Goal: Task Accomplishment & Management: Manage account settings

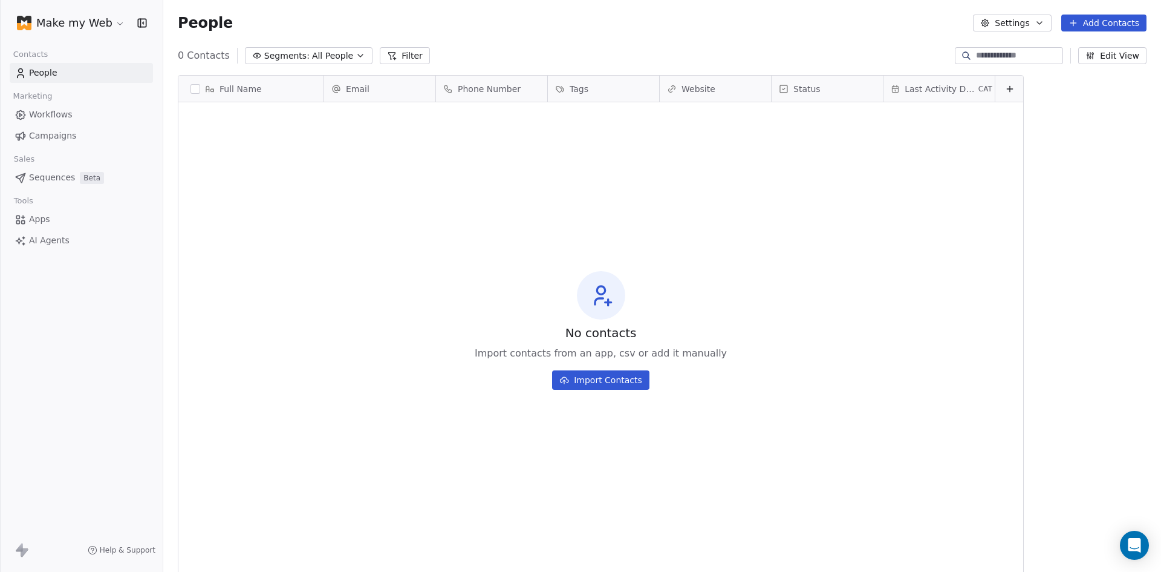
scroll to position [494, 989]
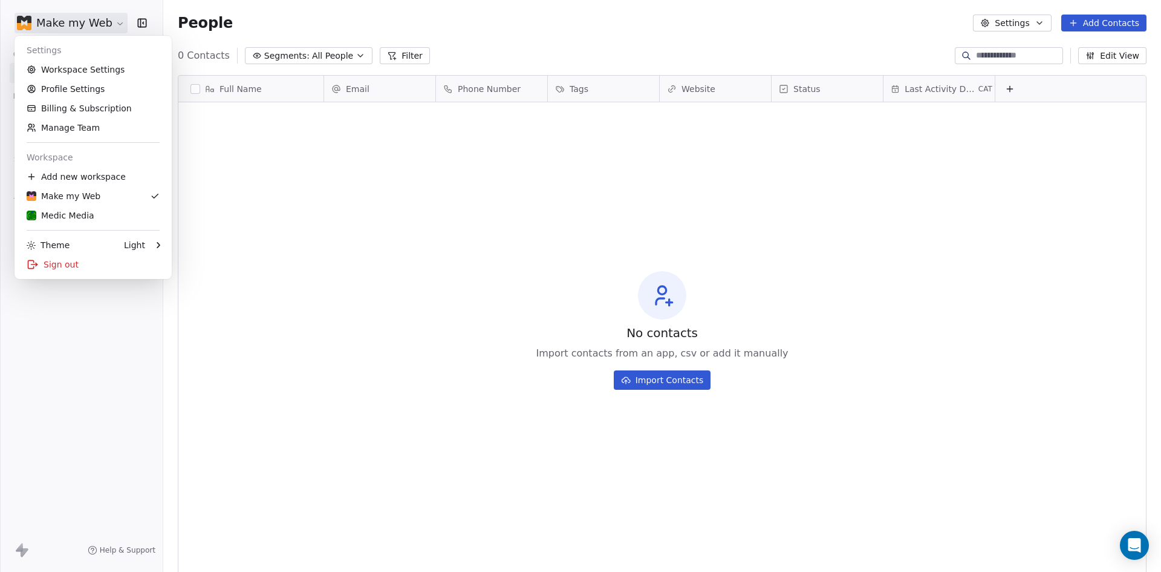
click at [65, 18] on html "Make my Web Contacts People Marketing Workflows Campaigns Sales Sequences Beta …" at bounding box center [580, 286] width 1161 height 572
click at [59, 69] on link "Workspace Settings" at bounding box center [93, 69] width 148 height 19
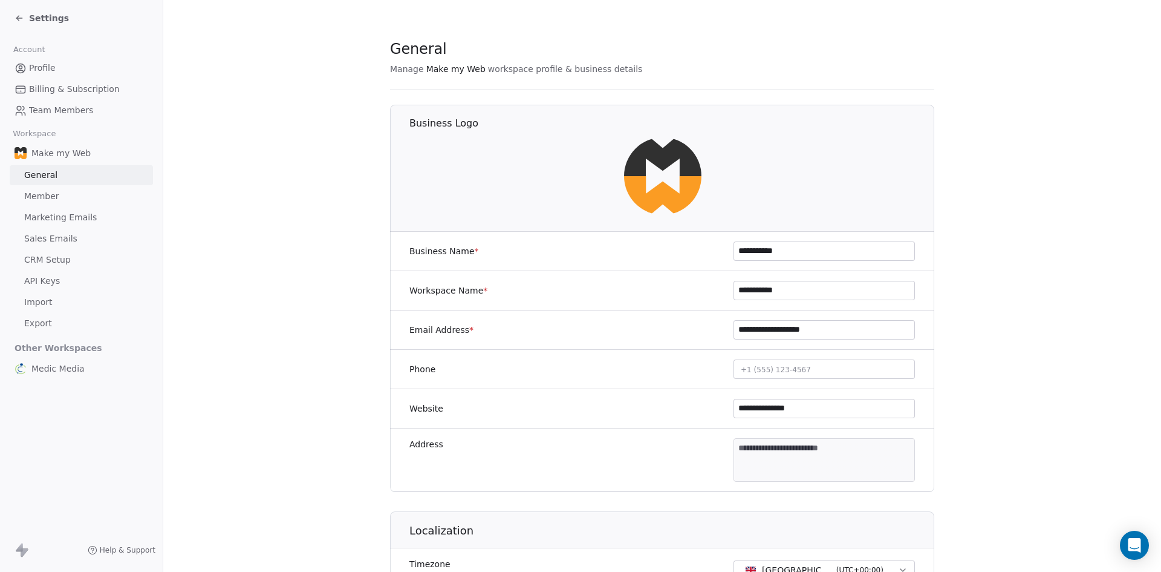
click at [68, 21] on div "Settings" at bounding box center [84, 18] width 139 height 17
click at [43, 19] on span "Settings" at bounding box center [49, 18] width 40 height 12
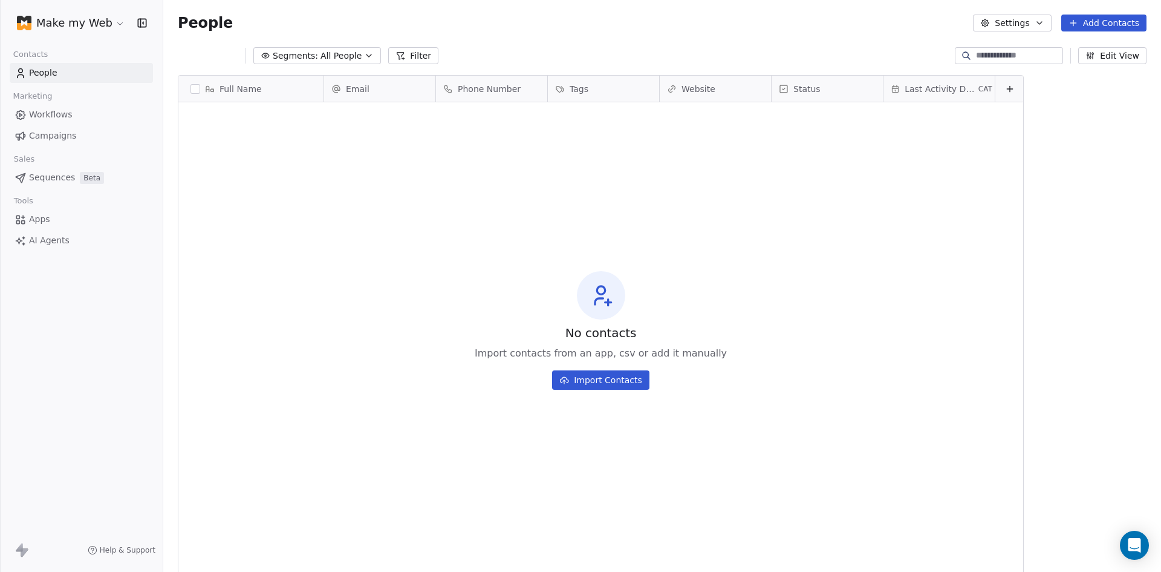
scroll to position [494, 989]
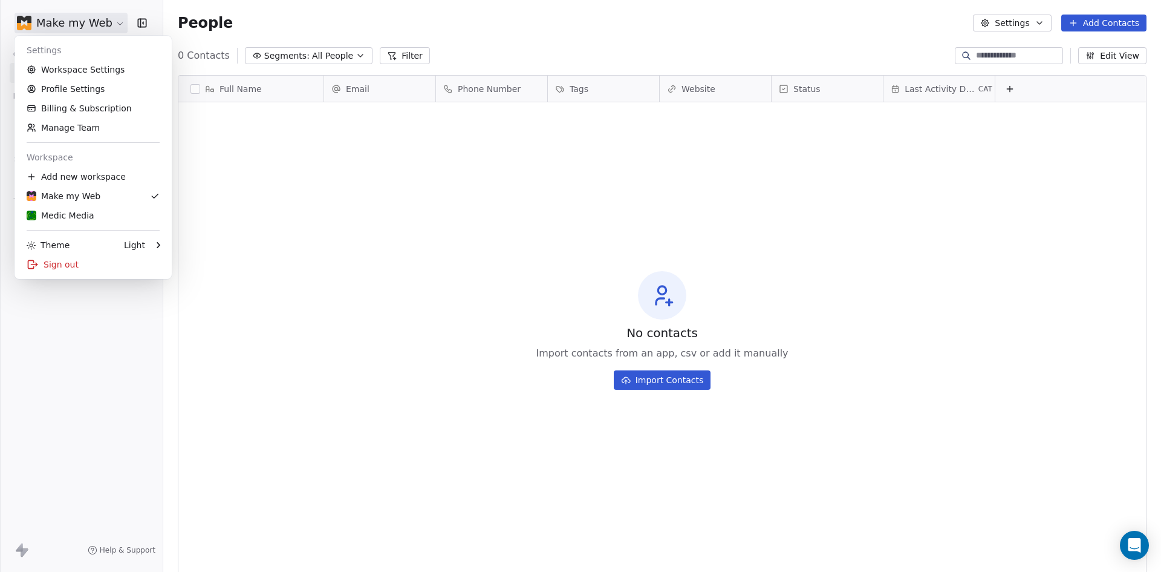
click at [43, 19] on html "Make my Web Contacts People Marketing Workflows Campaigns Sales Sequences Beta …" at bounding box center [580, 286] width 1161 height 572
click at [62, 218] on div "Medic Media" at bounding box center [61, 215] width 68 height 12
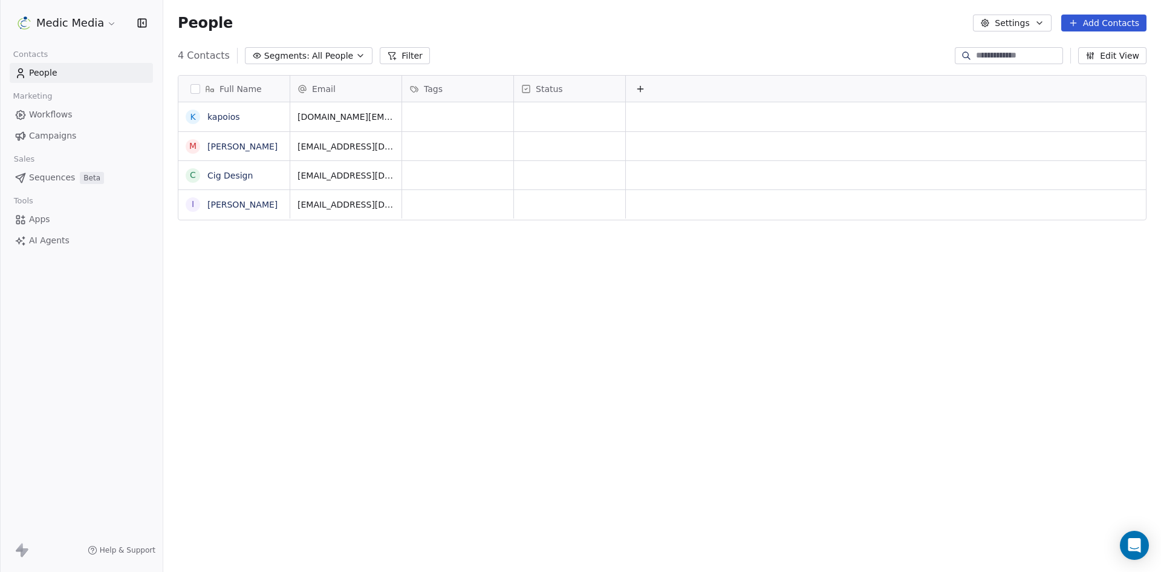
scroll to position [494, 989]
click at [60, 116] on span "Workflows" at bounding box center [51, 114] width 44 height 13
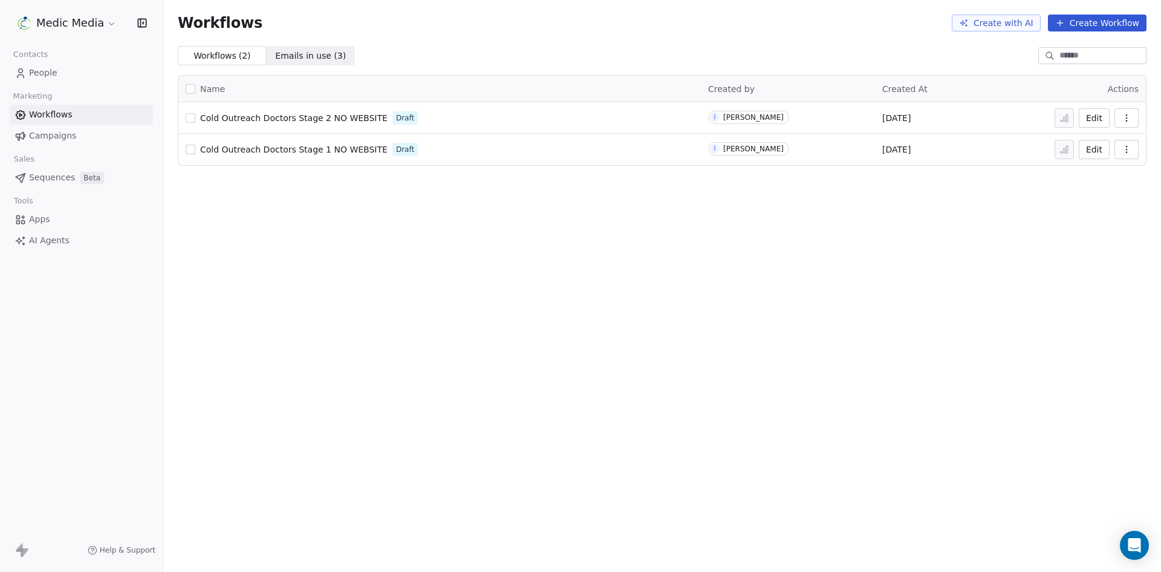
click at [47, 132] on span "Campaigns" at bounding box center [52, 135] width 47 height 13
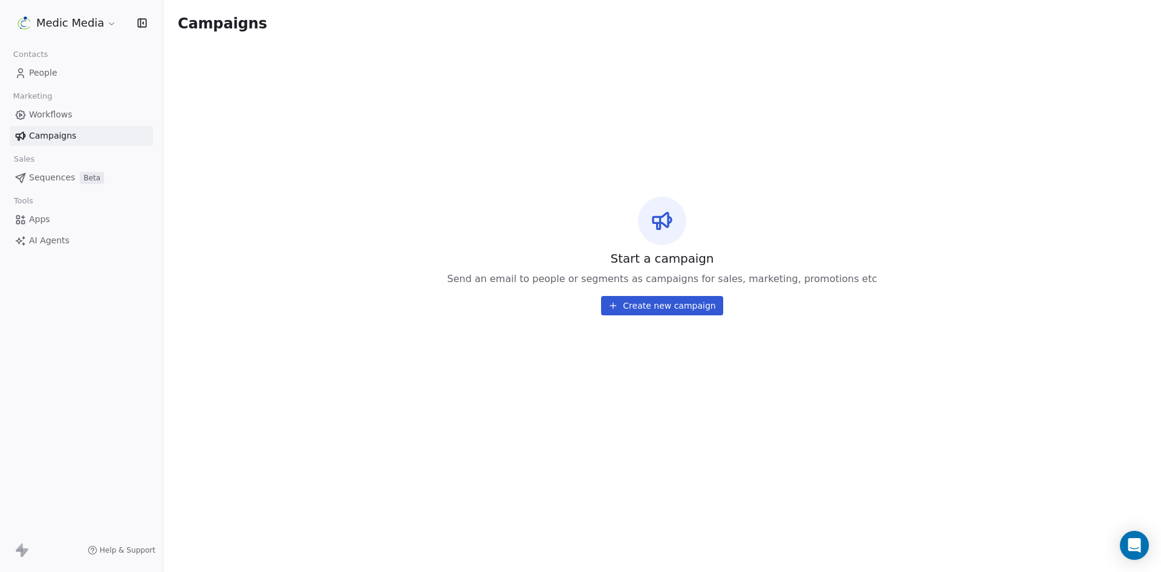
click at [53, 165] on div "Sales" at bounding box center [81, 159] width 143 height 17
click at [52, 180] on span "Sequences" at bounding box center [52, 177] width 46 height 13
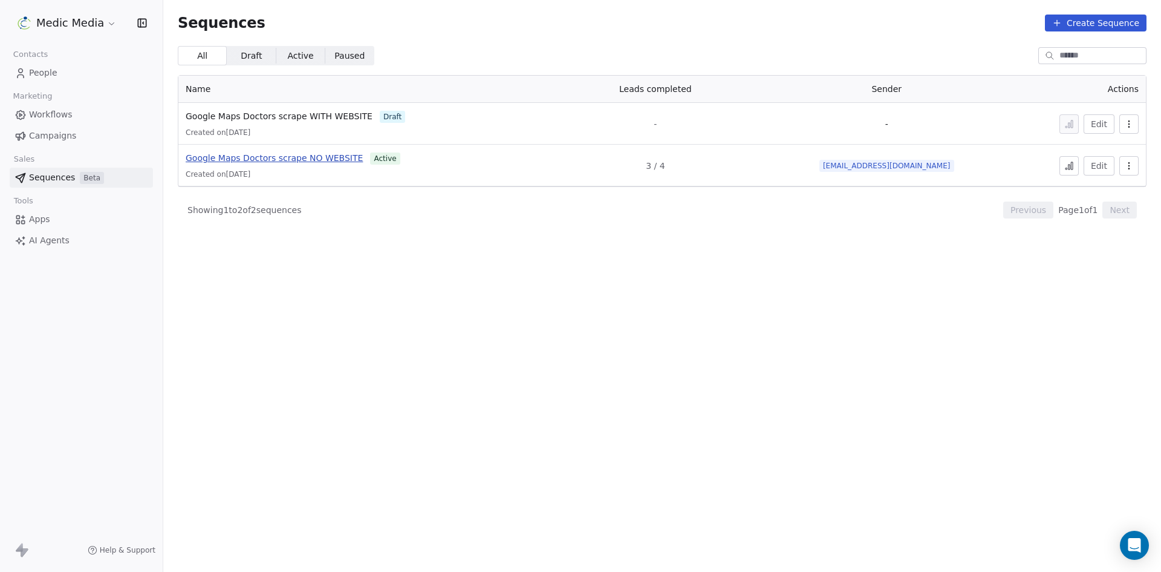
click at [329, 157] on span "Google Maps Doctors scrape NO WEBSITE" at bounding box center [274, 158] width 177 height 10
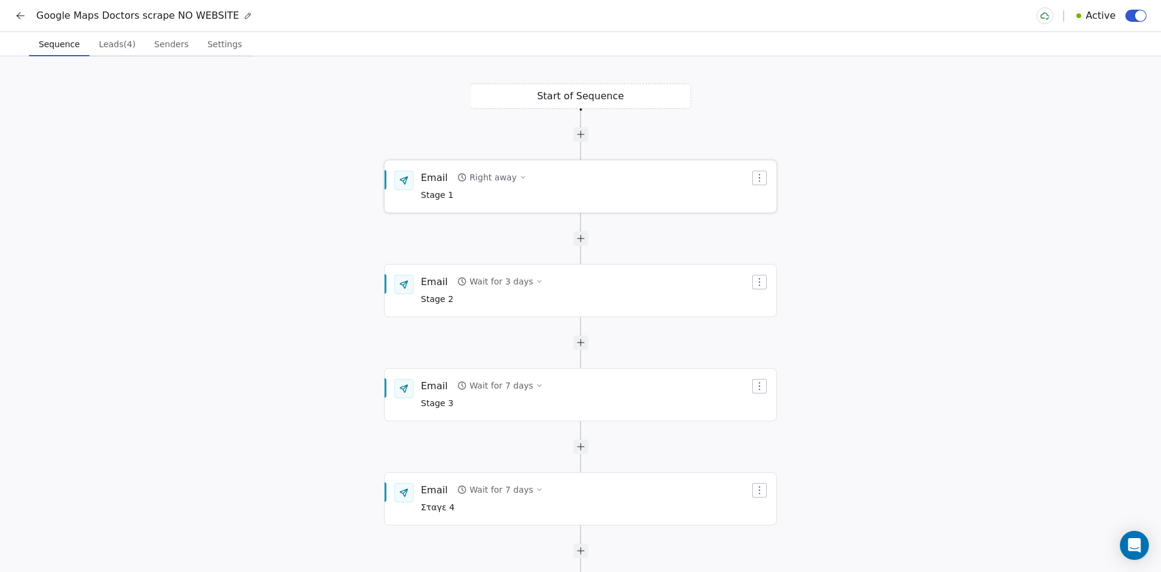
click at [488, 179] on div "Right away" at bounding box center [492, 177] width 47 height 12
click at [434, 192] on span "Stage 1" at bounding box center [474, 195] width 106 height 13
click at [434, 192] on span "Stage 1" at bounding box center [474, 189] width 106 height 13
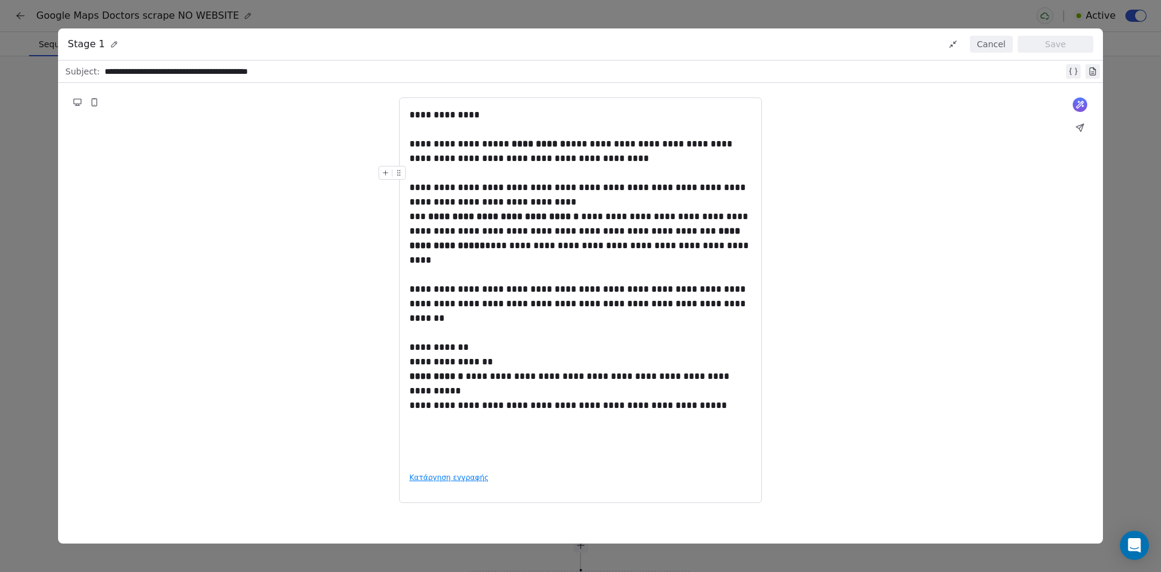
click at [990, 42] on button "Cancel" at bounding box center [991, 44] width 43 height 17
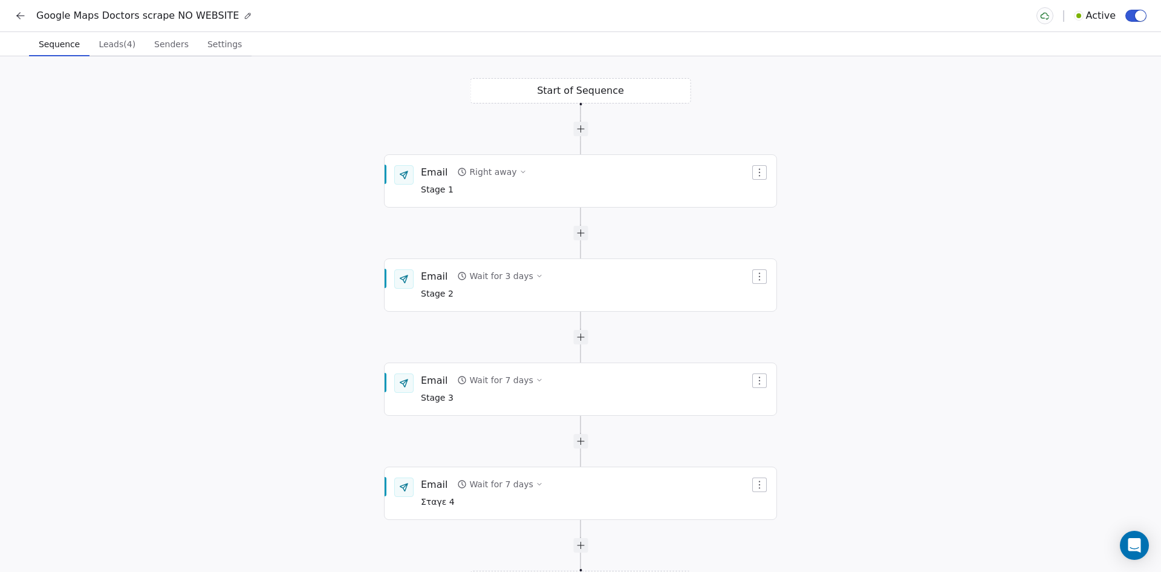
click at [18, 13] on icon at bounding box center [21, 16] width 12 height 12
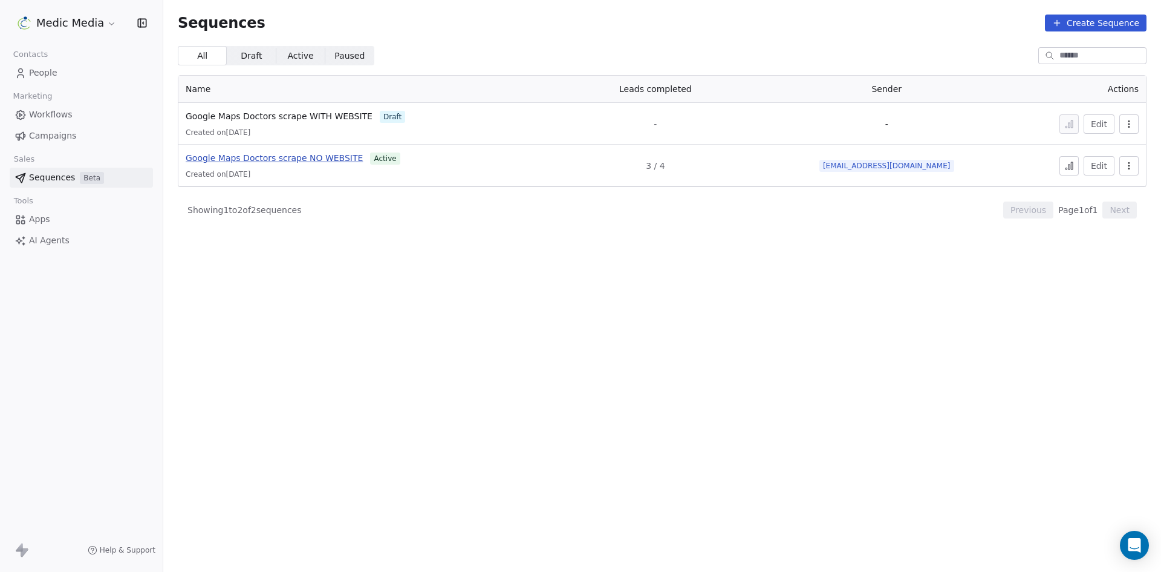
click at [272, 156] on span "Google Maps Doctors scrape NO WEBSITE" at bounding box center [274, 158] width 177 height 10
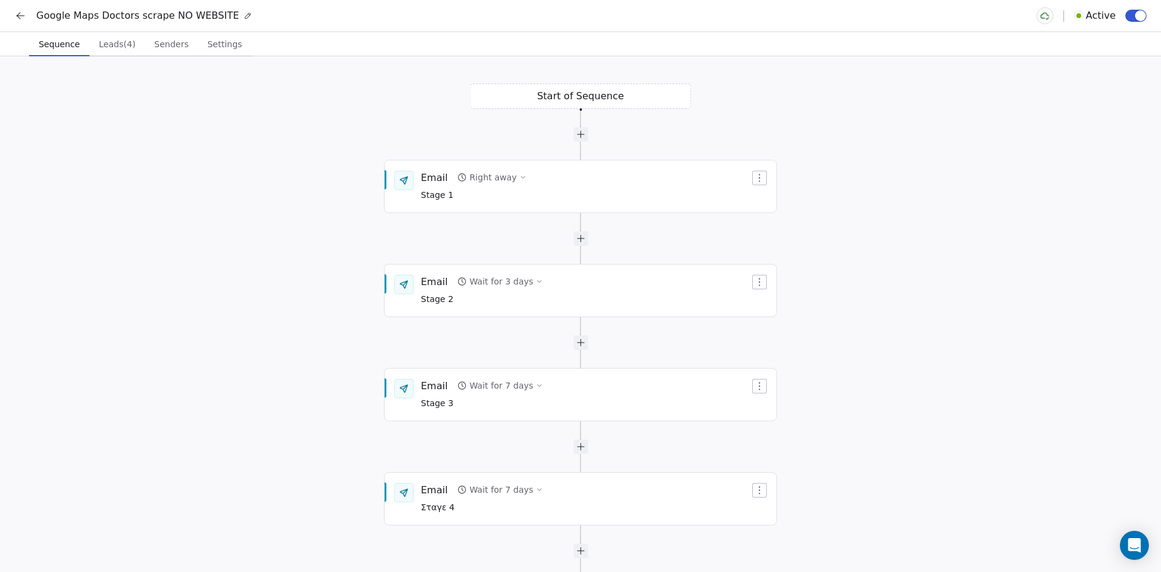
click at [168, 47] on span "Senders" at bounding box center [171, 44] width 44 height 17
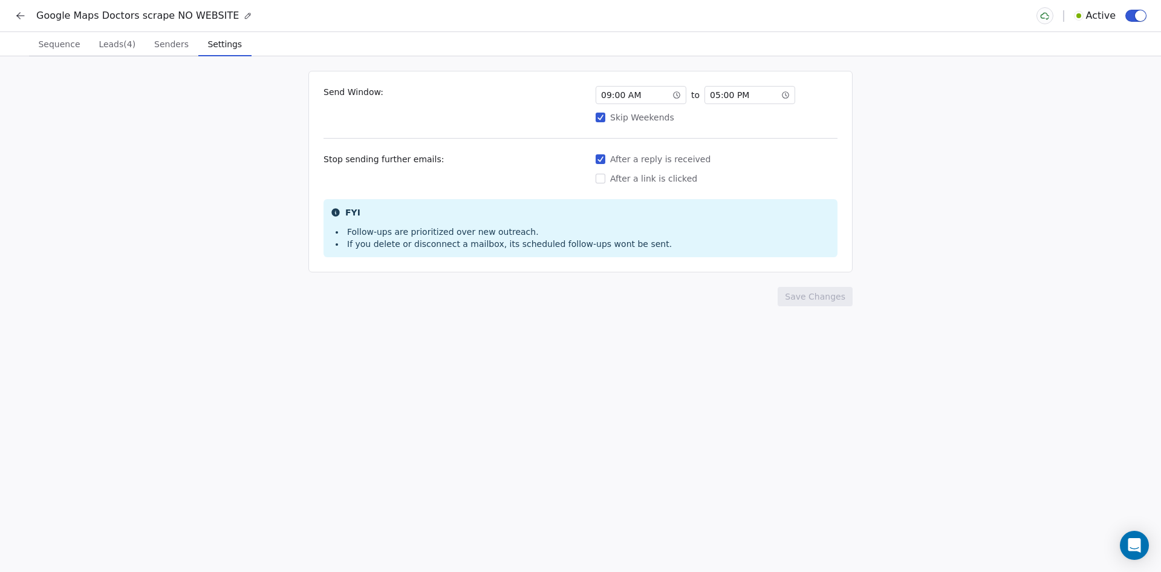
click at [218, 42] on span "Settings" at bounding box center [225, 44] width 44 height 17
drag, startPoint x: 218, startPoint y: 42, endPoint x: 904, endPoint y: 230, distance: 711.3
click at [907, 233] on div "Send Window: 01 : 00 AM to 12 : 20 PM Skip Weekends Stop sending further emails…" at bounding box center [580, 313] width 1161 height 515
click at [638, 95] on div "01 : 00 AM" at bounding box center [641, 95] width 91 height 18
click at [615, 215] on div "08" at bounding box center [611, 218] width 25 height 15
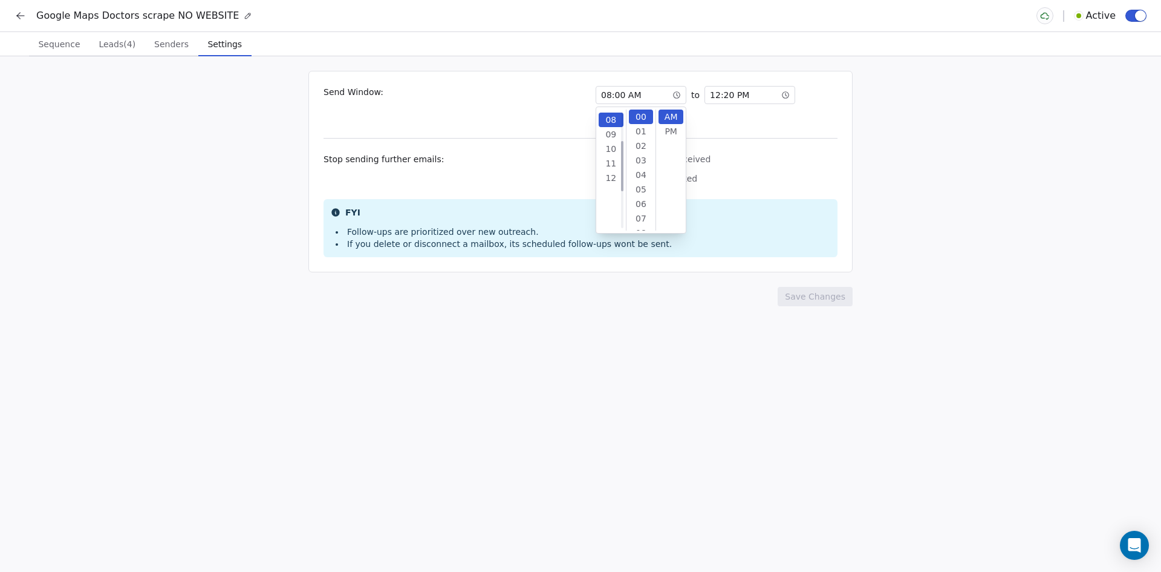
scroll to position [102, 0]
click at [798, 158] on div "After a reply is received" at bounding box center [717, 159] width 242 height 12
click at [605, 158] on button "After a reply is received" at bounding box center [601, 159] width 10 height 12
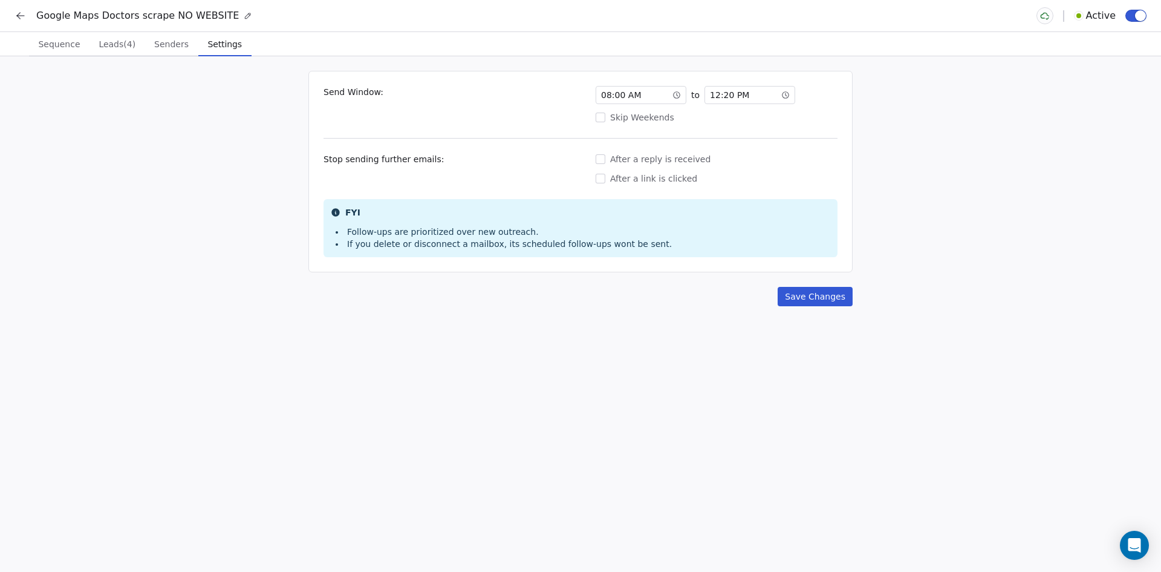
click at [735, 99] on span "12 : 20 PM" at bounding box center [729, 95] width 39 height 12
click at [721, 144] on div "07" at bounding box center [719, 143] width 25 height 15
click at [752, 115] on div "00" at bounding box center [749, 116] width 25 height 15
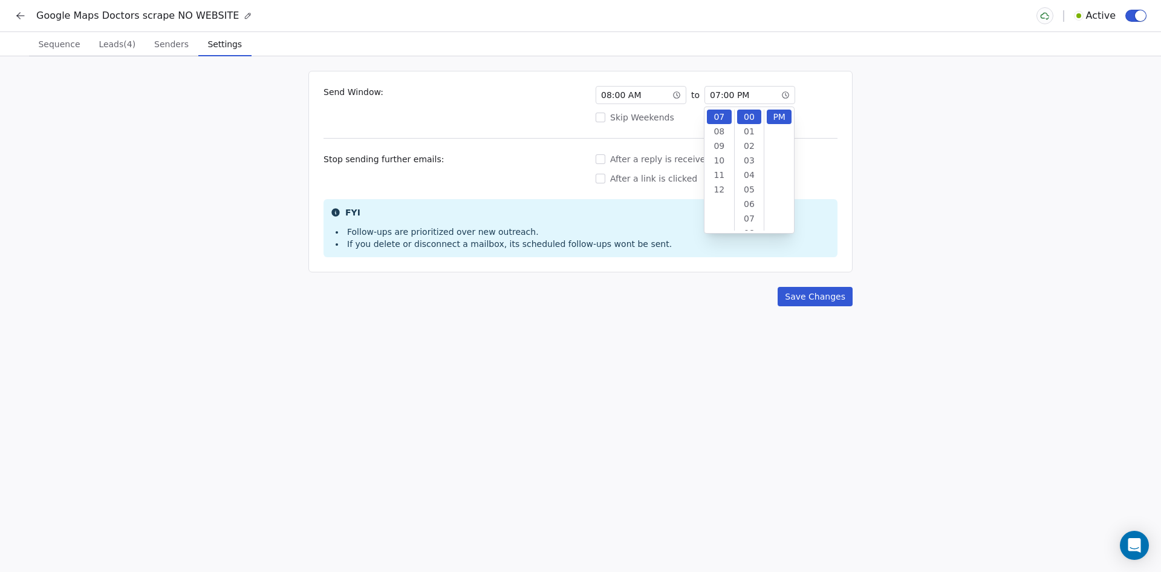
click at [997, 218] on div "Send Window: 08 : 00 AM to 07 : 00 PM Skip Weekends Stop sending further emails…" at bounding box center [580, 313] width 1161 height 515
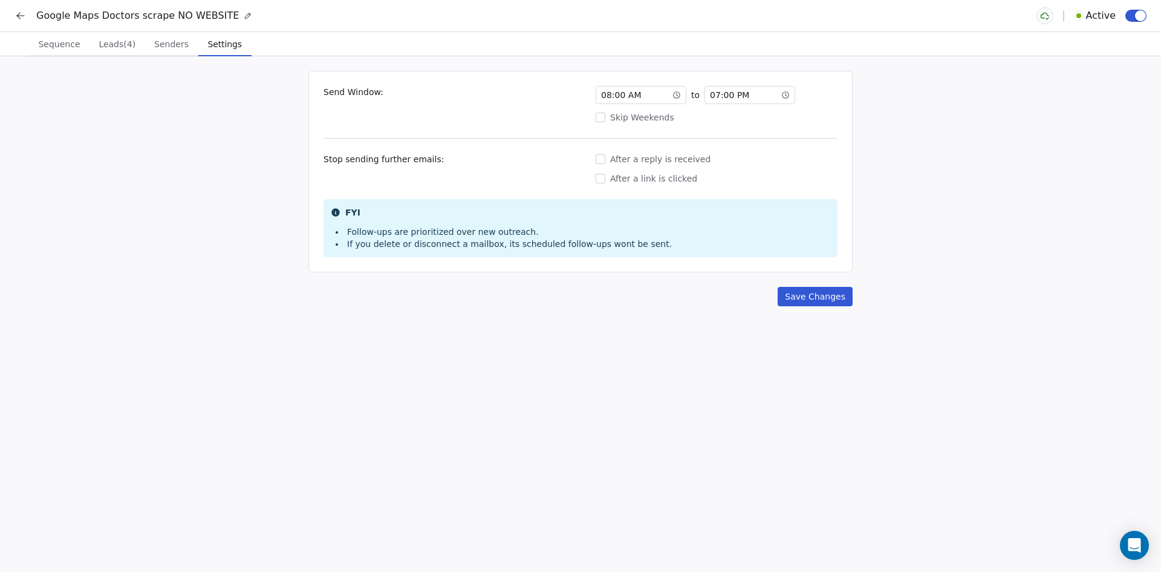
click at [621, 109] on div "08 : 00 AM to 07 : 00 PM Skip Weekends" at bounding box center [717, 105] width 242 height 38
click at [617, 119] on div "Skip Weekends" at bounding box center [717, 117] width 242 height 12
click at [605, 119] on button "Skip Weekends" at bounding box center [601, 117] width 10 height 12
click at [813, 297] on button "Save Changes" at bounding box center [815, 296] width 75 height 19
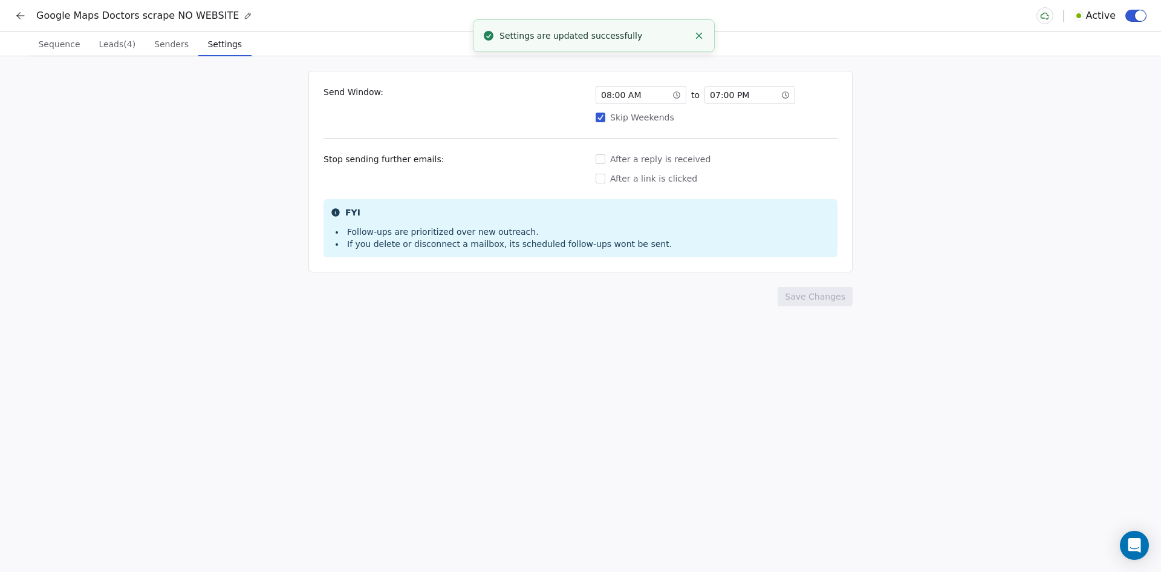
click at [16, 15] on icon at bounding box center [21, 16] width 12 height 12
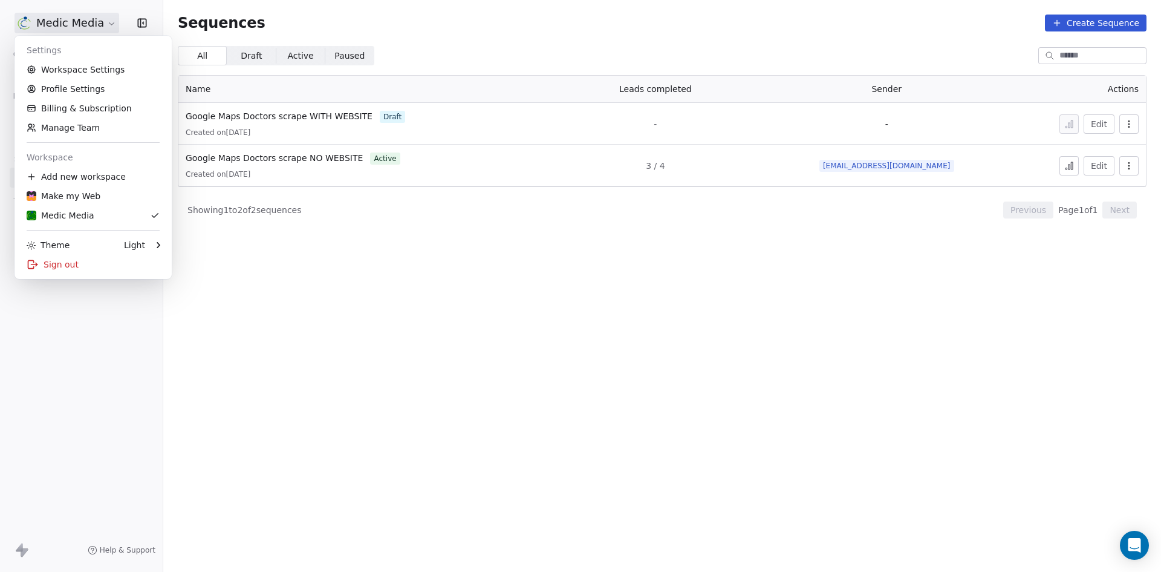
click at [45, 25] on html "Medic Media Contacts People Marketing Workflows Campaigns Sales Sequences Beta …" at bounding box center [580, 286] width 1161 height 572
click at [41, 74] on link "Workspace Settings" at bounding box center [93, 69] width 148 height 19
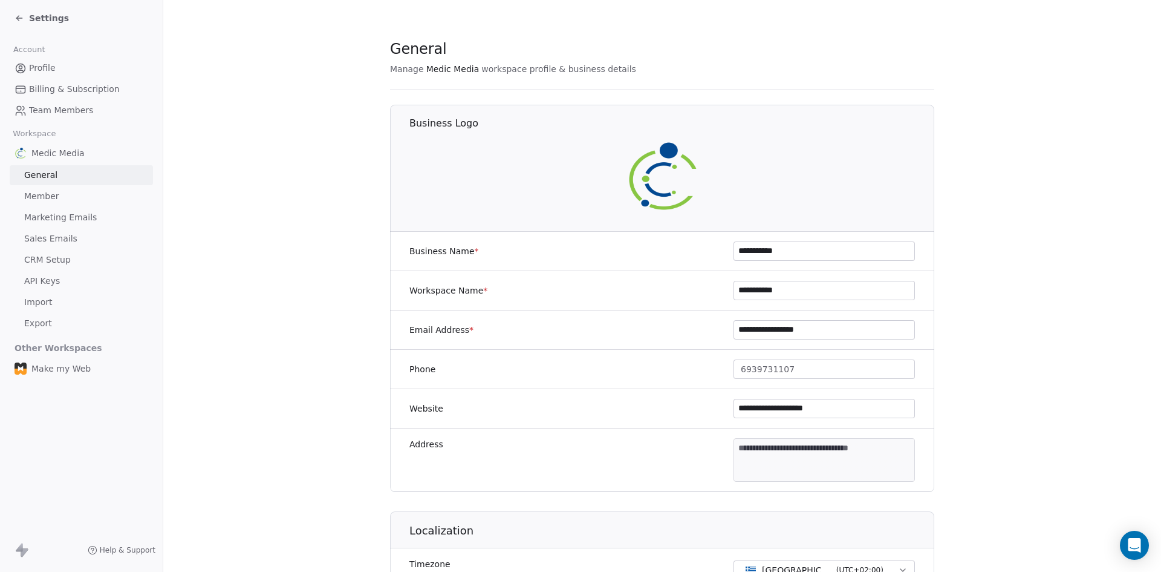
click at [34, 236] on span "Sales Emails" at bounding box center [50, 238] width 53 height 13
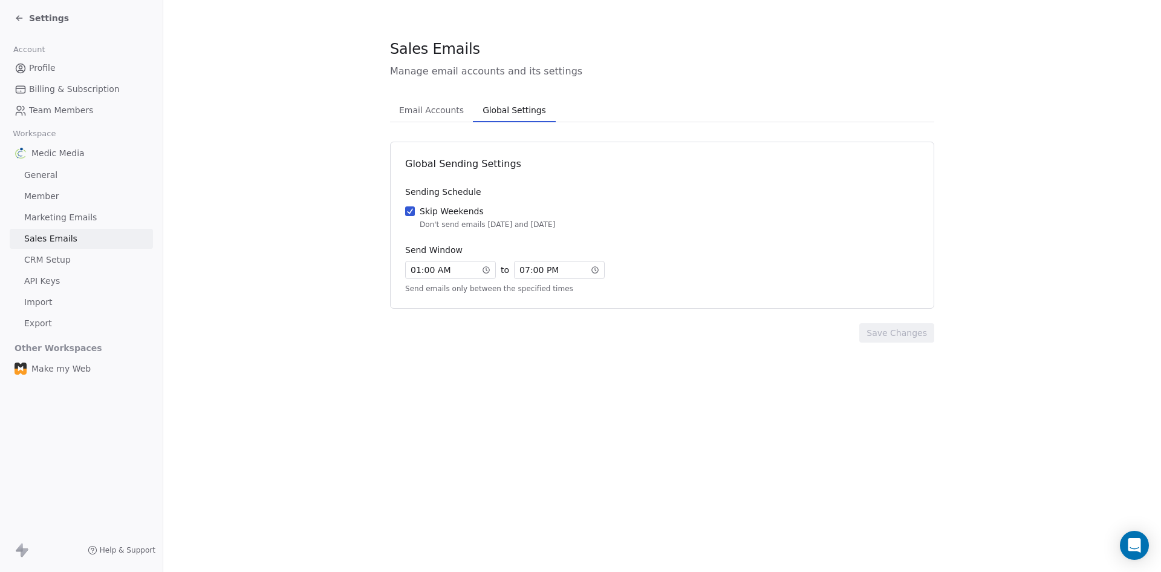
drag, startPoint x: 510, startPoint y: 106, endPoint x: 135, endPoint y: 154, distance: 378.0
click at [135, 154] on div "Medic Media" at bounding box center [81, 153] width 143 height 22
click at [418, 273] on span "01 : 00 AM" at bounding box center [431, 270] width 40 height 12
click at [419, 395] on div "08" at bounding box center [420, 393] width 25 height 15
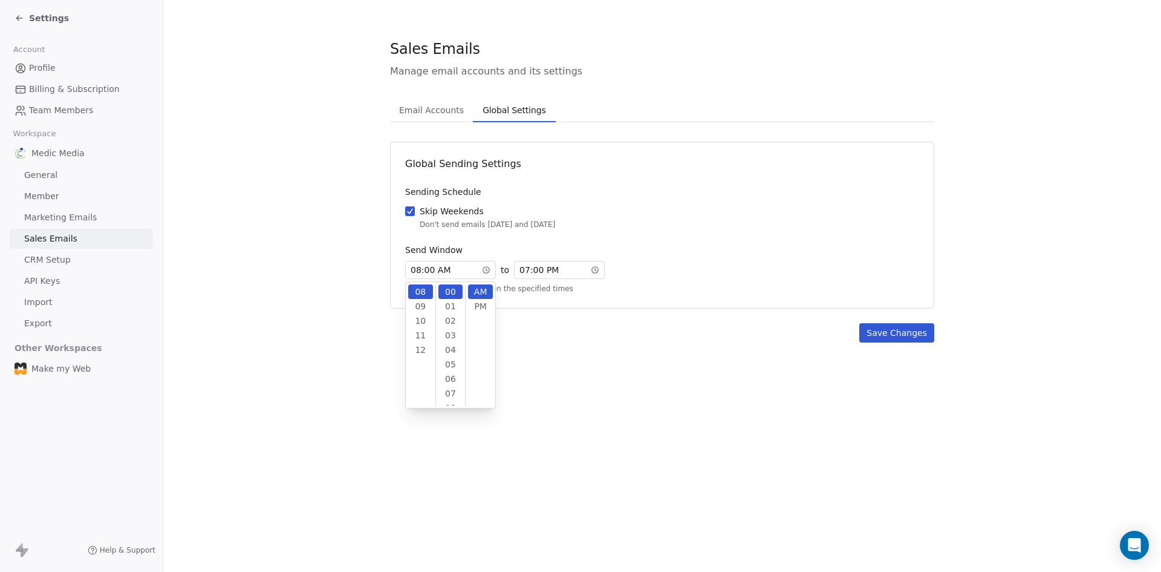
click at [602, 311] on div "Global Sending Settings Sending Schedule Skip Weekends Don't send emails on Sat…" at bounding box center [662, 242] width 544 height 201
click at [890, 338] on button "Save Changes" at bounding box center [897, 332] width 75 height 19
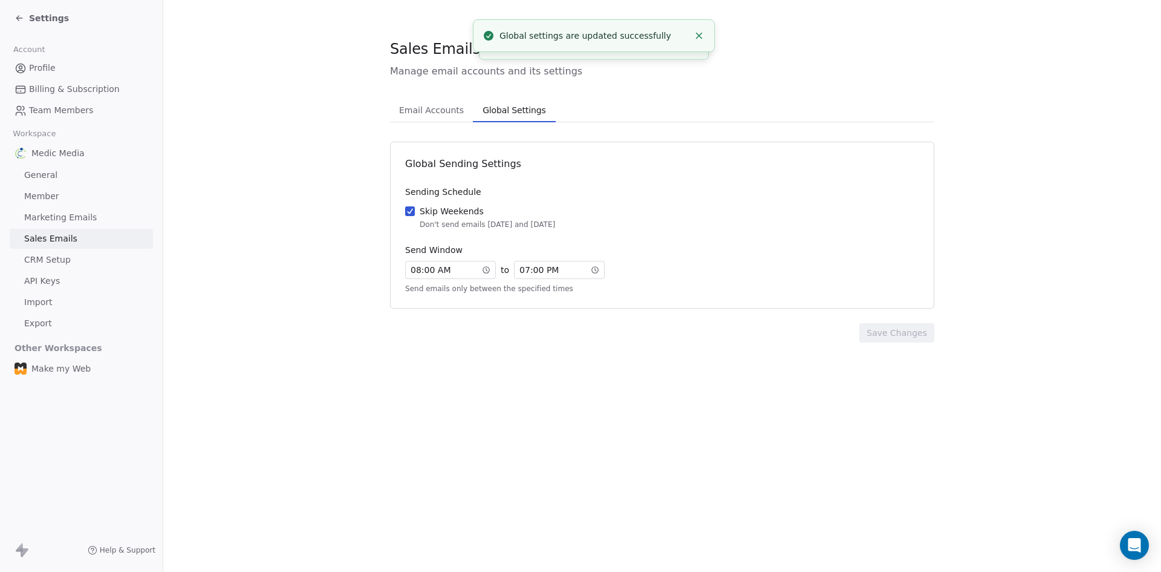
click at [434, 113] on span "Email Accounts" at bounding box center [431, 110] width 74 height 17
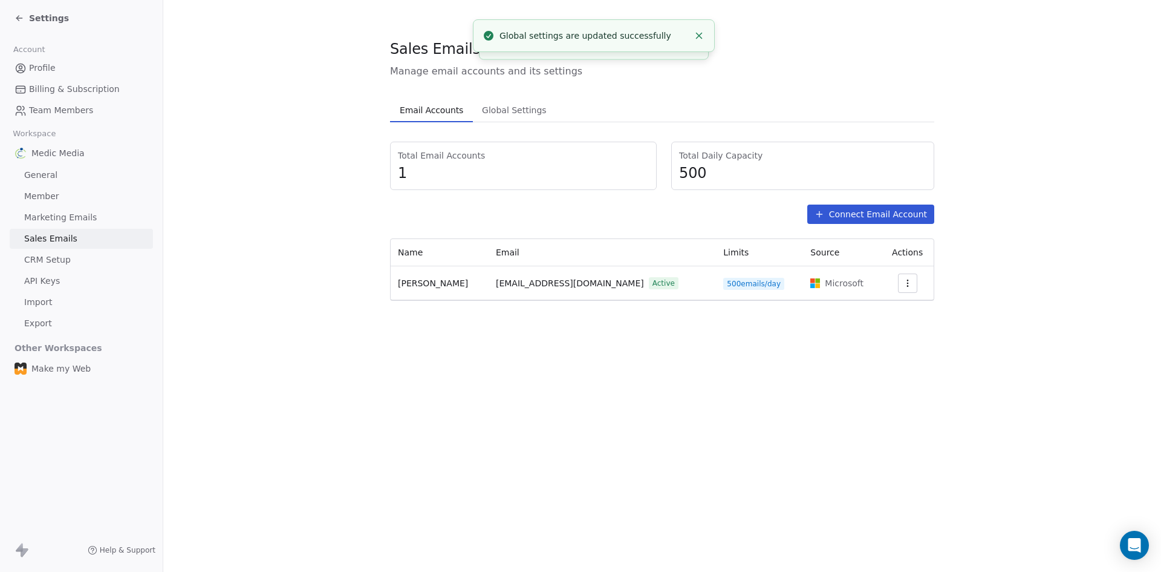
click at [275, 129] on section "Sales Emails Manage email accounts and its settings Email Accounts Email Accoun…" at bounding box center [662, 169] width 998 height 339
click at [912, 290] on button "button" at bounding box center [907, 282] width 19 height 19
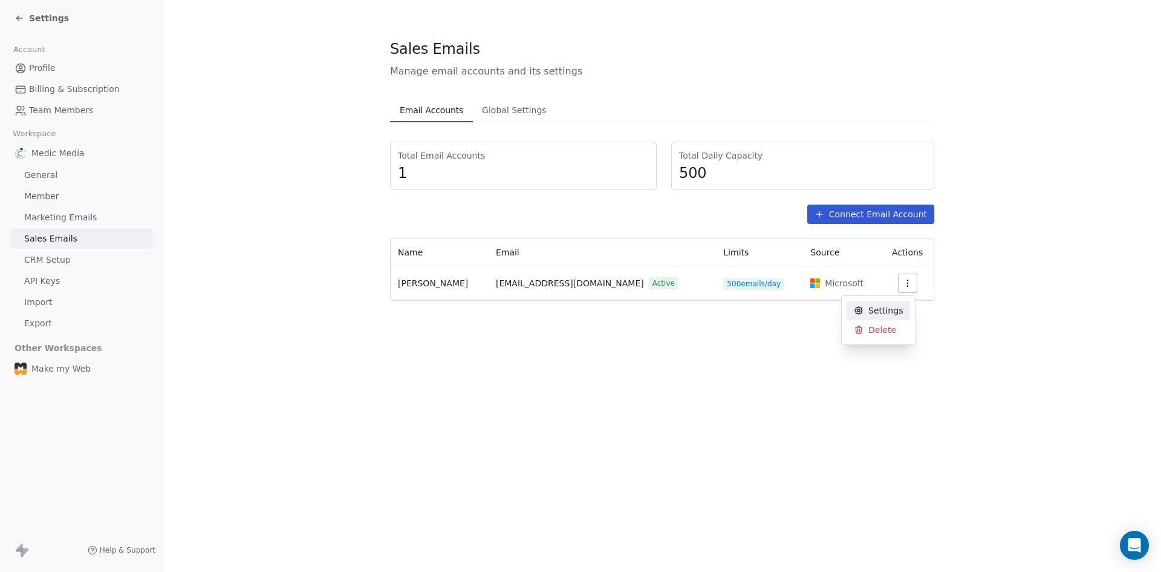
click at [890, 311] on span "Settings" at bounding box center [886, 310] width 34 height 13
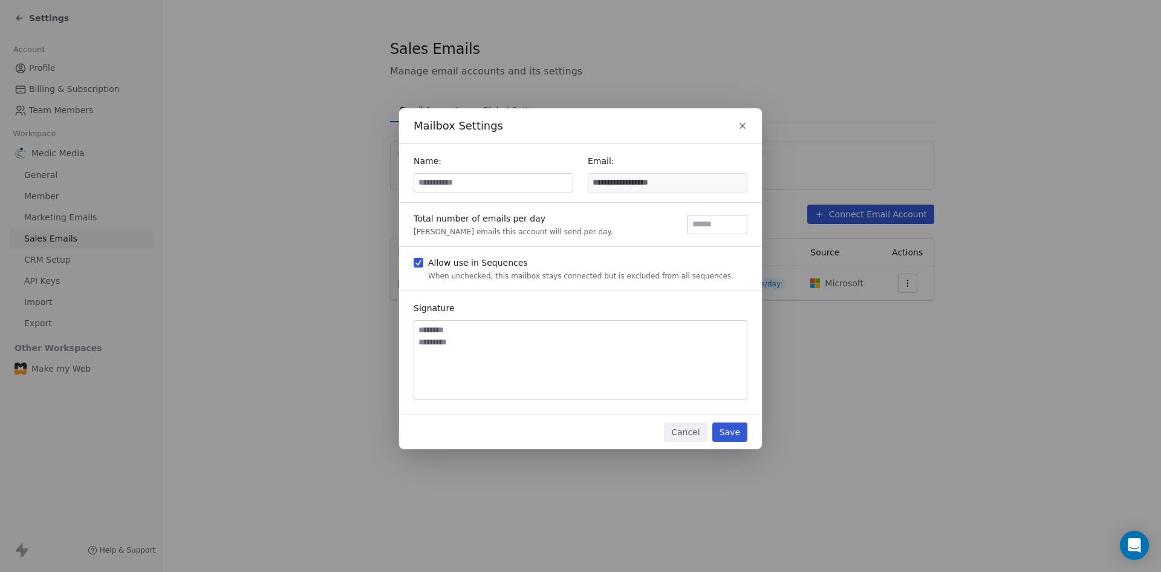
click at [416, 169] on div "Name:" at bounding box center [494, 173] width 160 height 39
click at [450, 180] on input at bounding box center [493, 183] width 158 height 18
click at [451, 183] on input at bounding box center [493, 183] width 158 height 18
paste input "**********"
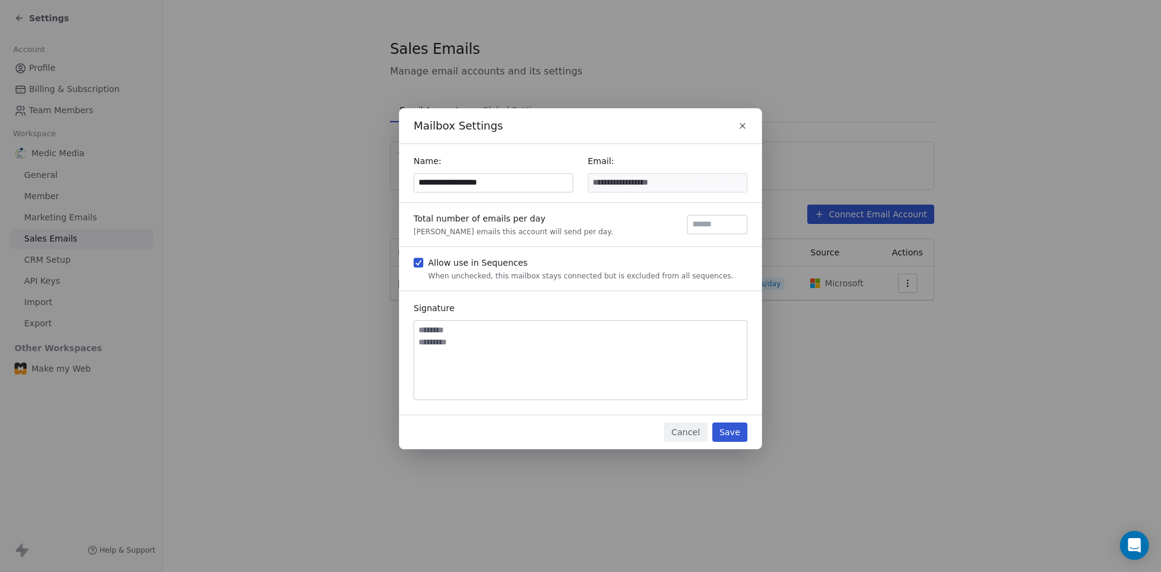
type input "**********"
click at [729, 431] on button "Save" at bounding box center [730, 431] width 35 height 19
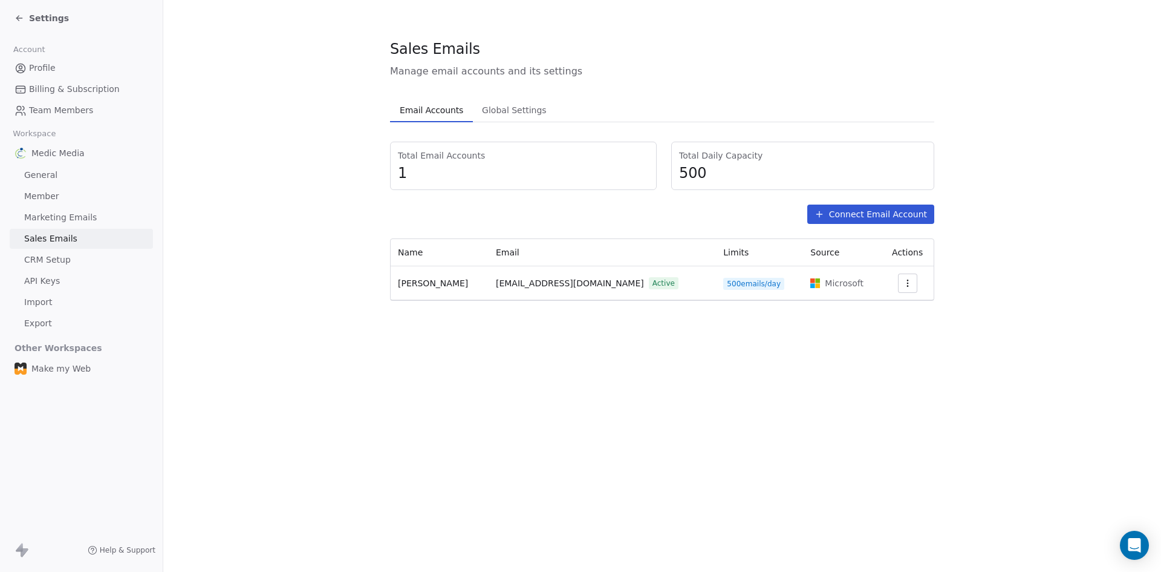
click at [31, 22] on span "Settings" at bounding box center [49, 18] width 40 height 12
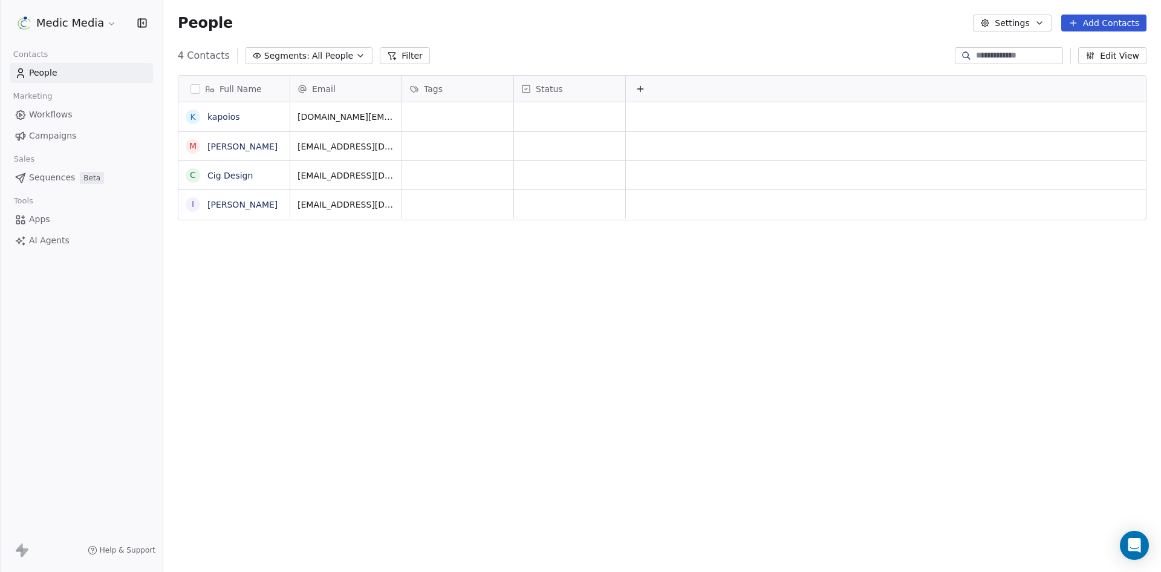
scroll to position [494, 989]
click at [45, 178] on span "Sequences" at bounding box center [52, 177] width 46 height 13
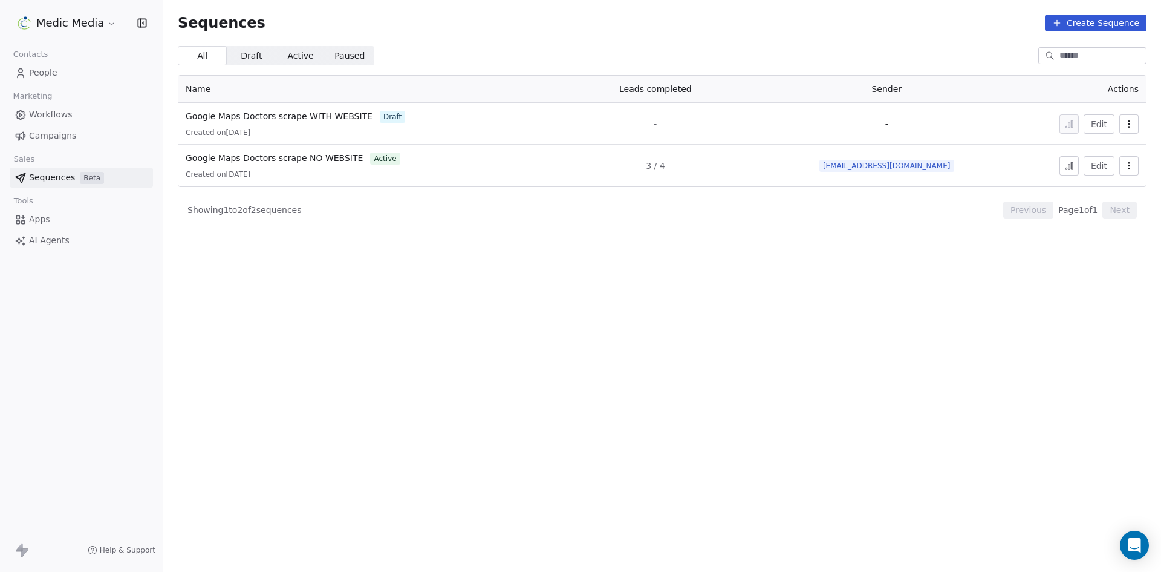
click at [1124, 169] on button "button" at bounding box center [1129, 165] width 19 height 19
click at [970, 157] on html "Medic Media Contacts People Marketing Workflows Campaigns Sales Sequences Beta …" at bounding box center [580, 286] width 1161 height 572
click at [293, 157] on span "Google Maps Doctors scrape NO WEBSITE" at bounding box center [274, 158] width 177 height 10
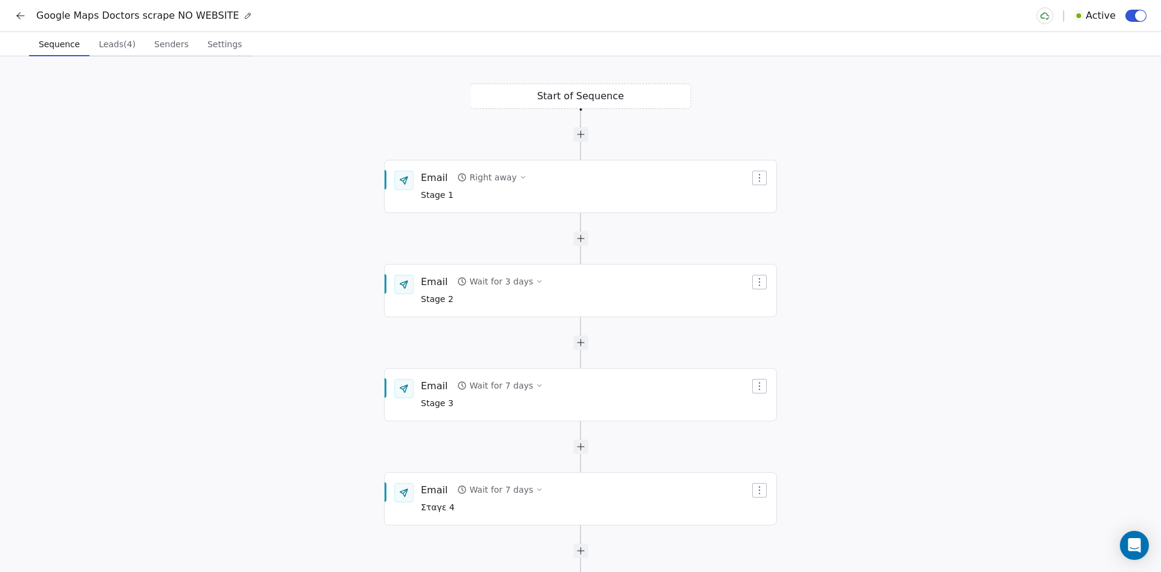
click at [1138, 10] on button "button" at bounding box center [1136, 16] width 21 height 12
click at [1137, 16] on button "button" at bounding box center [1136, 16] width 21 height 12
click at [845, 120] on div "Start of Sequence Email Right away Stage 1 End of Sequence Email Wait for 3 day…" at bounding box center [580, 313] width 1161 height 515
click at [110, 50] on span "Leads (4)" at bounding box center [117, 44] width 47 height 17
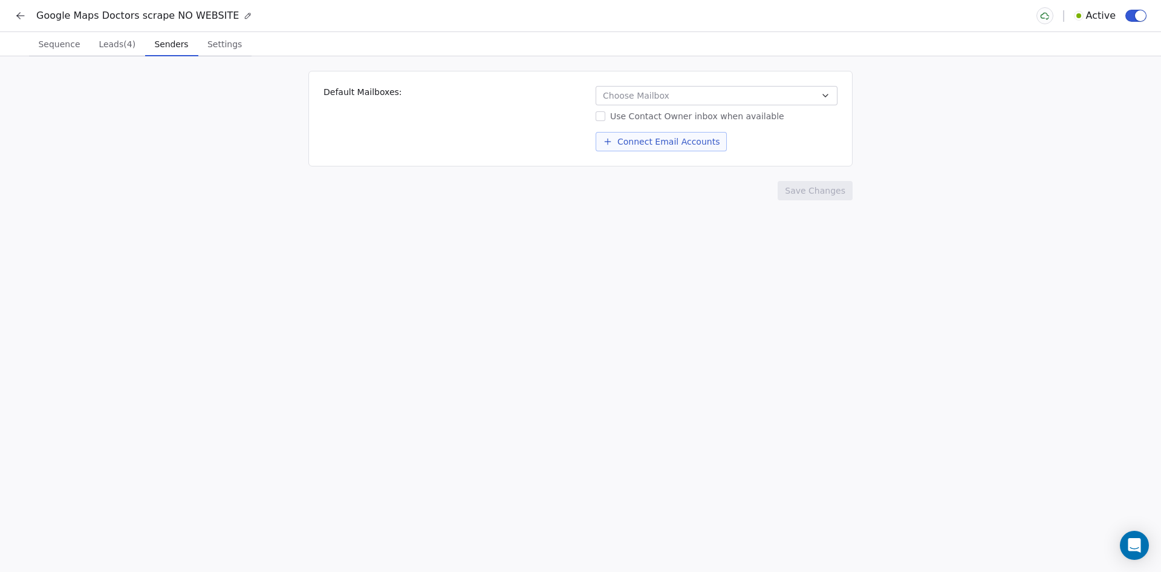
click at [170, 39] on span "Senders" at bounding box center [172, 44] width 44 height 17
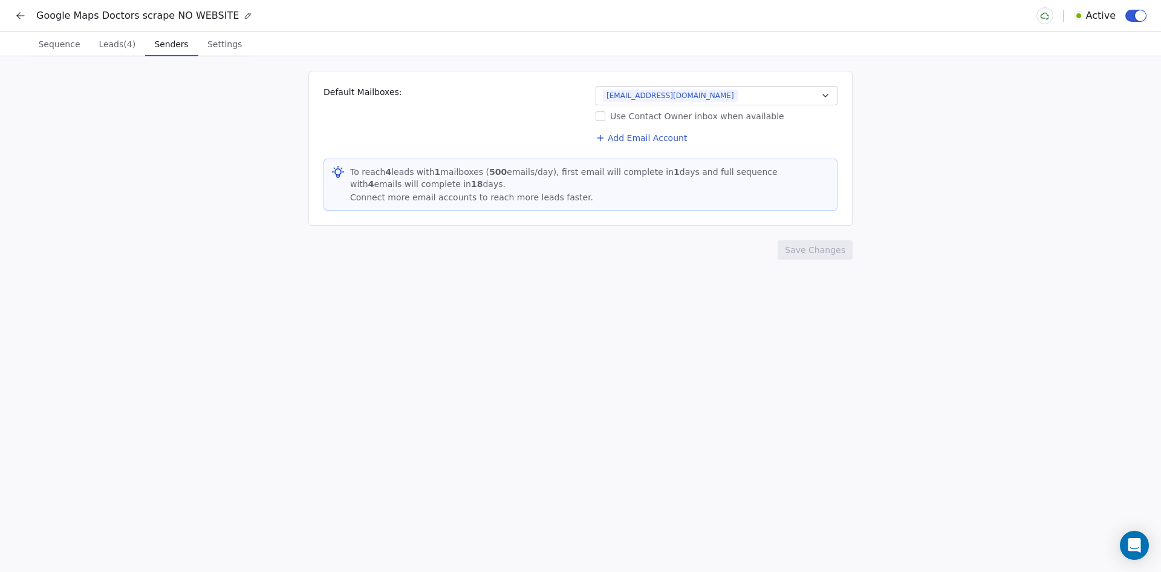
click at [210, 43] on span "Settings" at bounding box center [225, 44] width 44 height 17
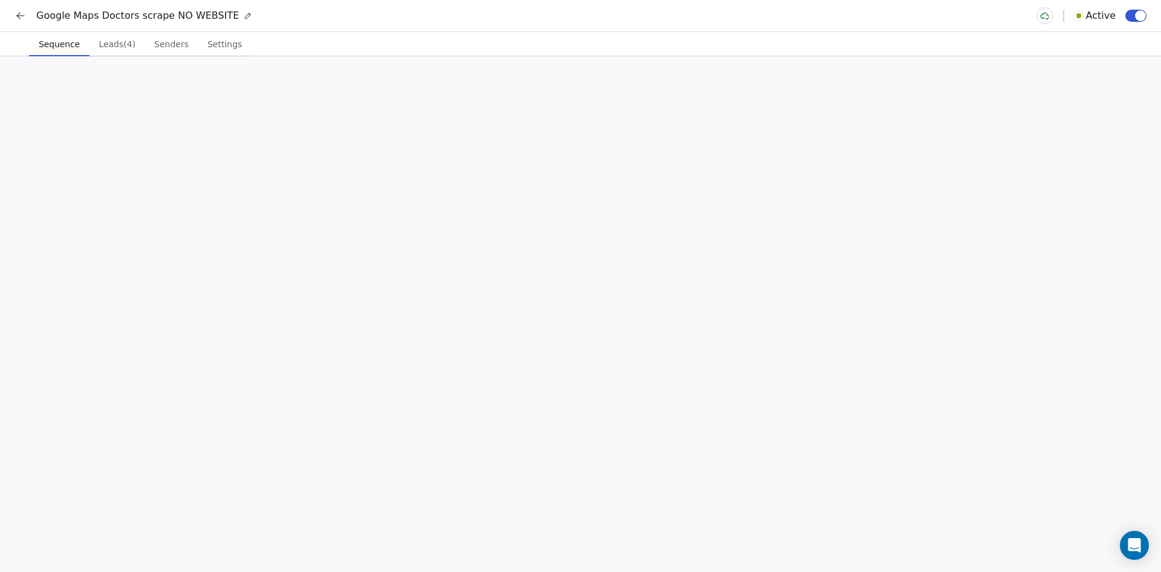
click at [54, 42] on span "Sequence" at bounding box center [59, 44] width 51 height 17
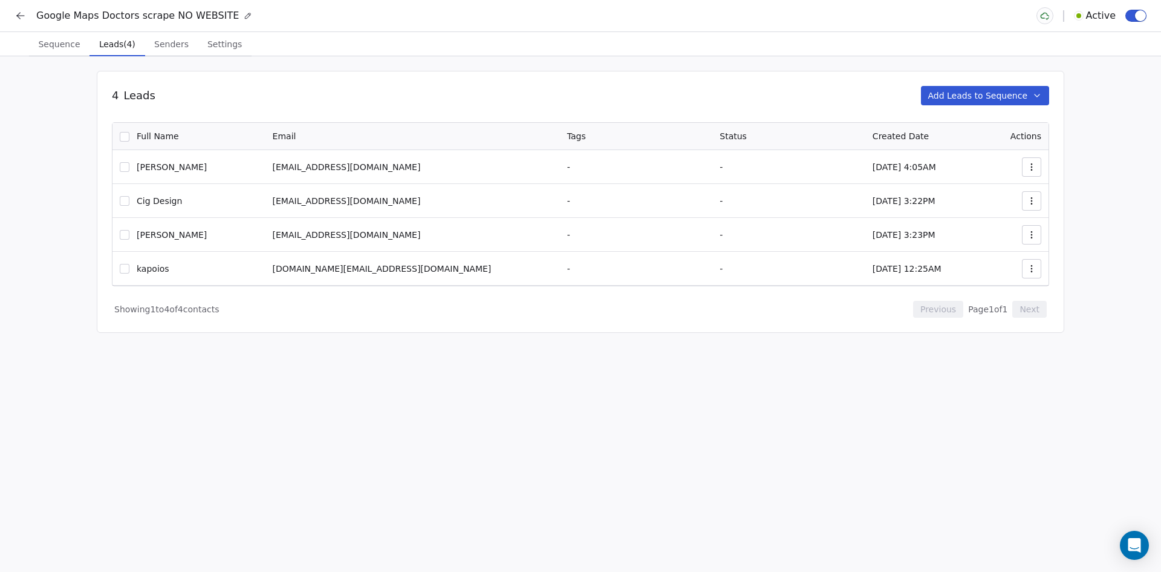
click at [114, 44] on span "Leads (4)" at bounding box center [117, 44] width 46 height 17
click at [25, 7] on button at bounding box center [20, 15] width 17 height 17
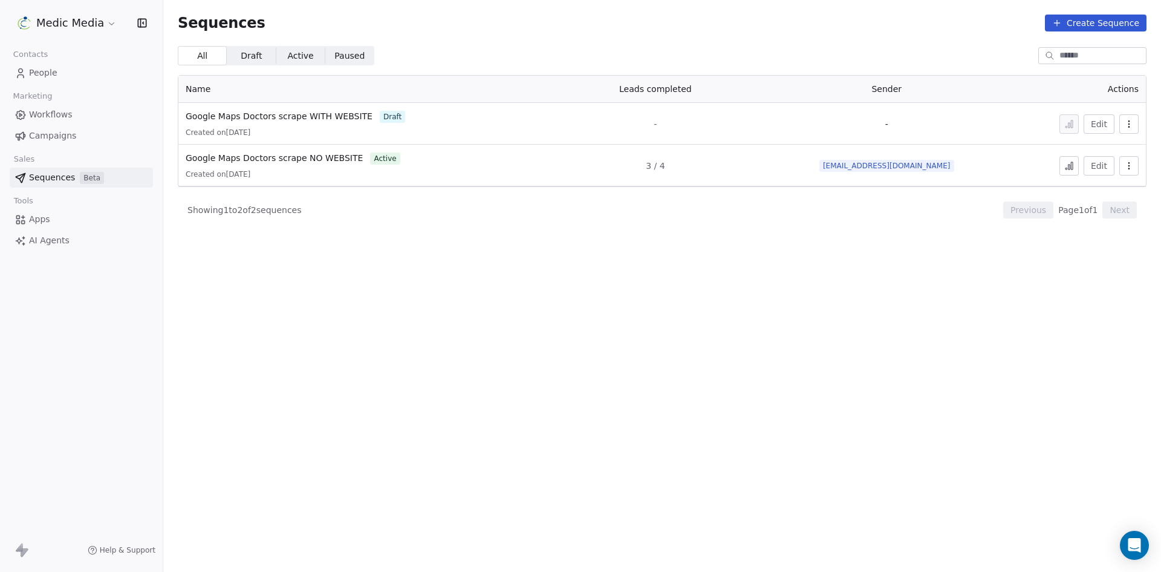
click at [31, 74] on span "People" at bounding box center [43, 73] width 28 height 13
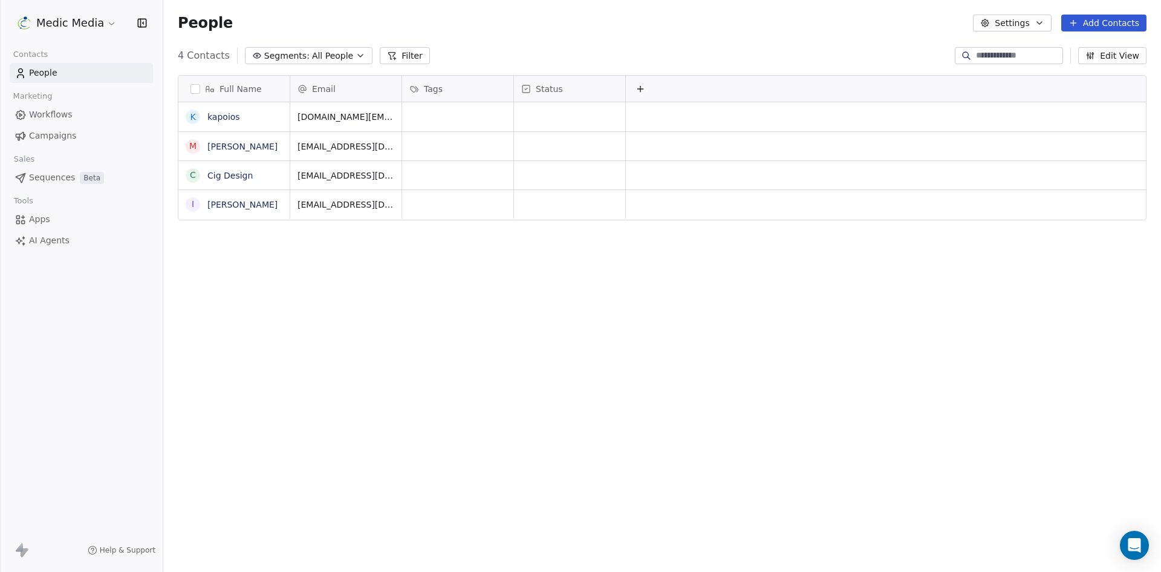
scroll to position [494, 989]
click at [238, 175] on link "Cig Design" at bounding box center [229, 176] width 45 height 10
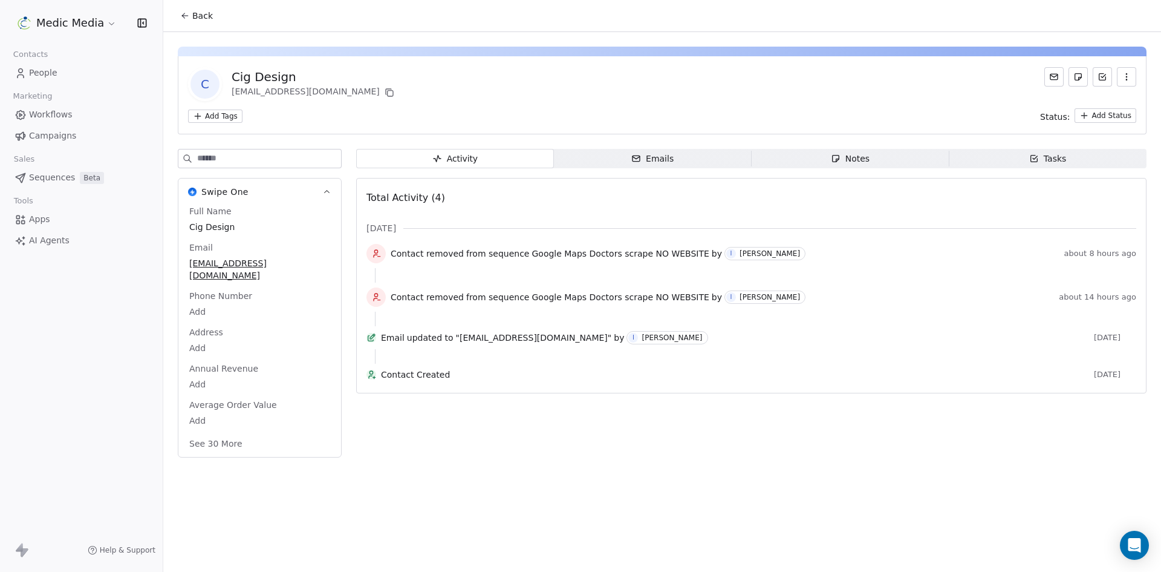
click at [653, 158] on div "Emails" at bounding box center [652, 158] width 42 height 13
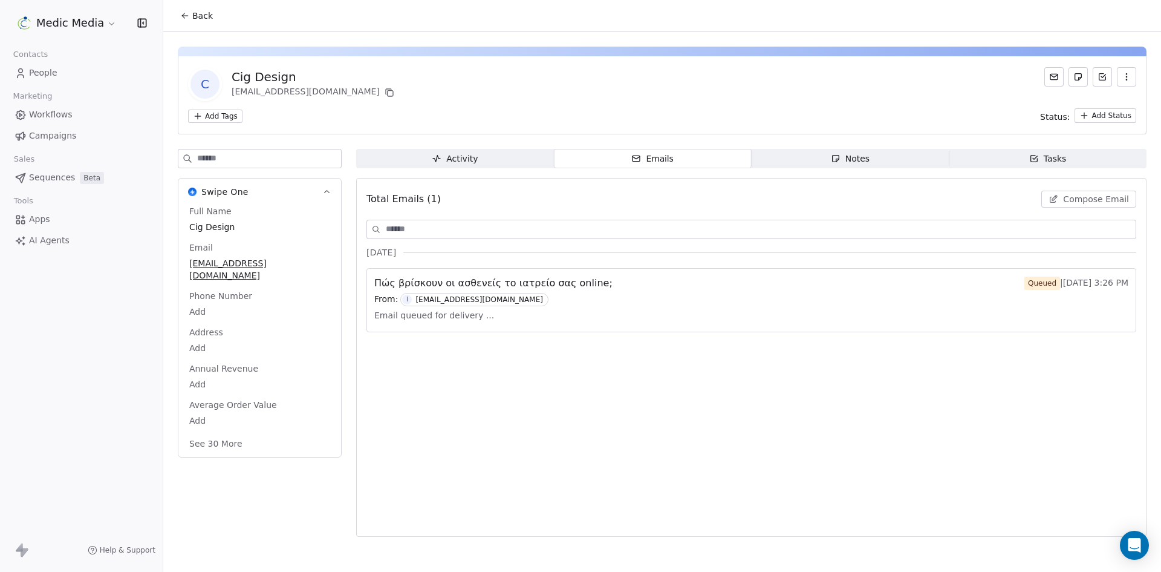
click at [650, 319] on div "Email queued for delivery ..." at bounding box center [751, 315] width 754 height 18
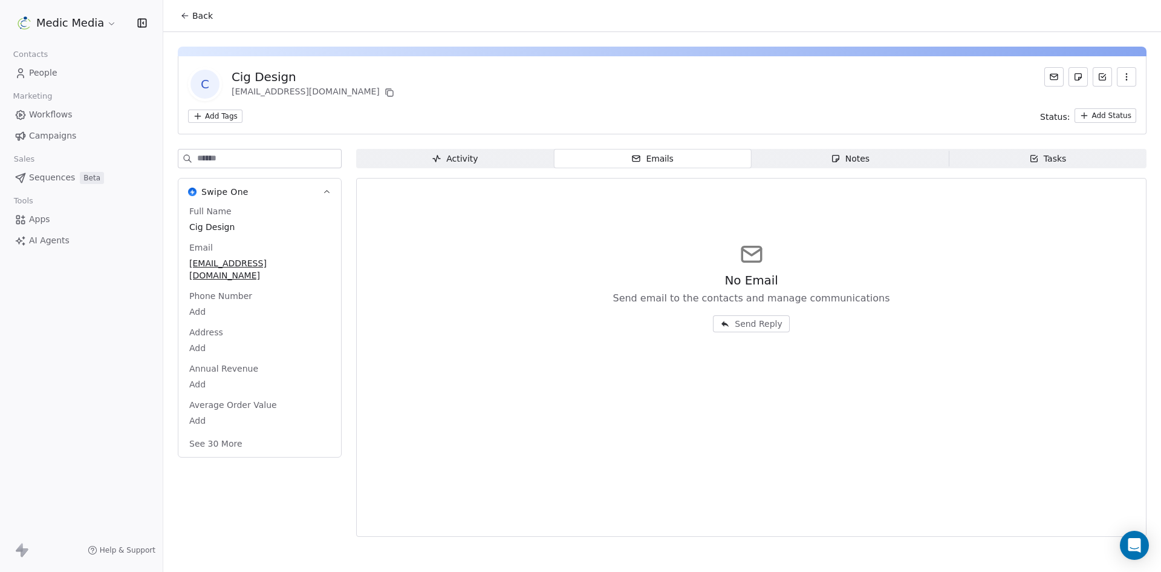
click at [468, 155] on div "Activity" at bounding box center [455, 158] width 46 height 13
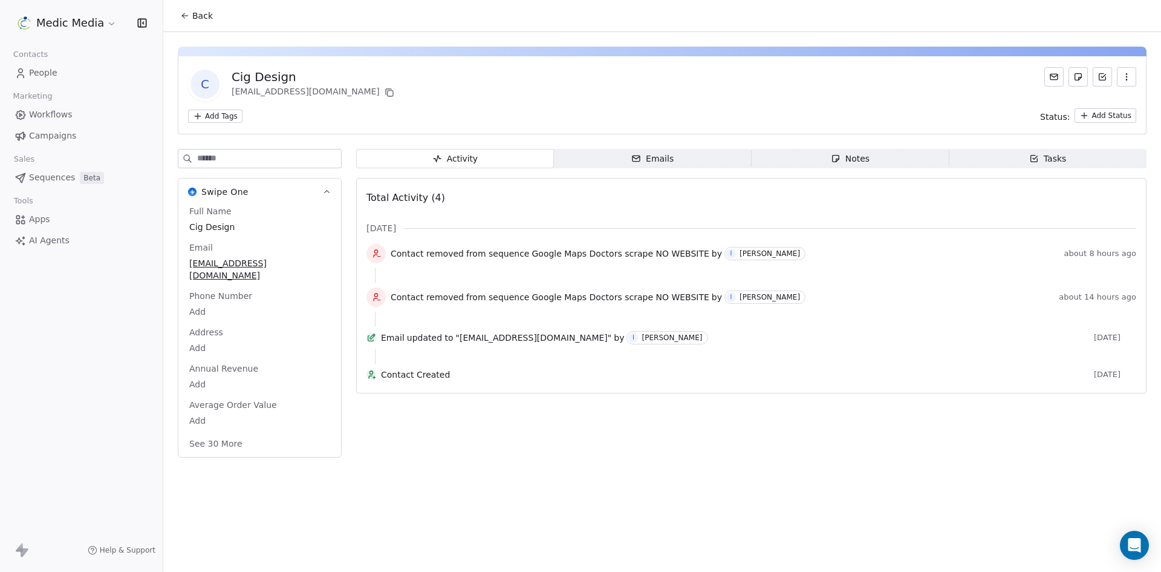
click at [627, 154] on span "Emails Emails" at bounding box center [653, 158] width 198 height 19
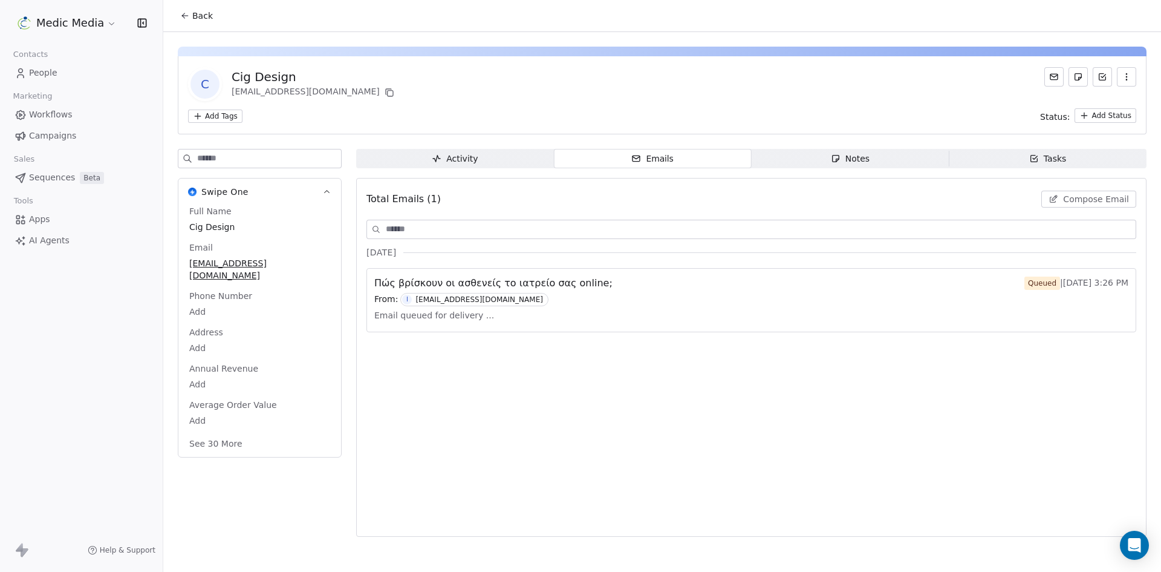
click at [47, 70] on span "People" at bounding box center [43, 73] width 28 height 13
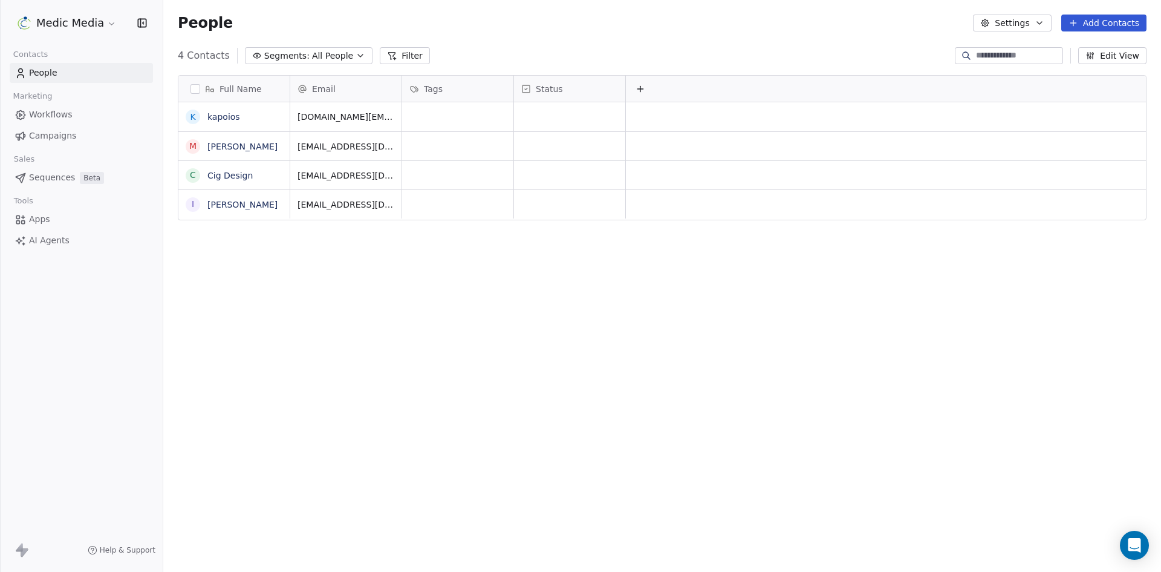
scroll to position [494, 989]
click at [197, 93] on button "button" at bounding box center [196, 89] width 10 height 10
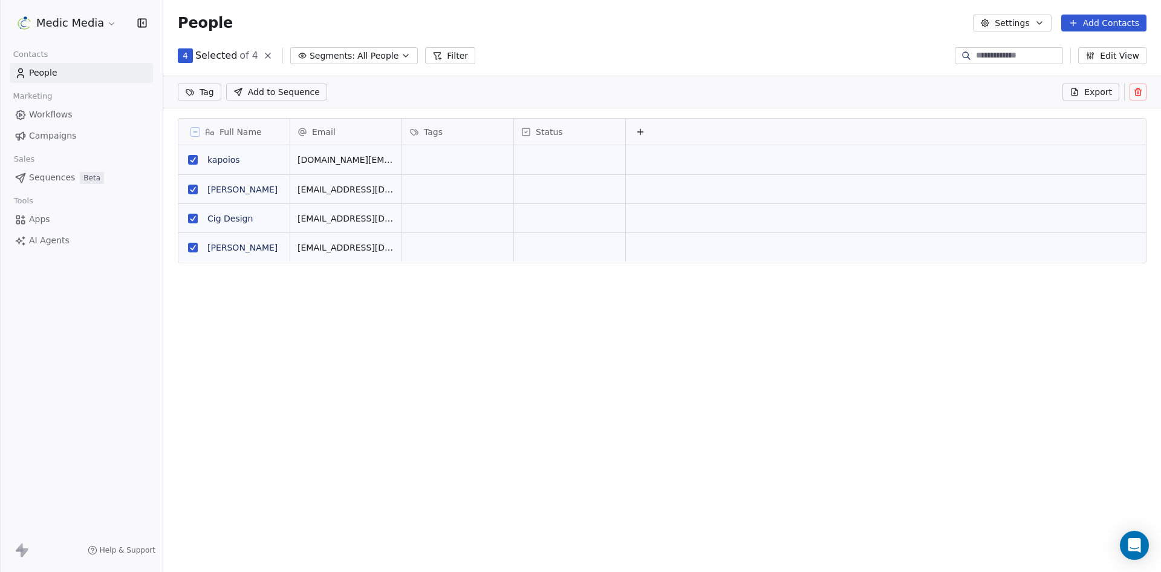
scroll to position [451, 989]
click at [1137, 91] on icon at bounding box center [1139, 92] width 10 height 10
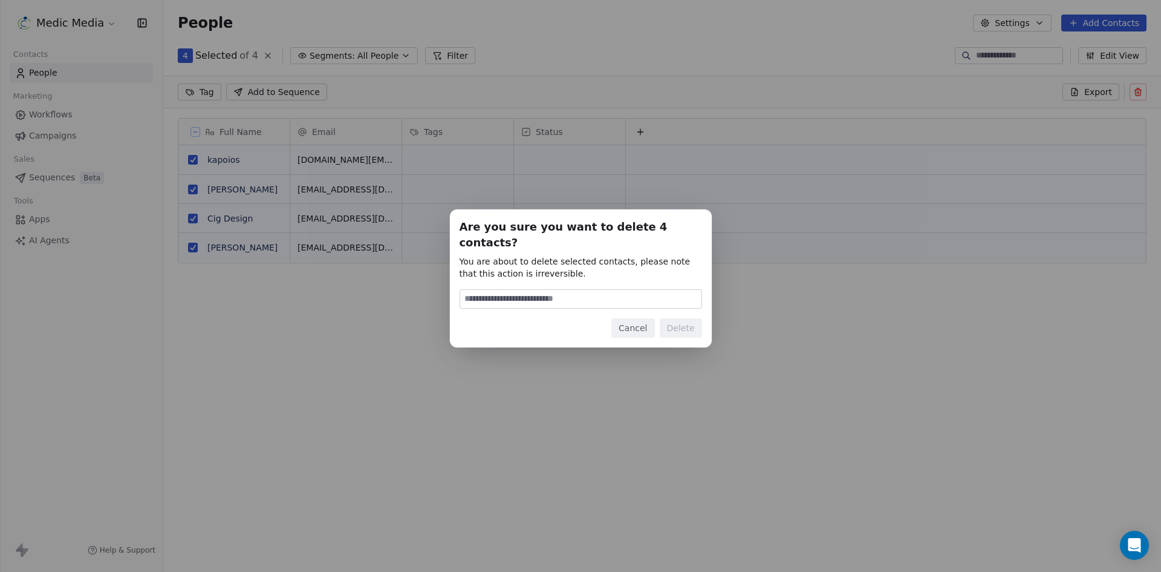
click at [498, 299] on input at bounding box center [580, 299] width 241 height 18
click at [497, 290] on input at bounding box center [580, 299] width 241 height 18
type input "******"
click at [696, 318] on button "Delete" at bounding box center [681, 327] width 42 height 19
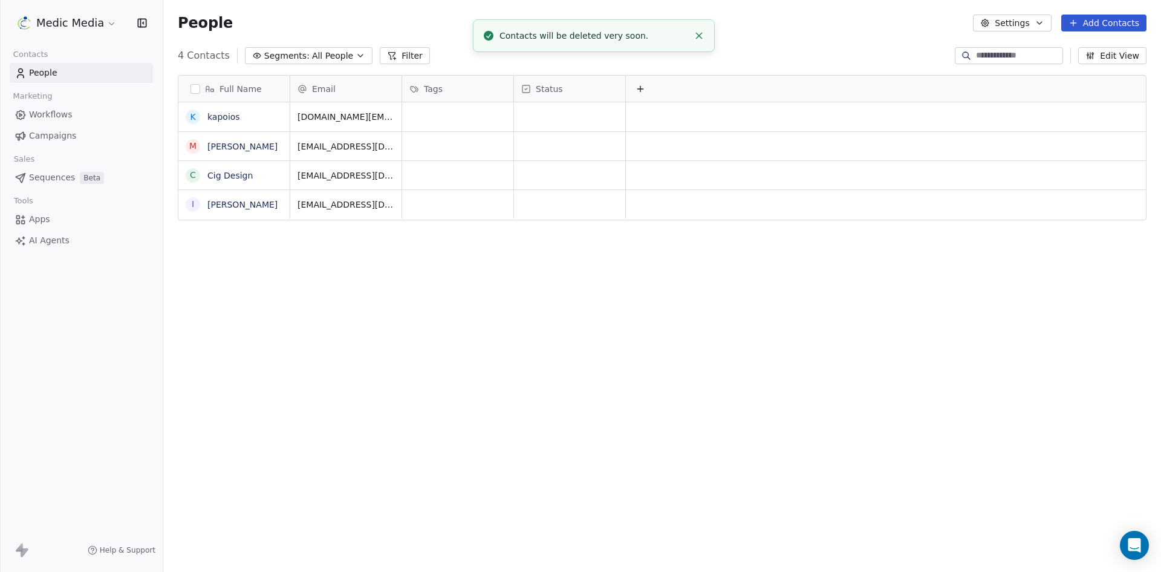
scroll to position [494, 989]
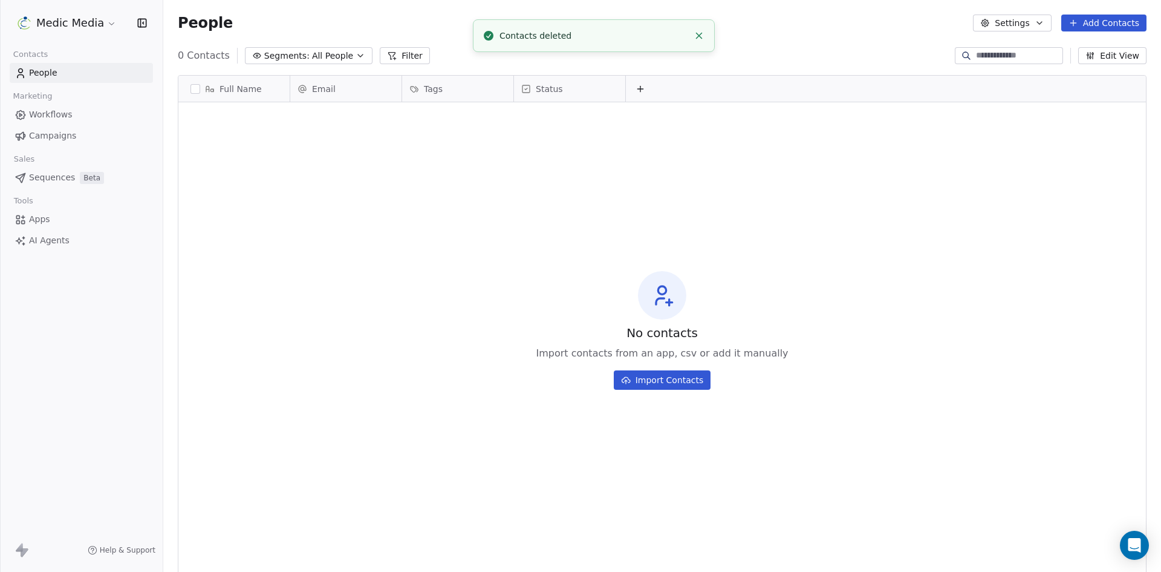
click at [46, 168] on link "Sequences Beta" at bounding box center [81, 178] width 143 height 20
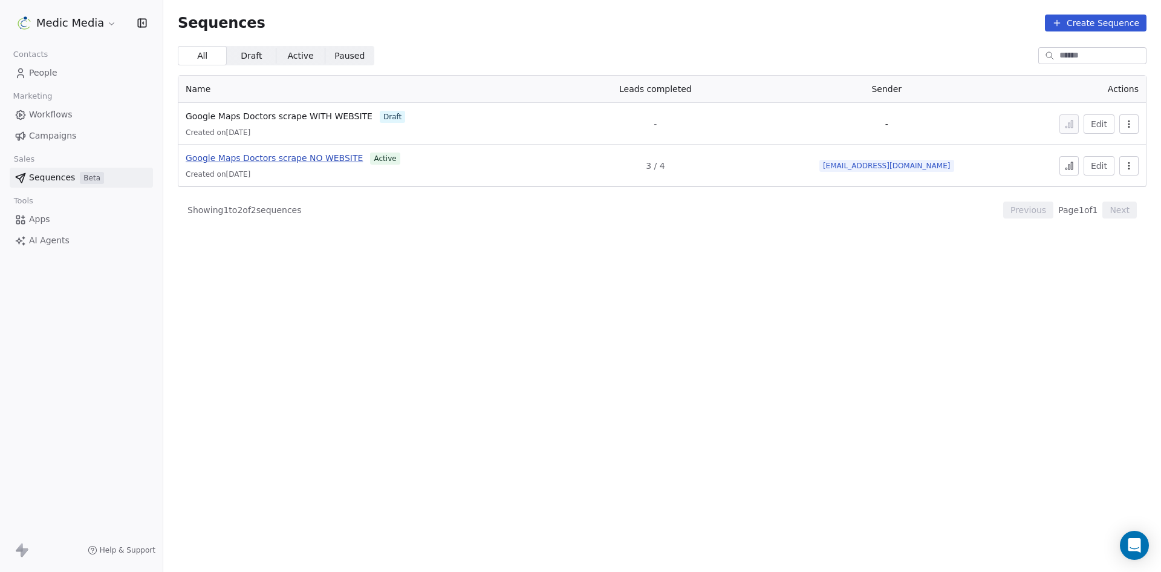
click at [338, 161] on span "Google Maps Doctors scrape NO WEBSITE" at bounding box center [274, 158] width 177 height 10
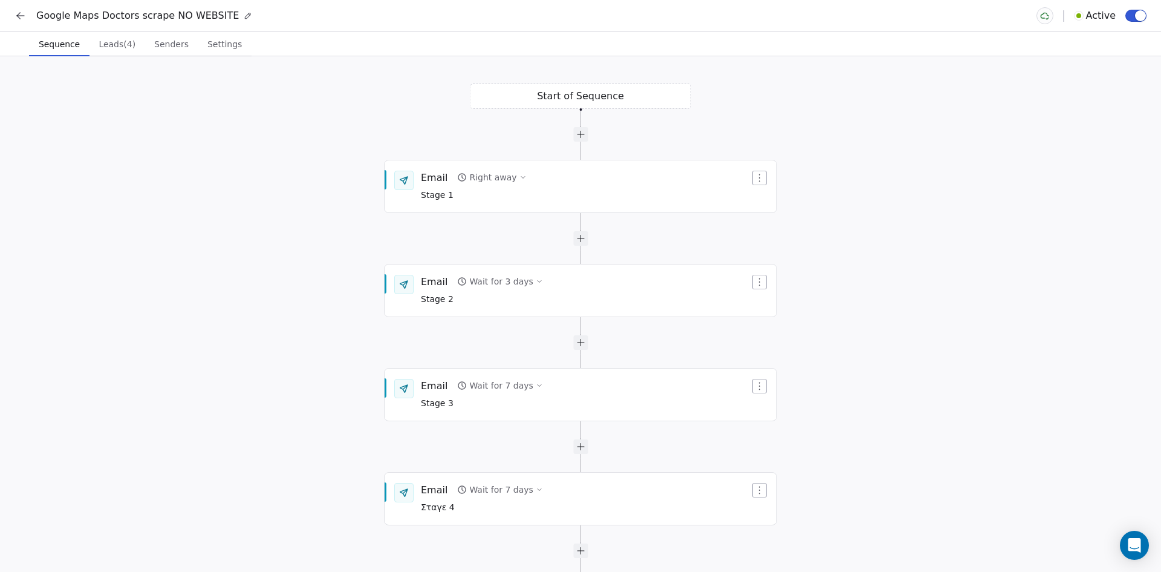
click at [103, 51] on span "Leads (4)" at bounding box center [117, 44] width 47 height 17
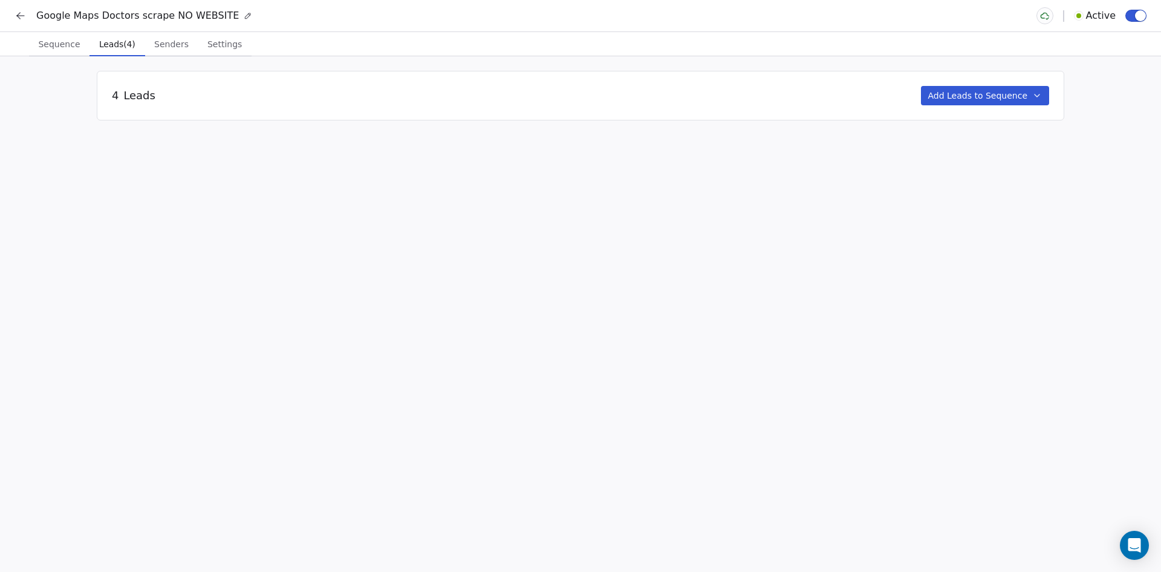
click at [1044, 98] on button "Add Leads to Sequence" at bounding box center [985, 95] width 129 height 19
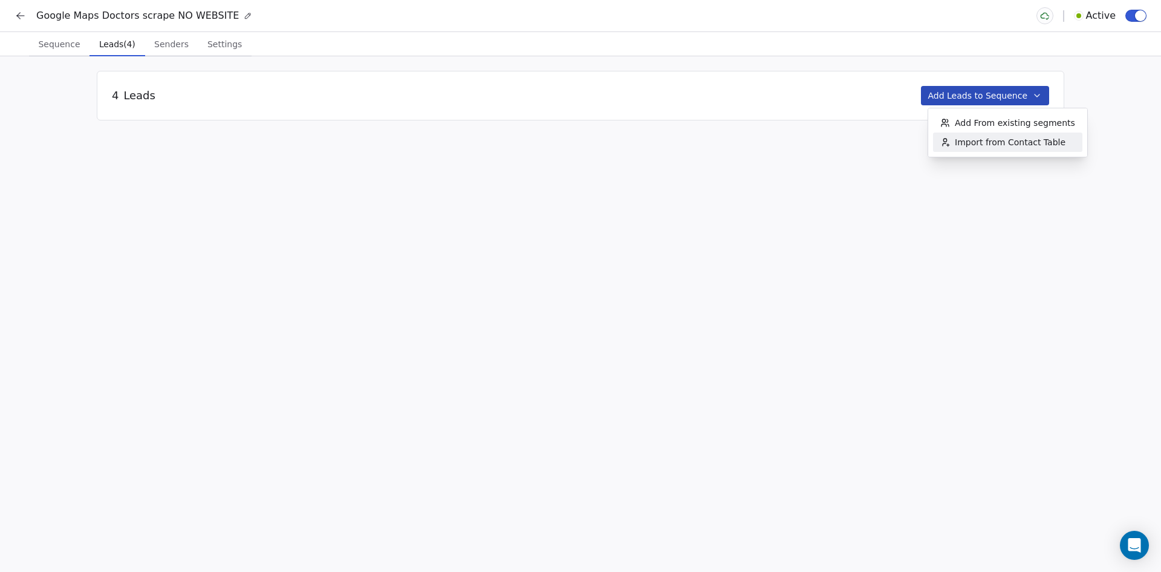
click at [318, 159] on html "Google Maps Doctors scrape NO WEBSITE Active Sequence Sequence Leads (4) Leads …" at bounding box center [580, 286] width 1161 height 572
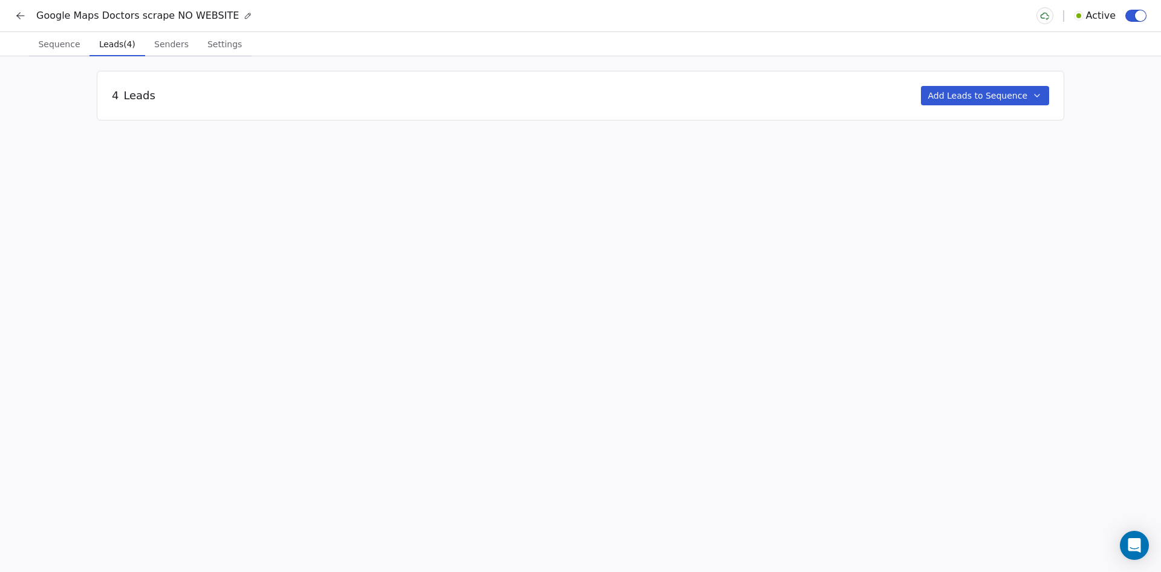
click at [129, 103] on div "4 Leads Add Leads to Sequence" at bounding box center [581, 95] width 938 height 19
click at [122, 95] on div "4 Leads" at bounding box center [134, 96] width 44 height 16
click at [120, 94] on div "4 Leads" at bounding box center [134, 96] width 44 height 16
click at [50, 34] on button "Sequence Sequence" at bounding box center [59, 44] width 60 height 24
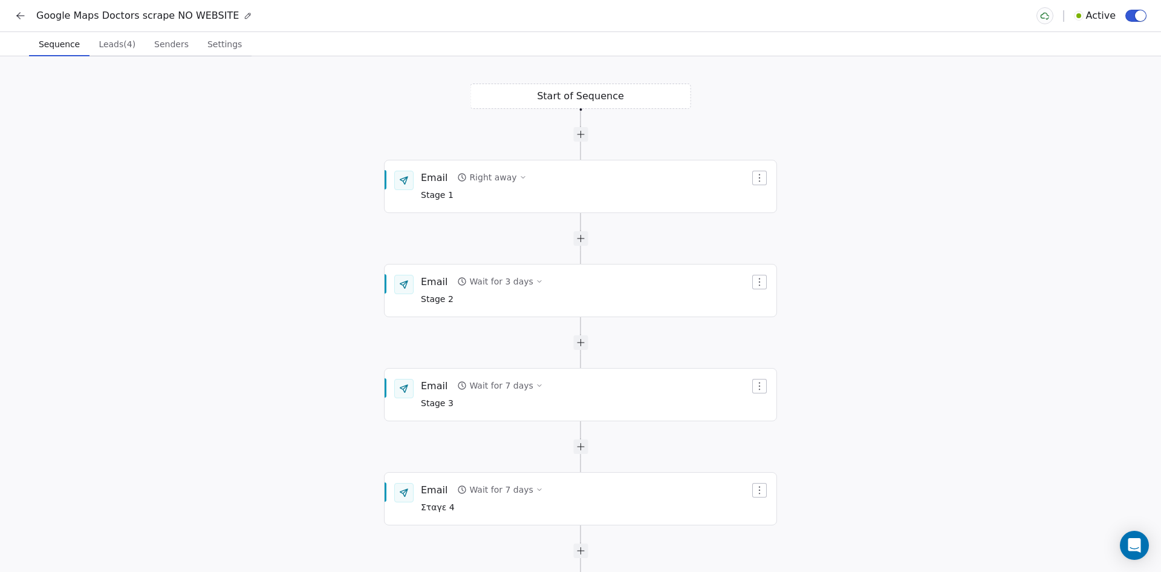
click at [10, 13] on div "Google Maps Doctors scrape NO WEBSITE Active" at bounding box center [580, 15] width 1161 height 31
click at [17, 11] on icon at bounding box center [21, 16] width 12 height 12
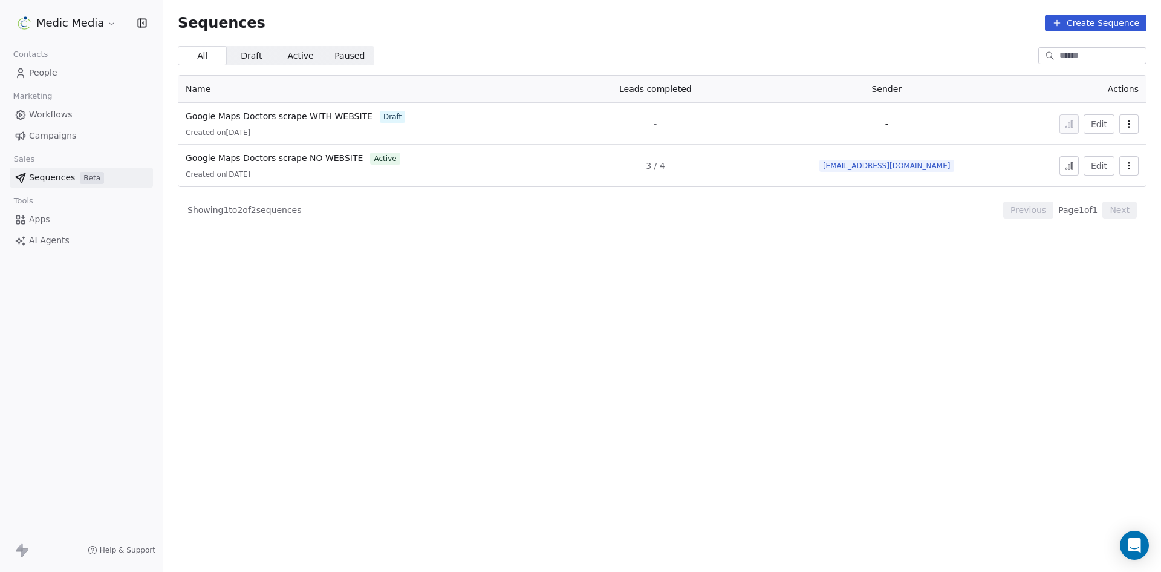
click at [1129, 170] on icon "button" at bounding box center [1129, 166] width 10 height 10
click at [1112, 214] on span "Duplicate" at bounding box center [1110, 212] width 41 height 13
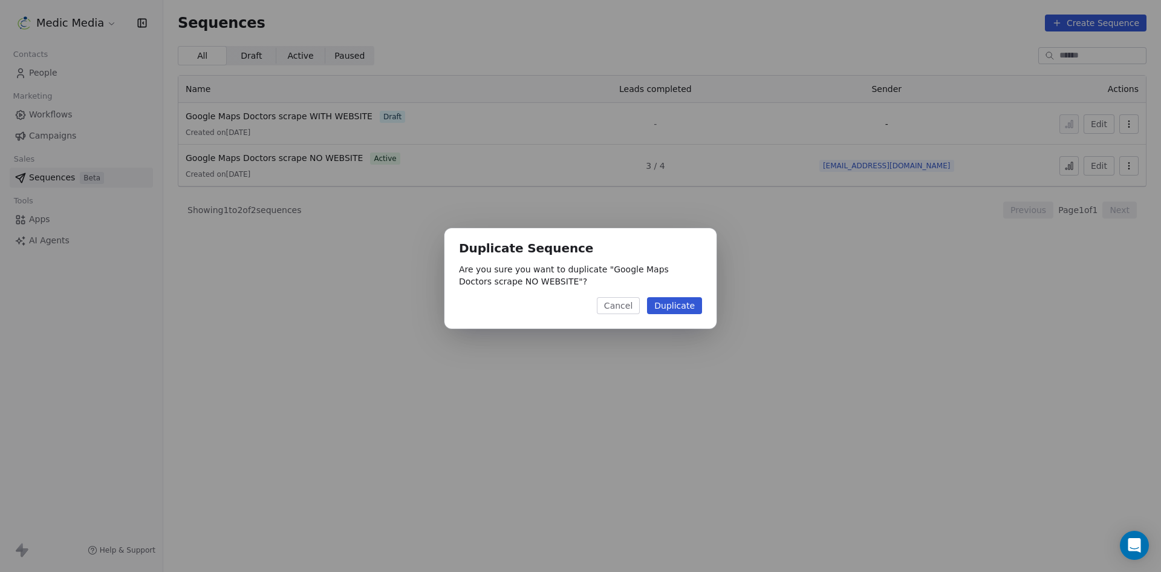
click at [682, 307] on button "Duplicate" at bounding box center [674, 305] width 55 height 17
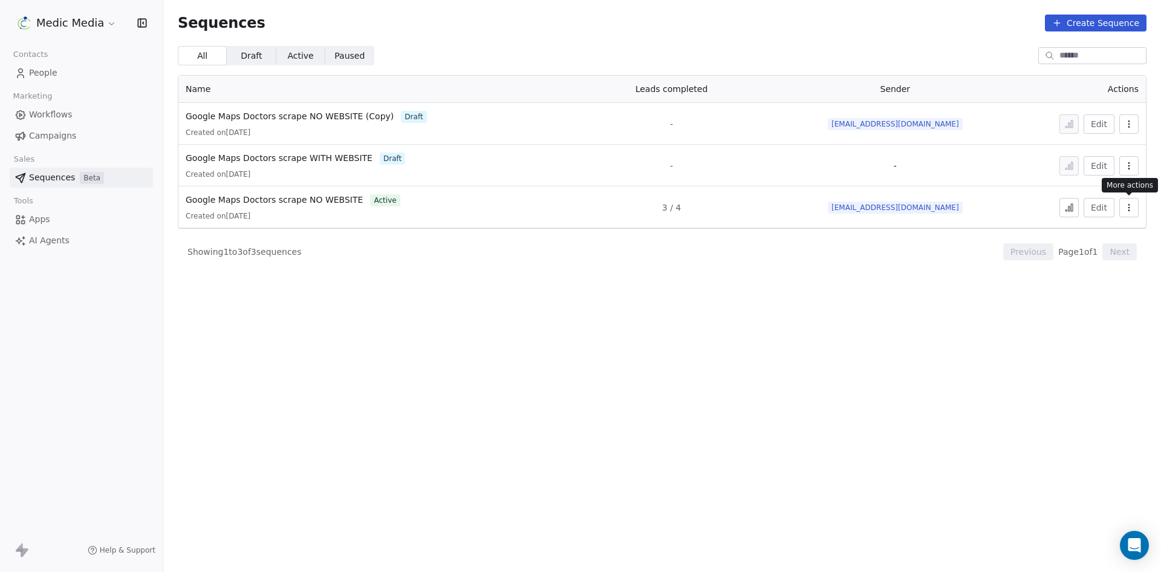
click at [1129, 207] on icon "button" at bounding box center [1129, 207] width 1 height 1
click at [1082, 275] on icon "Suggestions" at bounding box center [1080, 274] width 10 height 10
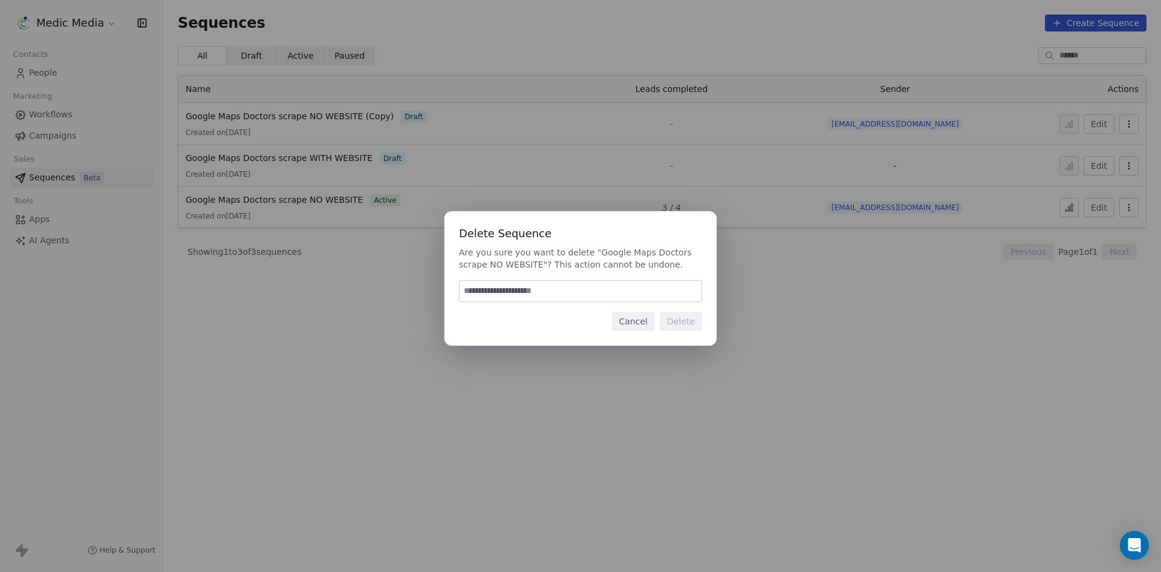
click at [581, 286] on input at bounding box center [581, 291] width 242 height 21
type input "******"
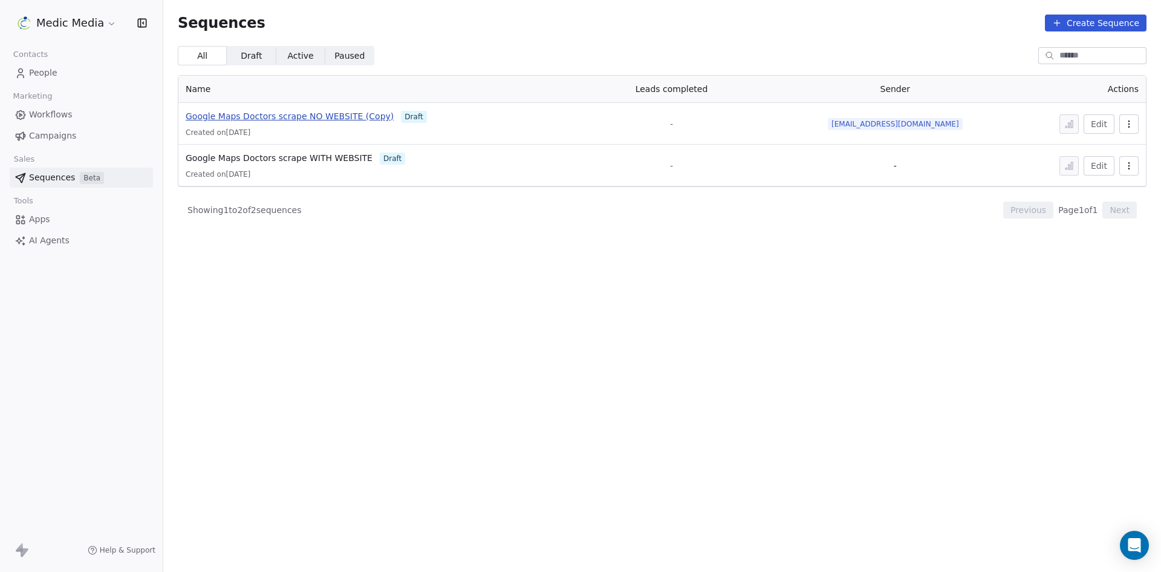
click at [283, 119] on span "Google Maps Doctors scrape NO WEBSITE (Copy)" at bounding box center [290, 116] width 208 height 10
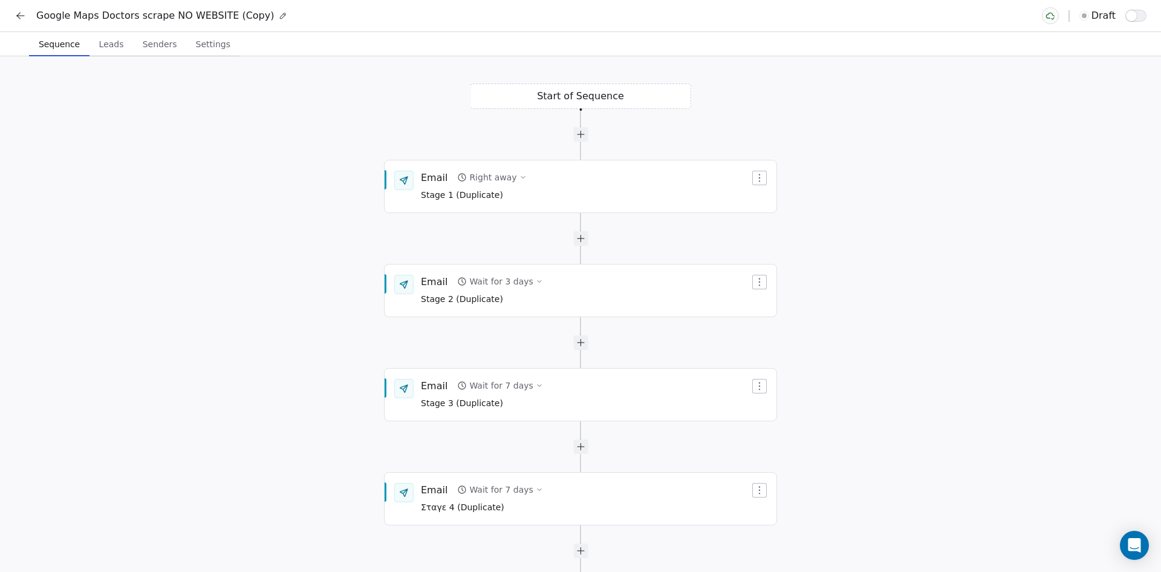
click at [256, 19] on span "Google Maps Doctors scrape NO WEBSITE (Copy)" at bounding box center [155, 15] width 238 height 15
click at [279, 16] on icon at bounding box center [283, 15] width 8 height 8
drag, startPoint x: 222, startPoint y: 17, endPoint x: 347, endPoint y: 21, distance: 125.3
click at [347, 21] on div "**********" at bounding box center [581, 15] width 1132 height 17
click at [492, 195] on span "Stage 1 (Duplicate)" at bounding box center [474, 195] width 106 height 13
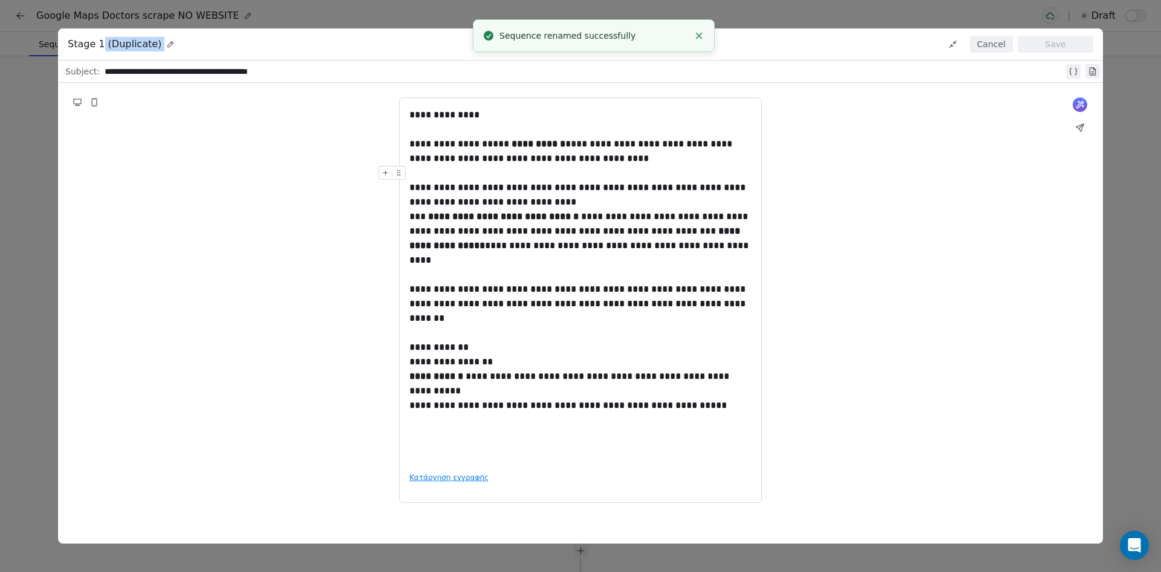
drag, startPoint x: 99, startPoint y: 45, endPoint x: 260, endPoint y: 43, distance: 161.5
click at [260, 43] on div "Stage 1 (Duplicate) Cancel Save" at bounding box center [580, 44] width 1045 height 32
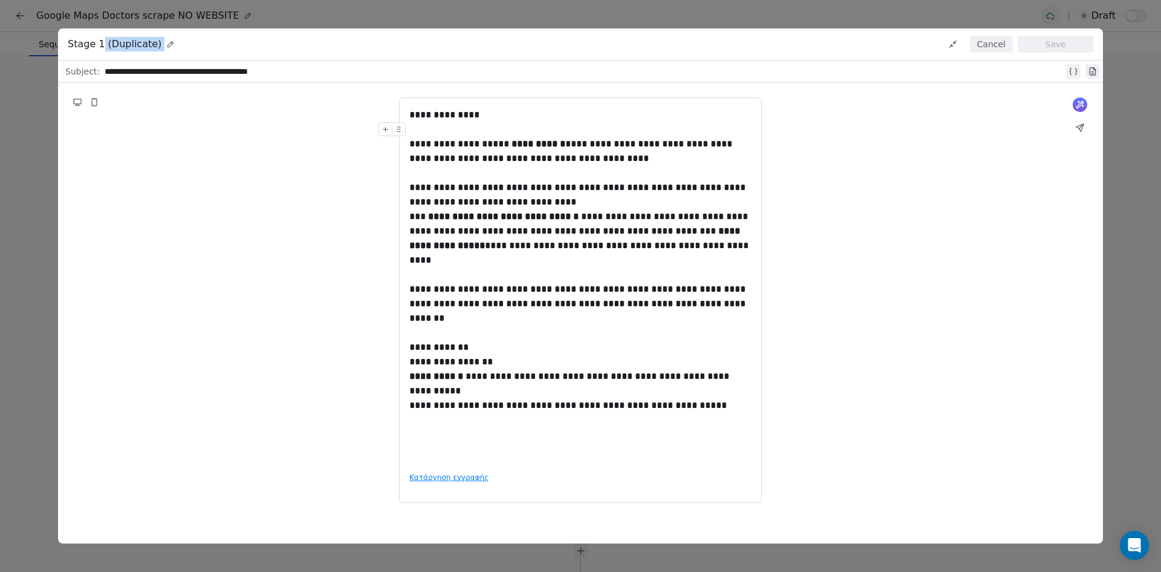
click at [143, 41] on span "Stage 1 (Duplicate)" at bounding box center [115, 44] width 94 height 15
click at [134, 43] on span "Stage 1 (Duplicate)" at bounding box center [115, 44] width 94 height 15
click at [166, 44] on icon at bounding box center [170, 44] width 8 height 8
drag, startPoint x: 104, startPoint y: 44, endPoint x: 155, endPoint y: 42, distance: 51.5
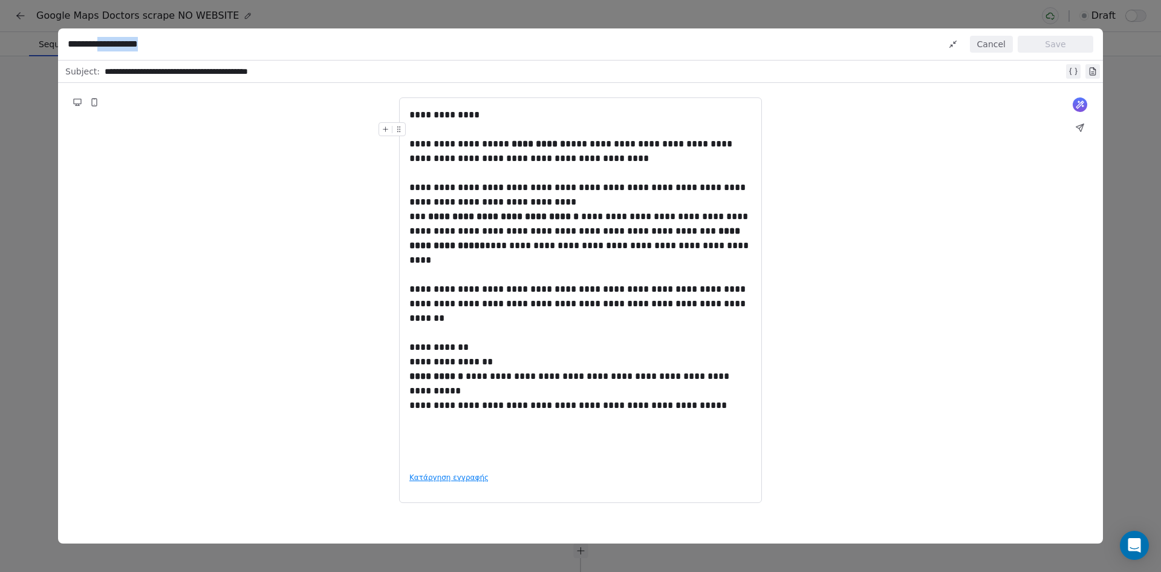
click at [155, 42] on div "**********" at bounding box center [580, 44] width 1045 height 32
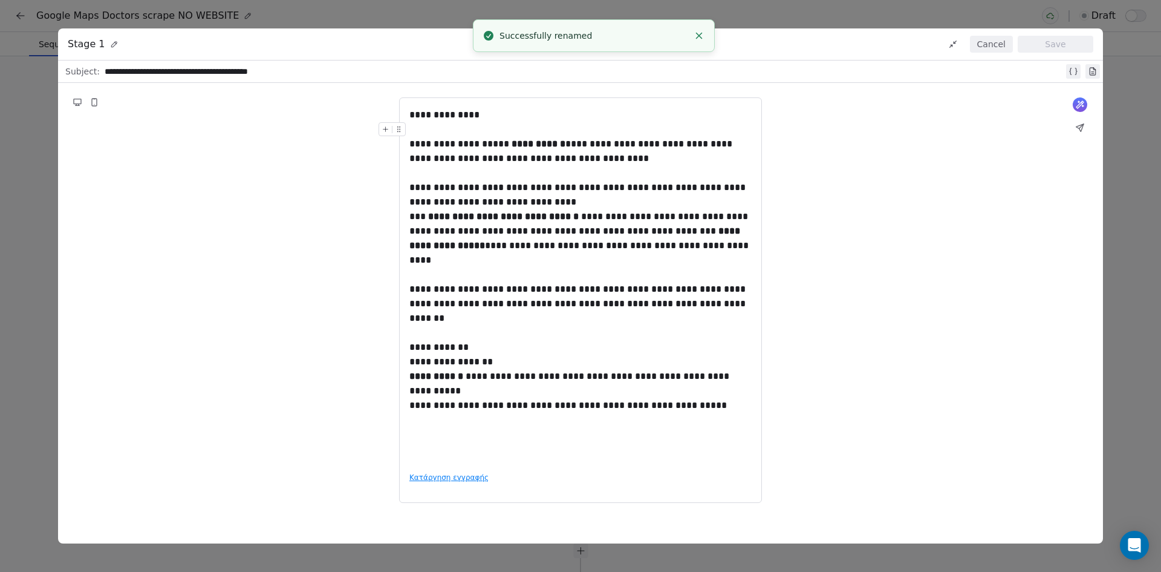
click at [1001, 42] on button "Cancel" at bounding box center [991, 44] width 43 height 17
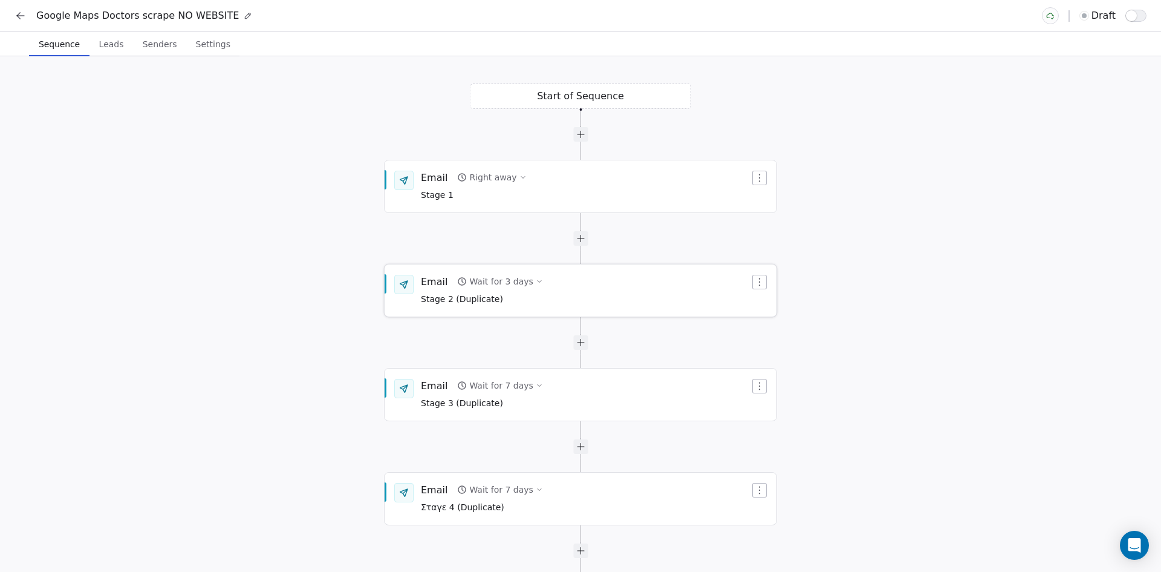
click at [483, 301] on span "Stage 2 (Duplicate)" at bounding box center [482, 299] width 122 height 13
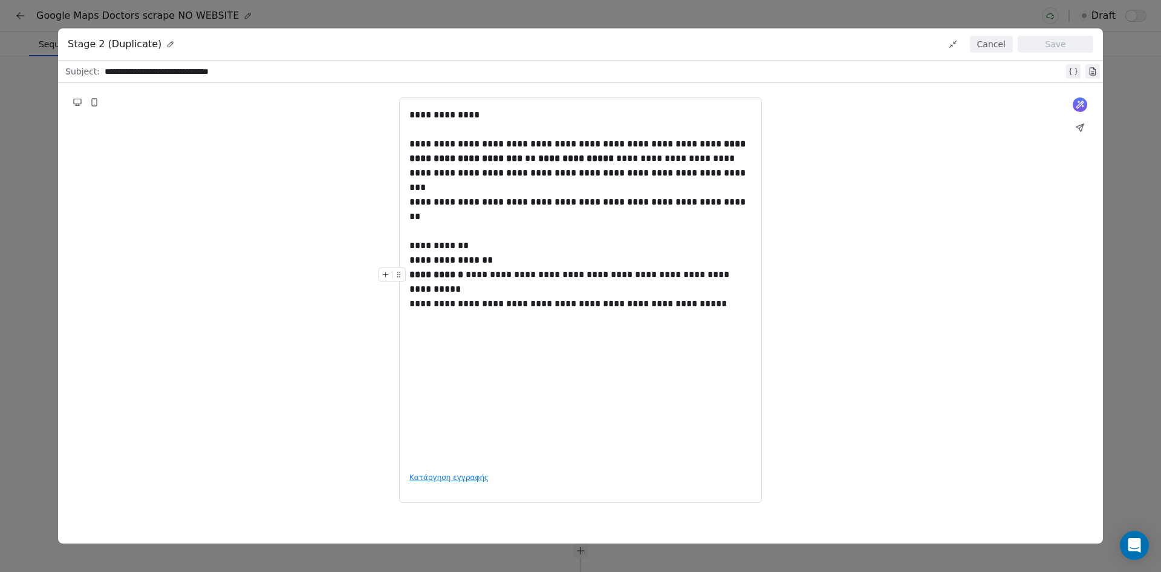
click at [166, 45] on icon at bounding box center [170, 44] width 8 height 8
drag, startPoint x: 149, startPoint y: 43, endPoint x: 101, endPoint y: 48, distance: 48.1
click at [101, 48] on div "**********" at bounding box center [109, 44] width 83 height 15
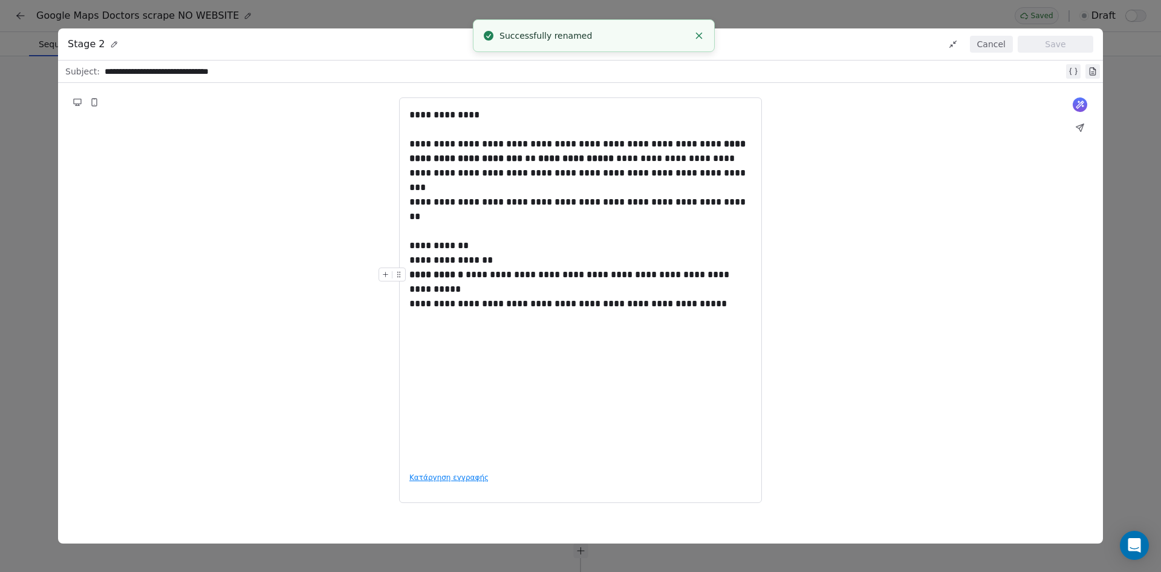
click at [429, 14] on div "**********" at bounding box center [580, 286] width 1161 height 572
click at [997, 44] on button "Cancel" at bounding box center [991, 44] width 43 height 17
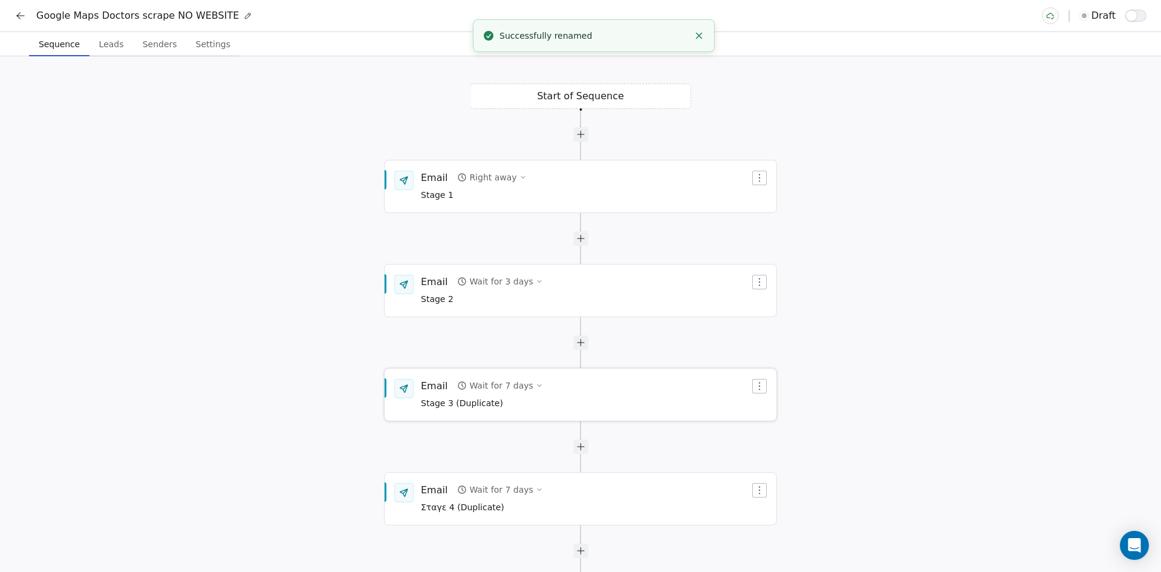
click at [543, 408] on div "Email Wait for 7 days Stage 3 (Duplicate)" at bounding box center [585, 394] width 329 height 31
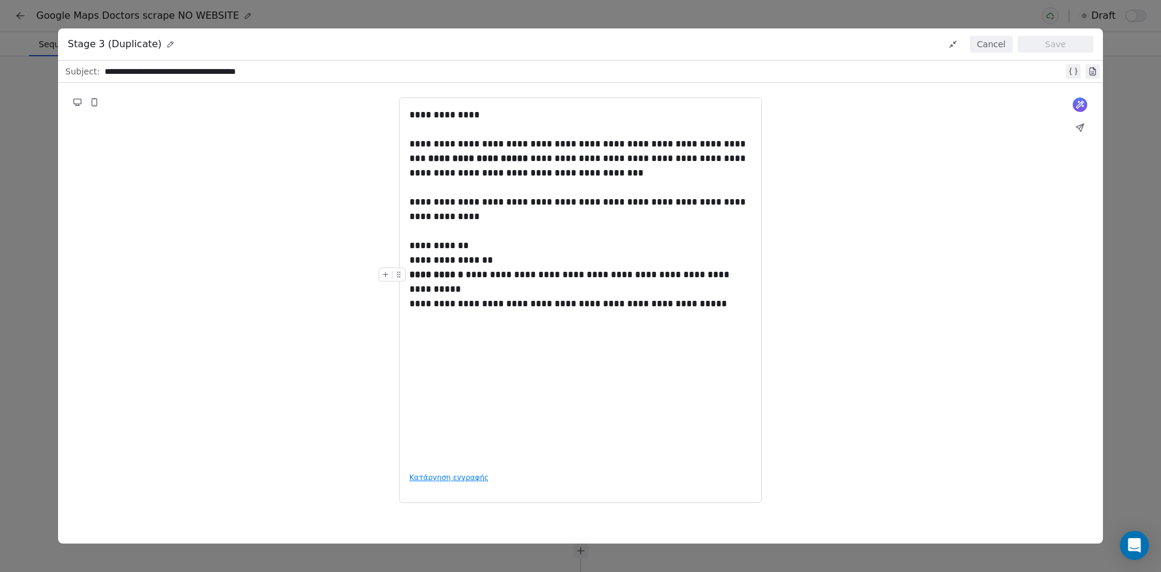
click at [166, 48] on icon at bounding box center [170, 44] width 8 height 8
drag, startPoint x: 100, startPoint y: 43, endPoint x: 204, endPoint y: 28, distance: 105.7
click at [204, 28] on div "**********" at bounding box center [580, 286] width 1161 height 572
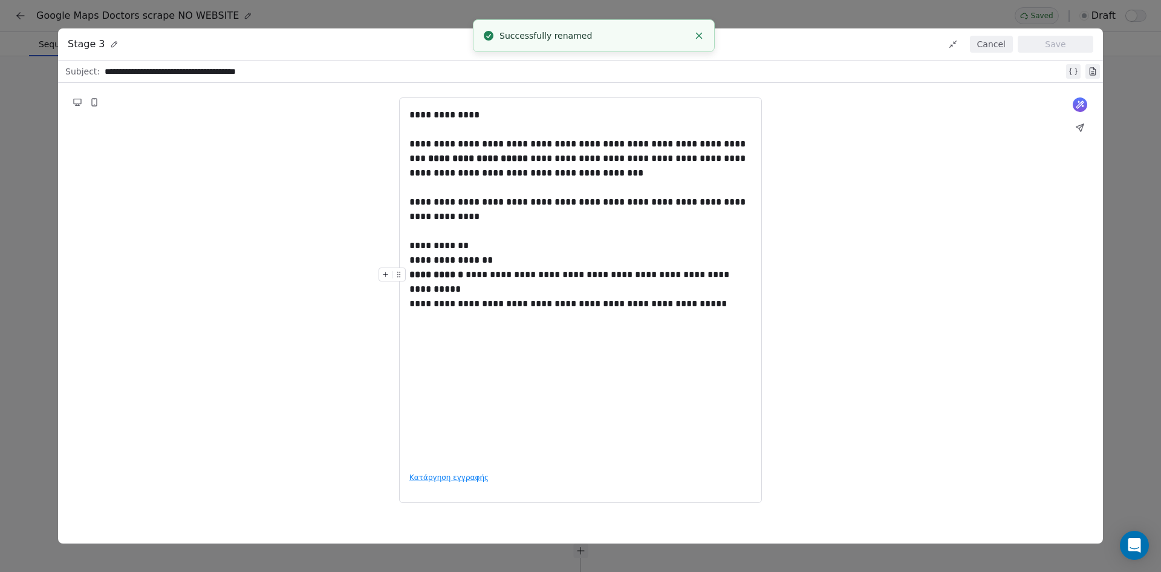
click at [742, 11] on div "**********" at bounding box center [580, 286] width 1161 height 572
click at [994, 38] on button "Cancel" at bounding box center [991, 44] width 43 height 17
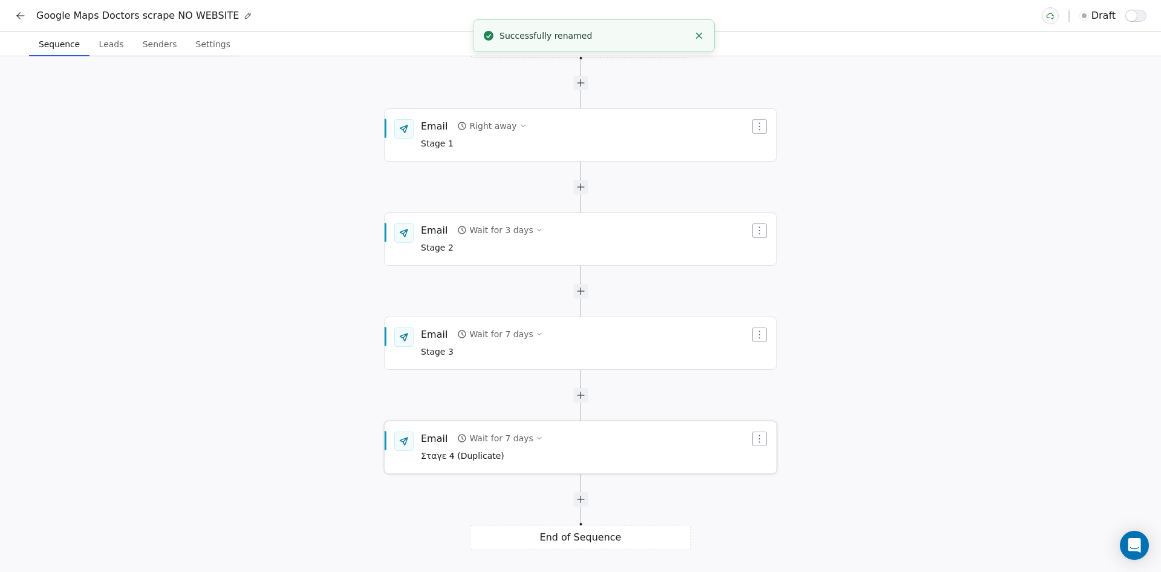
click at [509, 457] on span "Σταγε 4 (Duplicate)" at bounding box center [482, 455] width 122 height 13
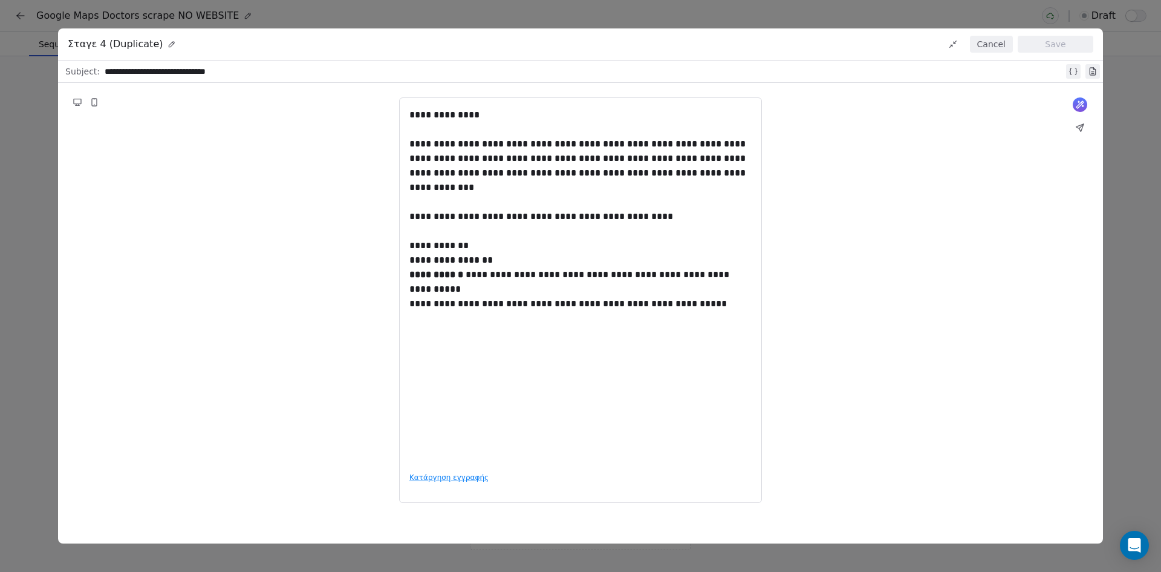
click at [168, 45] on icon at bounding box center [172, 44] width 8 height 8
drag, startPoint x: 100, startPoint y: 44, endPoint x: 207, endPoint y: 44, distance: 107.7
click at [207, 44] on div "**********" at bounding box center [580, 44] width 1045 height 32
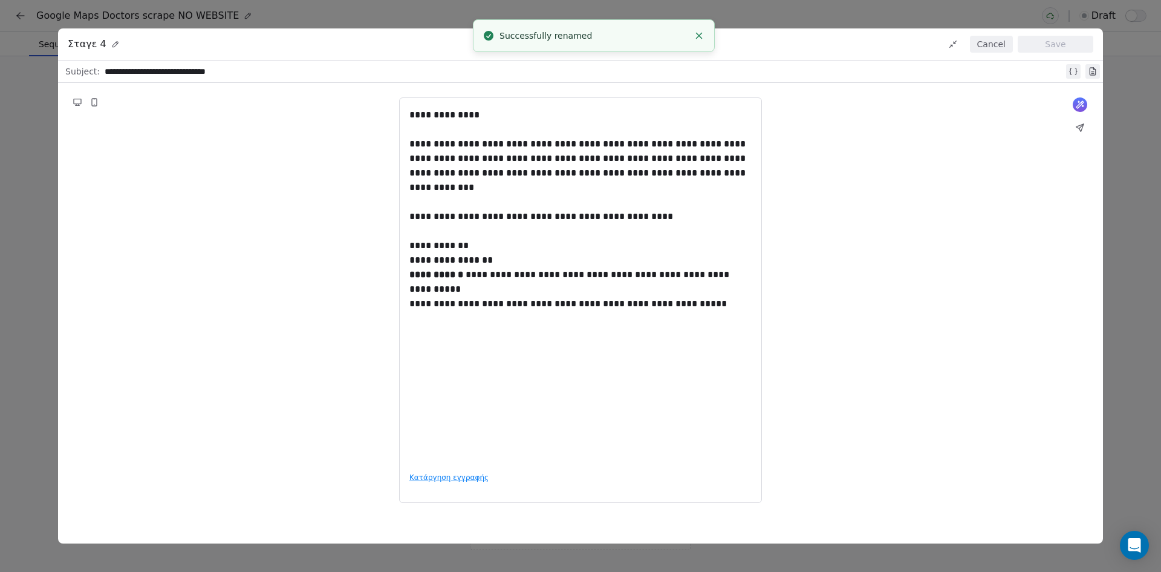
click at [998, 45] on button "Cancel" at bounding box center [991, 44] width 43 height 17
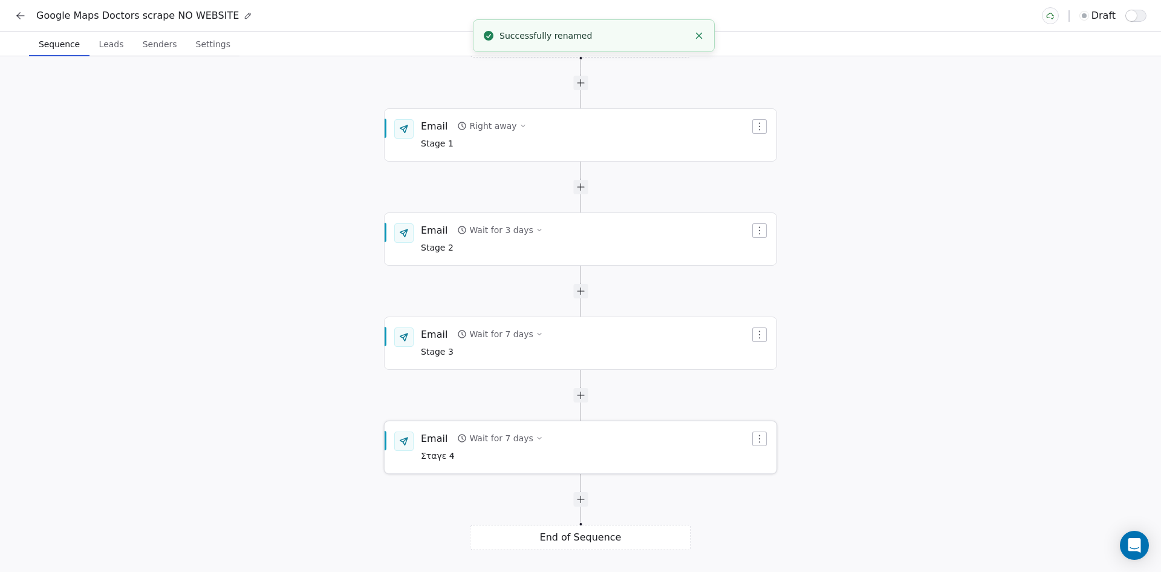
click at [437, 456] on span "Σταγε 4" at bounding box center [482, 455] width 122 height 13
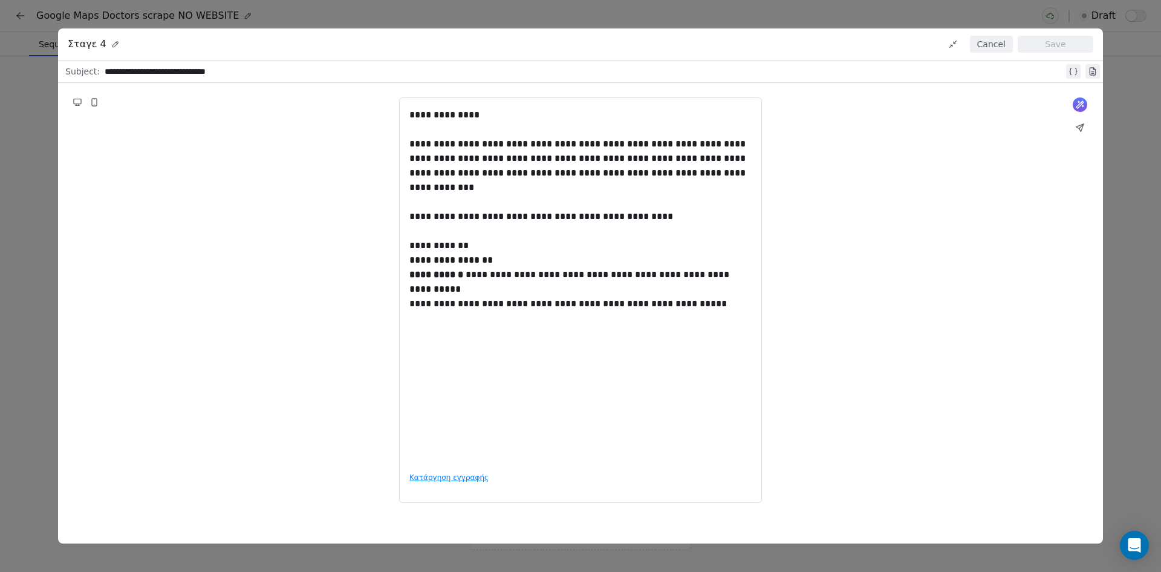
click at [91, 31] on div "Σταγε 4 Cancel Save" at bounding box center [580, 44] width 1045 height 32
click at [85, 38] on span "Σταγε 4" at bounding box center [87, 44] width 39 height 15
click at [111, 42] on icon at bounding box center [115, 44] width 8 height 8
click at [80, 45] on div "*******" at bounding box center [86, 44] width 36 height 15
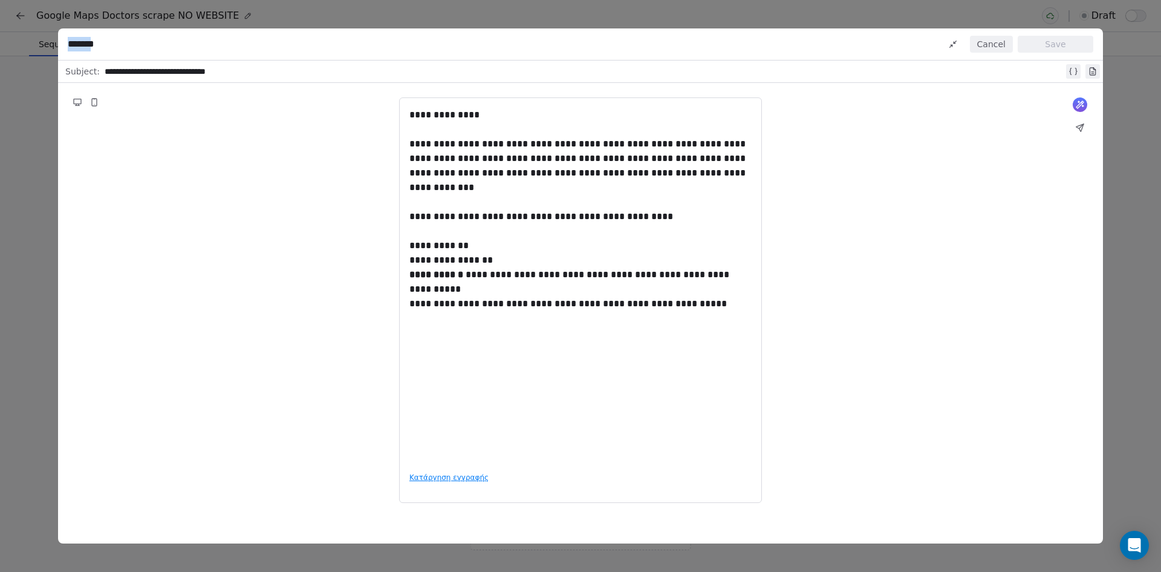
click at [80, 45] on div "*******" at bounding box center [86, 44] width 36 height 15
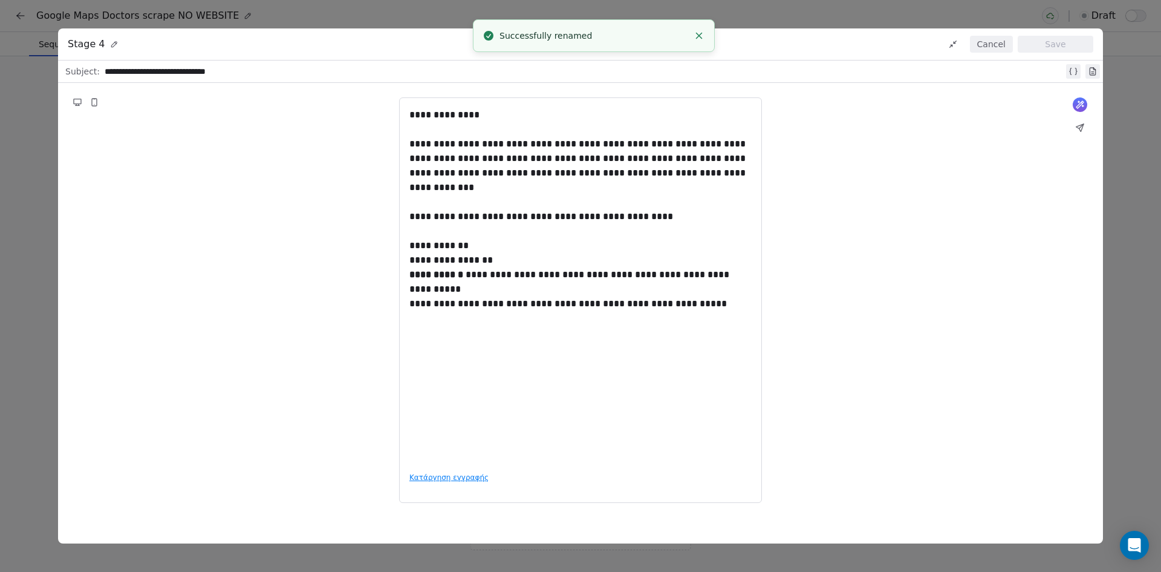
click at [990, 41] on button "Cancel" at bounding box center [991, 44] width 43 height 17
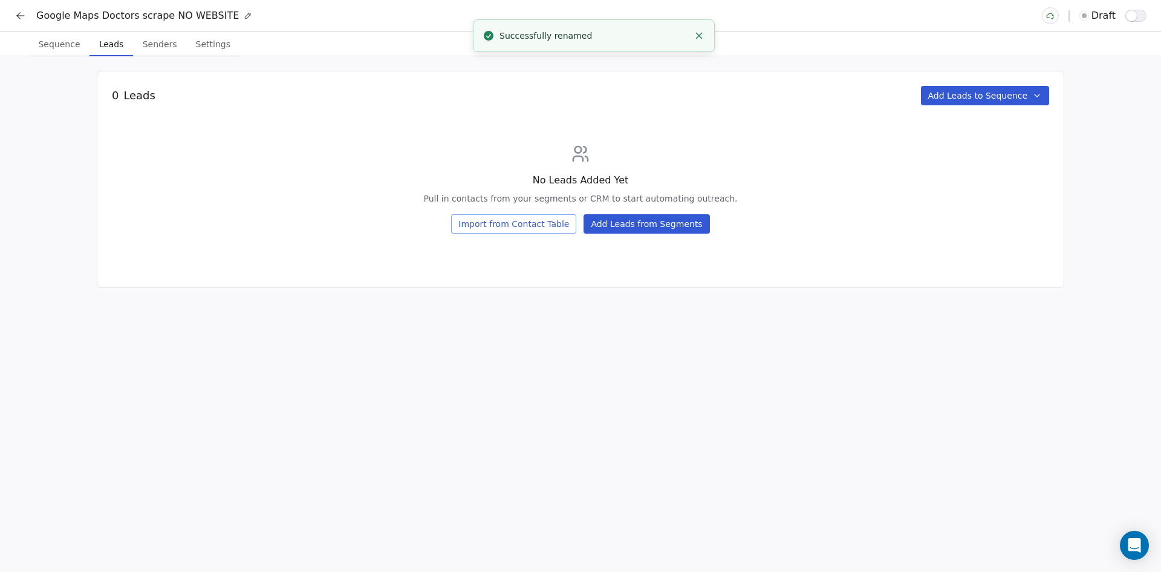
click at [115, 43] on span "Leads" at bounding box center [111, 44] width 34 height 17
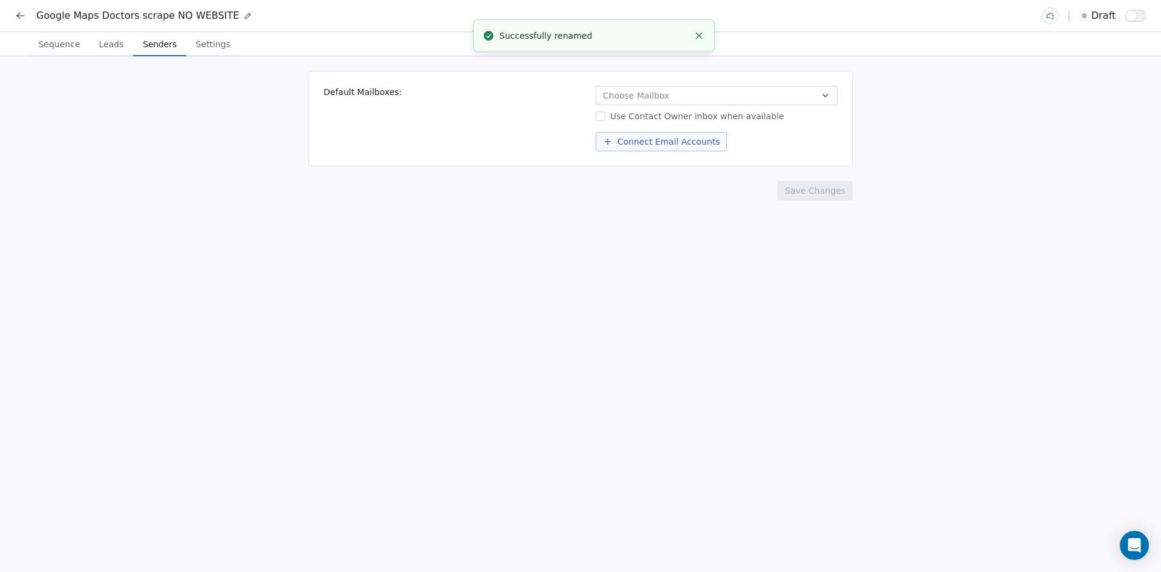
click at [143, 38] on span "Senders" at bounding box center [160, 44] width 44 height 17
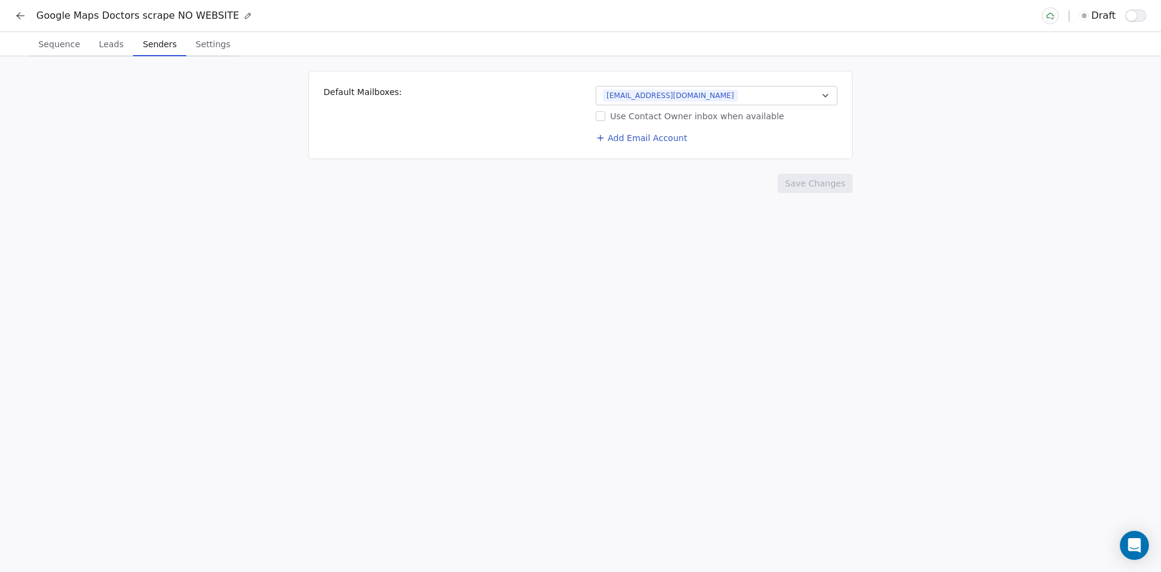
click at [198, 48] on span "Settings" at bounding box center [213, 44] width 44 height 17
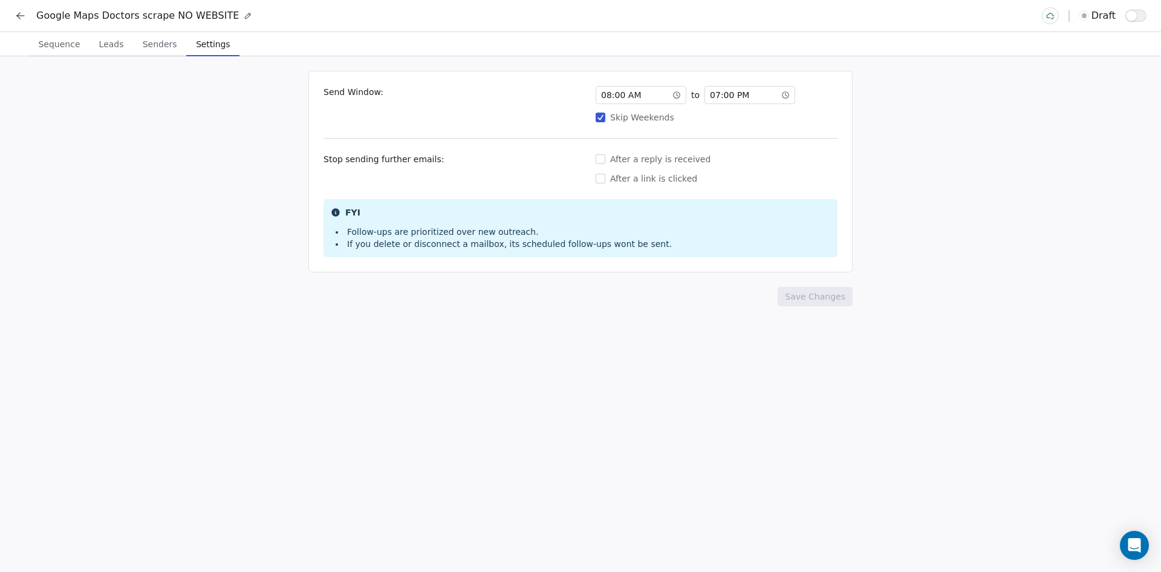
click at [16, 15] on icon at bounding box center [21, 16] width 12 height 12
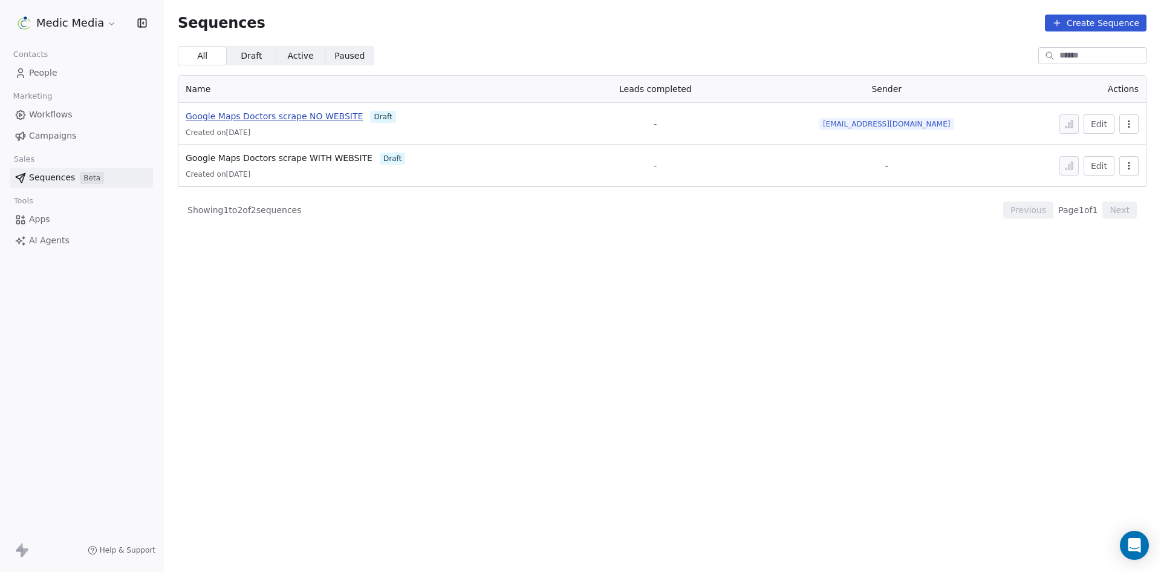
click at [287, 114] on span "Google Maps Doctors scrape NO WEBSITE" at bounding box center [274, 116] width 177 height 10
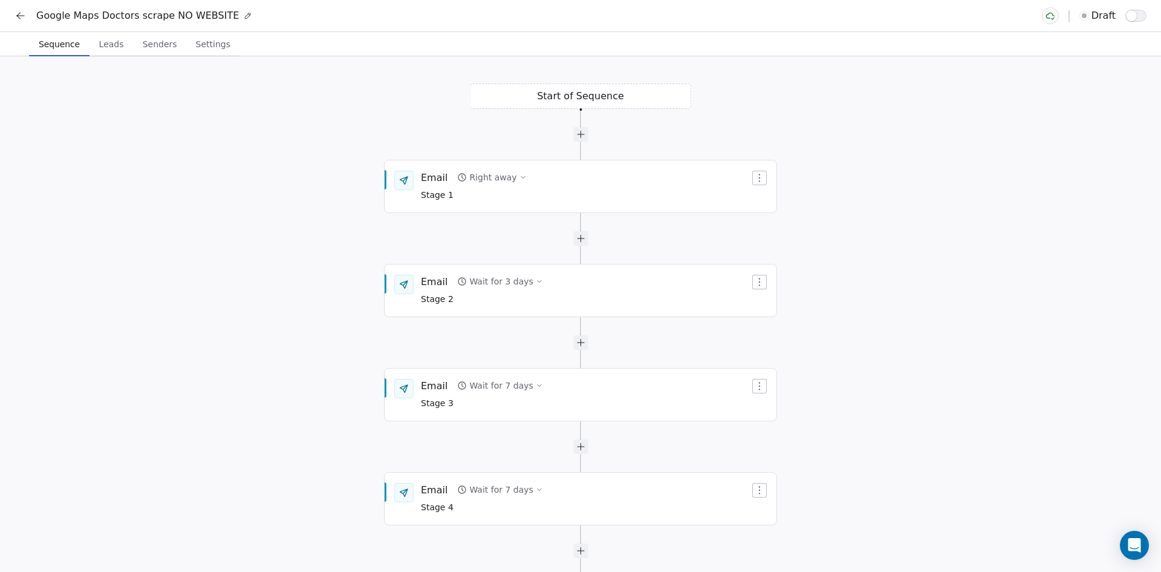
click at [1137, 14] on button "button" at bounding box center [1136, 16] width 21 height 12
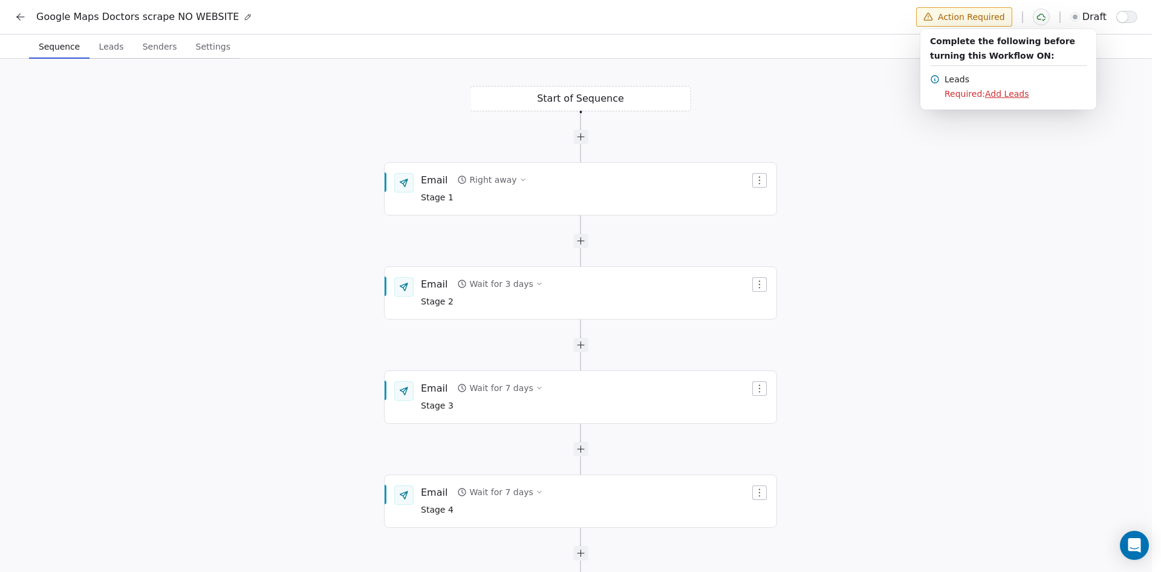
click at [12, 16] on html "Google Maps Doctors scrape NO WEBSITE Action Required draft Sequence Sequence L…" at bounding box center [580, 287] width 1161 height 574
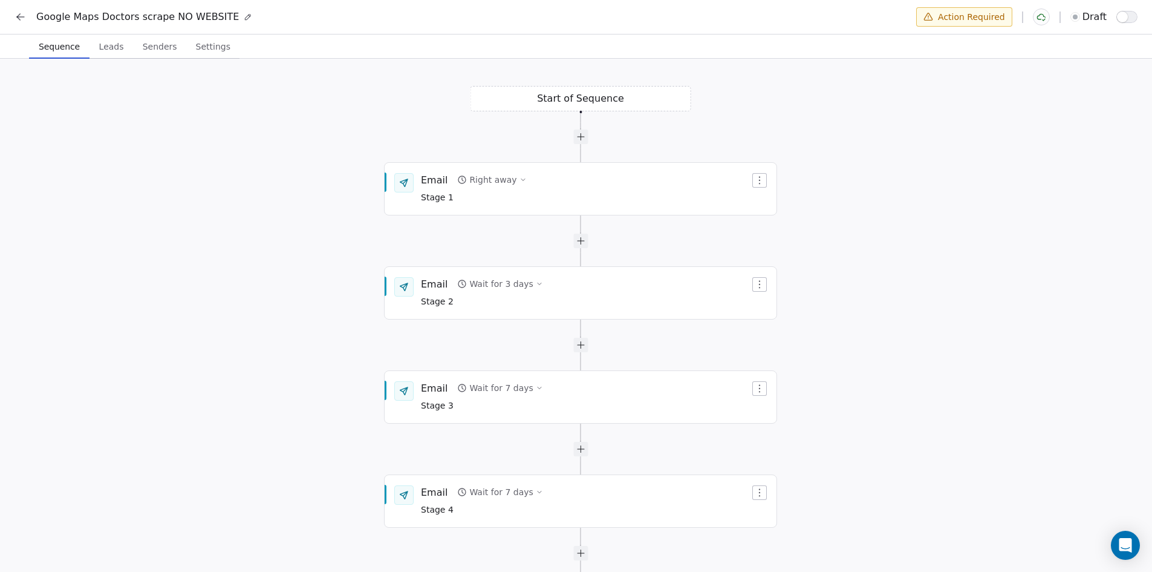
click at [20, 16] on icon at bounding box center [21, 17] width 12 height 12
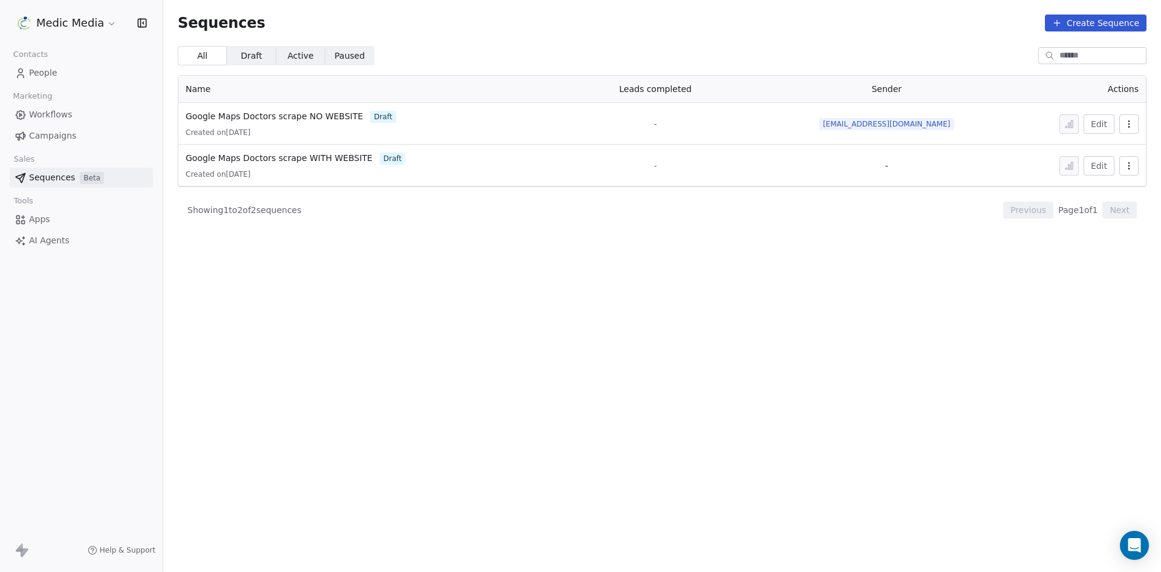
click at [49, 69] on span "People" at bounding box center [43, 73] width 28 height 13
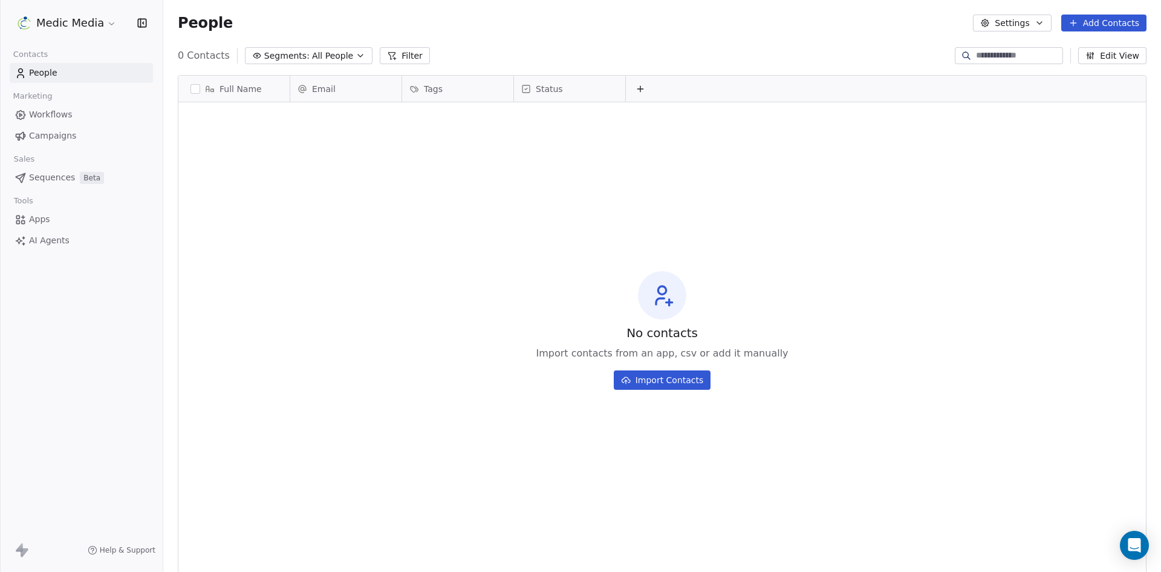
scroll to position [494, 989]
click at [1114, 25] on button "Add Contacts" at bounding box center [1104, 23] width 85 height 17
click at [1093, 45] on span "Create new contact" at bounding box center [1110, 49] width 83 height 13
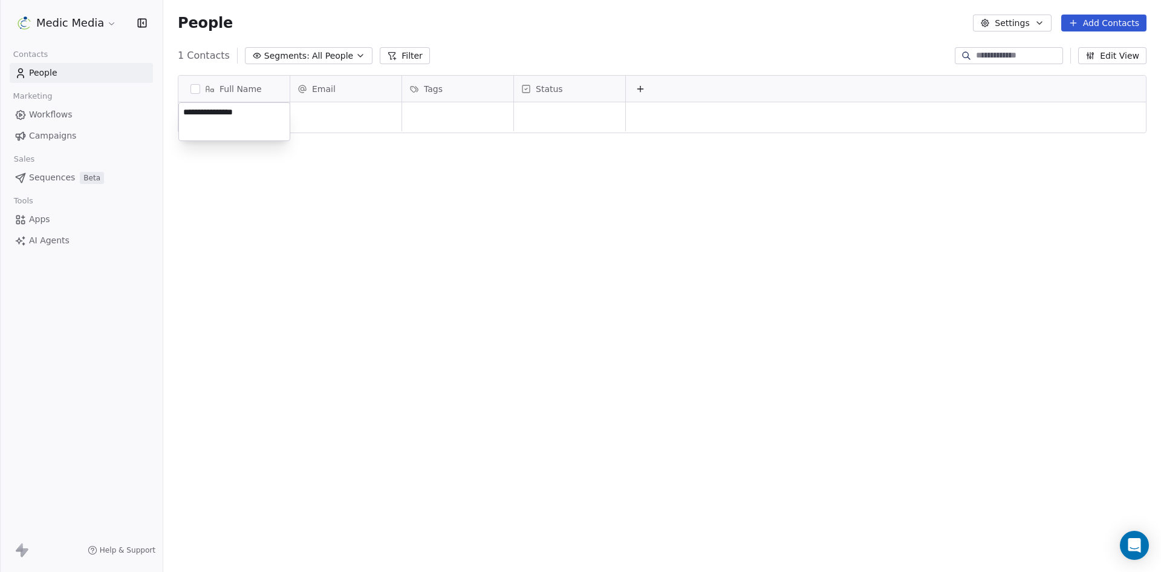
type textarea "**********"
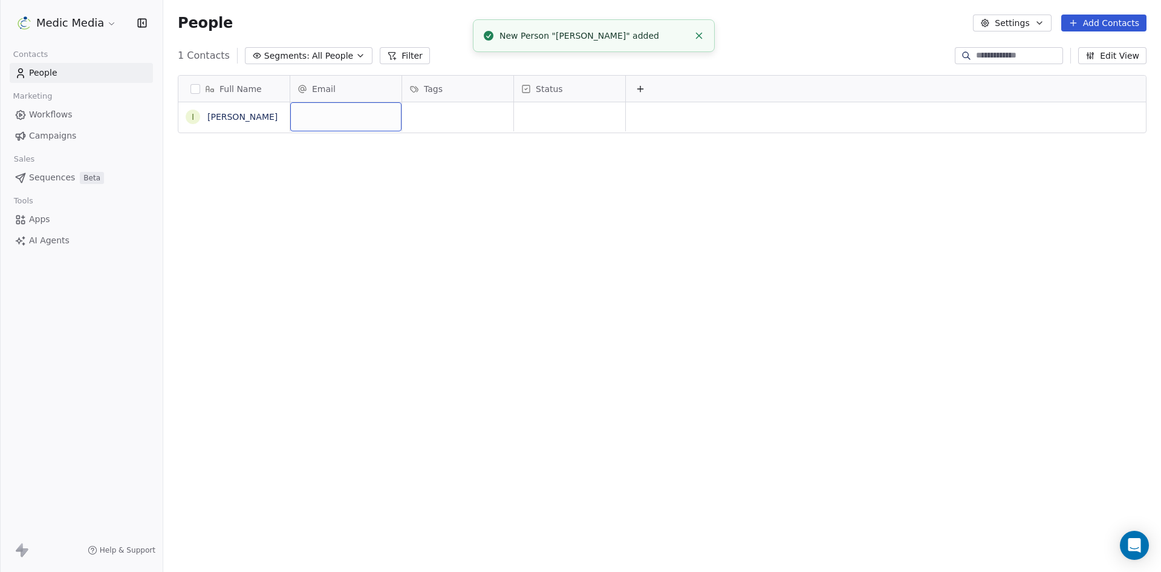
click at [345, 116] on div "grid" at bounding box center [345, 116] width 111 height 29
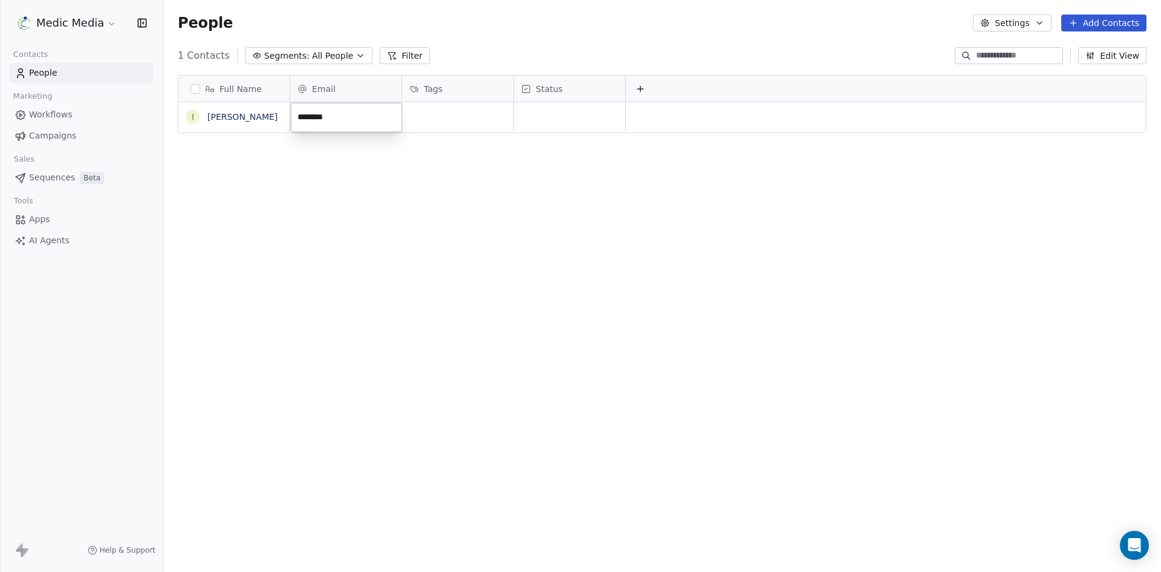
type input "**********"
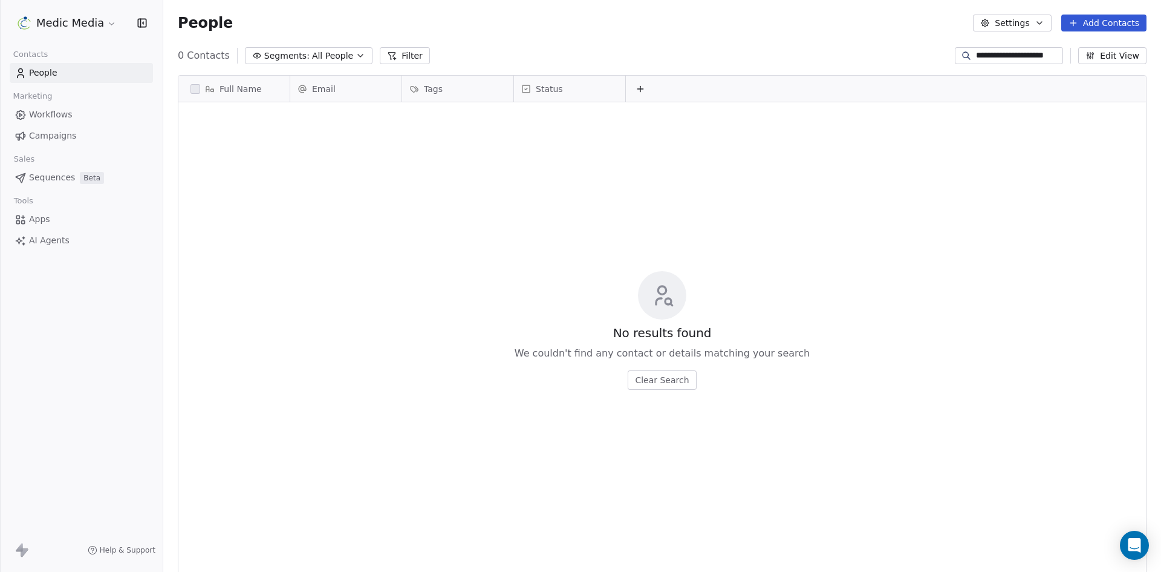
click at [462, 190] on div "No results found We couldn't find any contact or details matching your search C…" at bounding box center [662, 330] width 968 height 451
click at [1084, 22] on button "Add Contacts" at bounding box center [1104, 23] width 85 height 17
click at [1087, 48] on span "Create new contact" at bounding box center [1110, 49] width 83 height 13
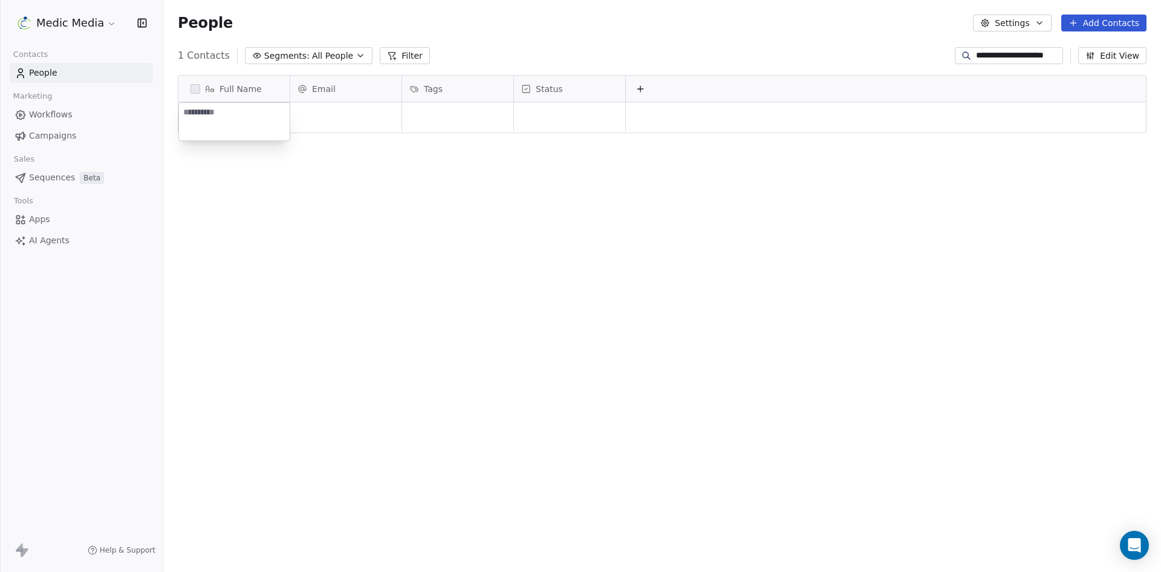
type textarea "*"
type textarea "**********"
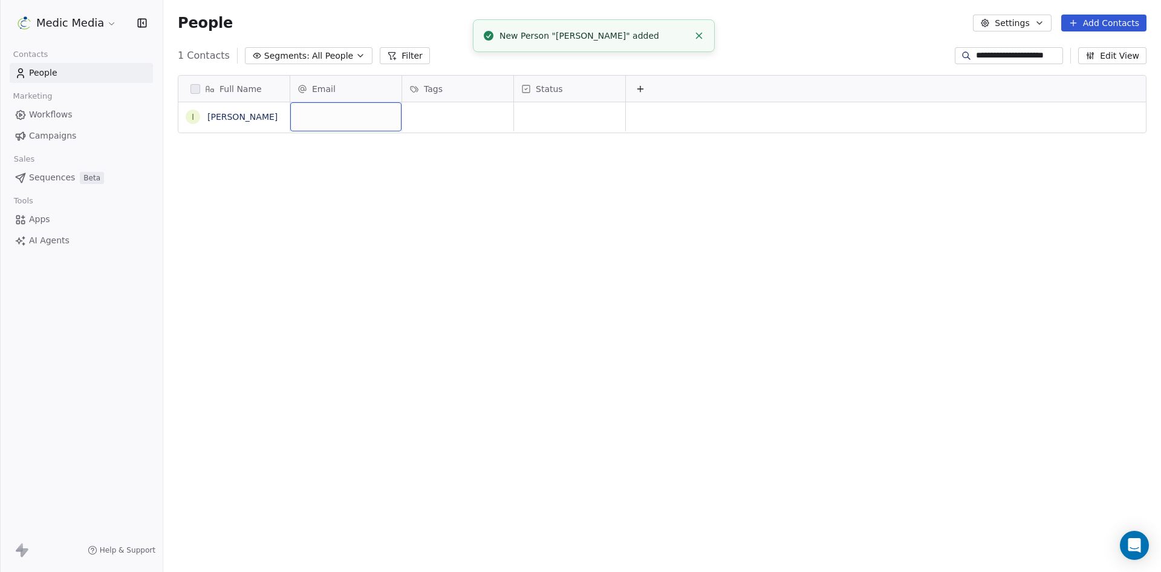
click at [334, 117] on div "grid" at bounding box center [345, 116] width 111 height 29
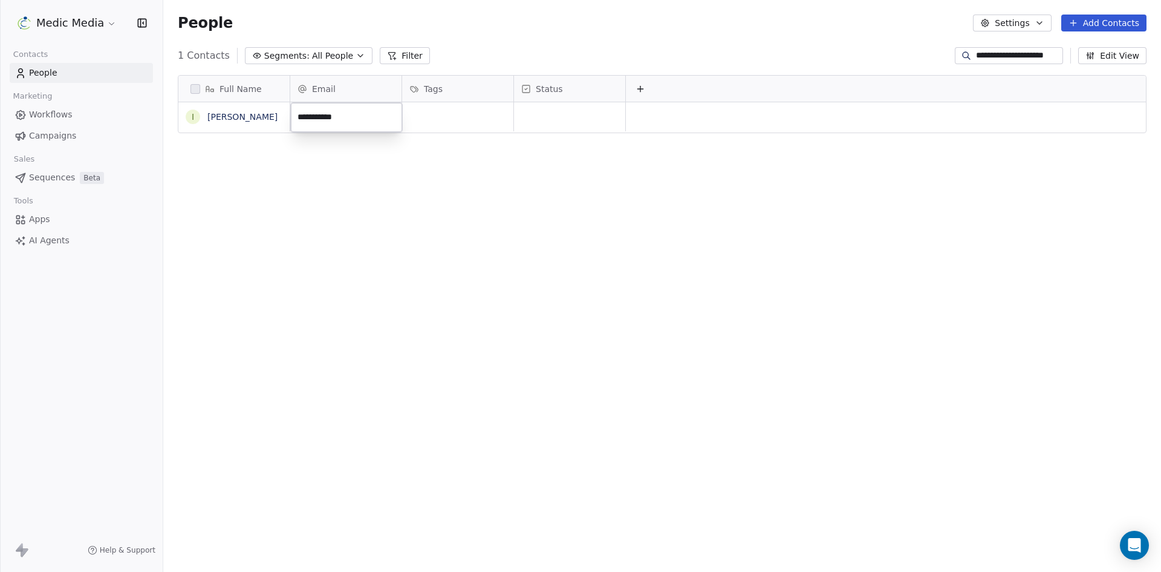
type input "**********"
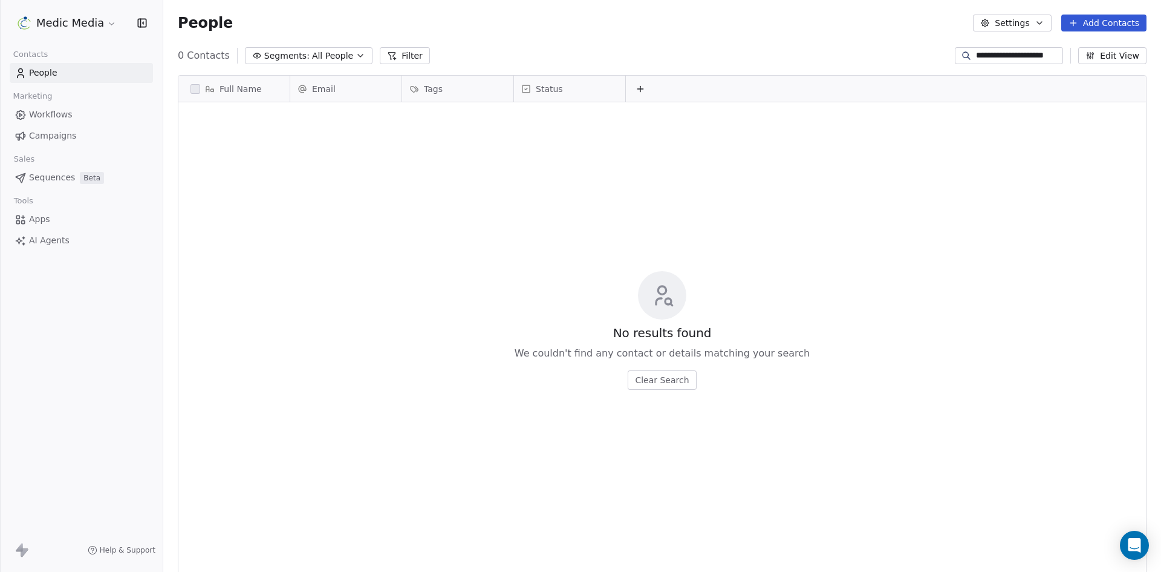
click at [1121, 21] on button "Add Contacts" at bounding box center [1104, 23] width 85 height 17
click at [1101, 47] on span "Create new contact" at bounding box center [1110, 49] width 83 height 13
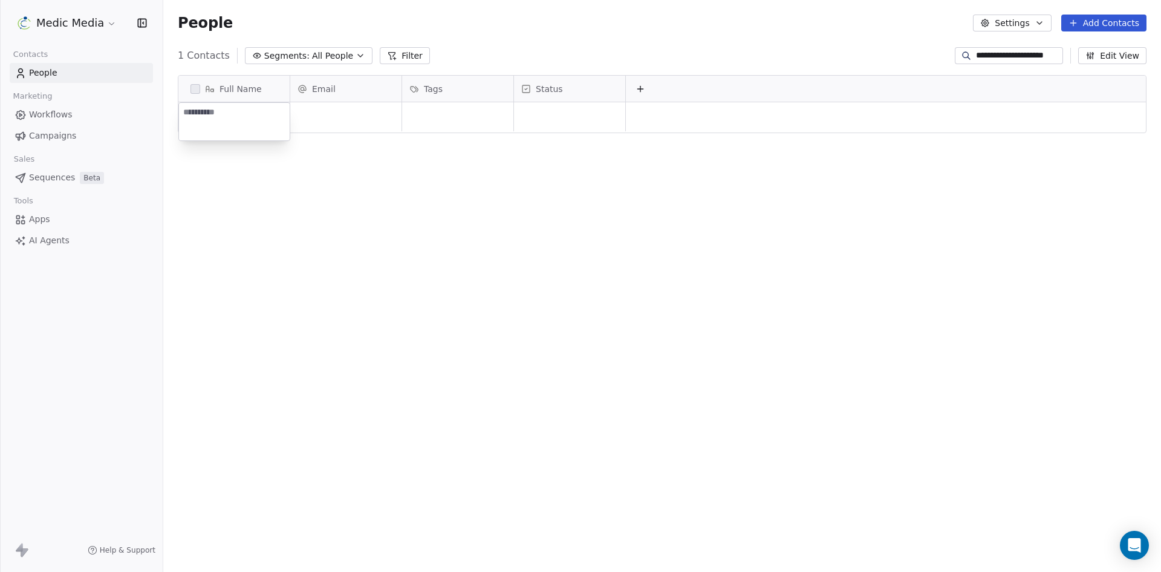
click at [507, 21] on html "**********" at bounding box center [580, 286] width 1161 height 572
click at [192, 143] on button "grid" at bounding box center [193, 147] width 10 height 10
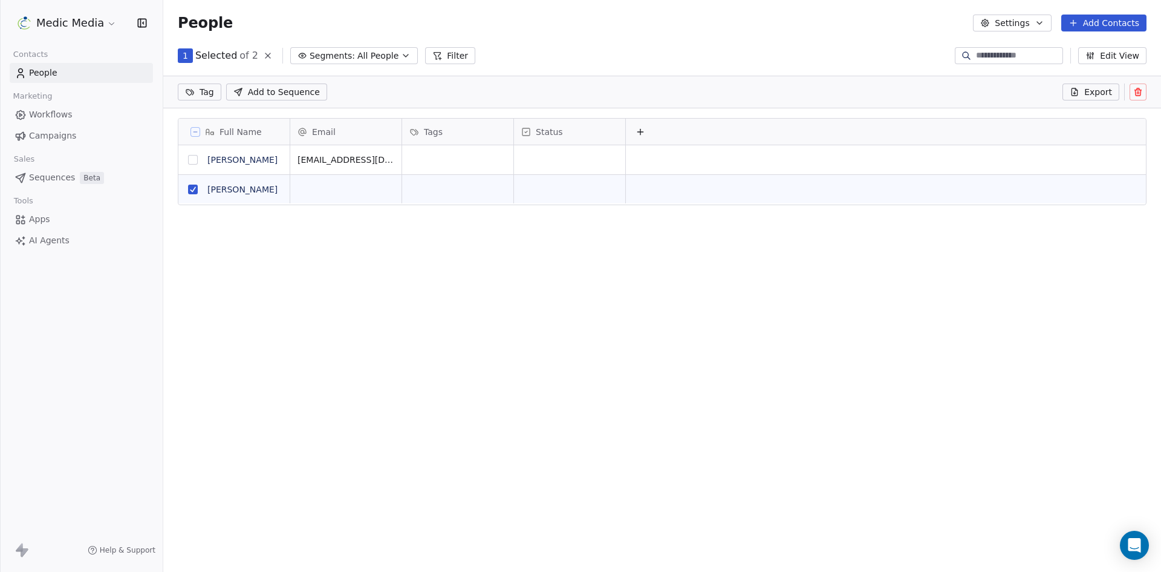
scroll to position [451, 989]
click at [1138, 94] on icon at bounding box center [1138, 92] width 0 height 2
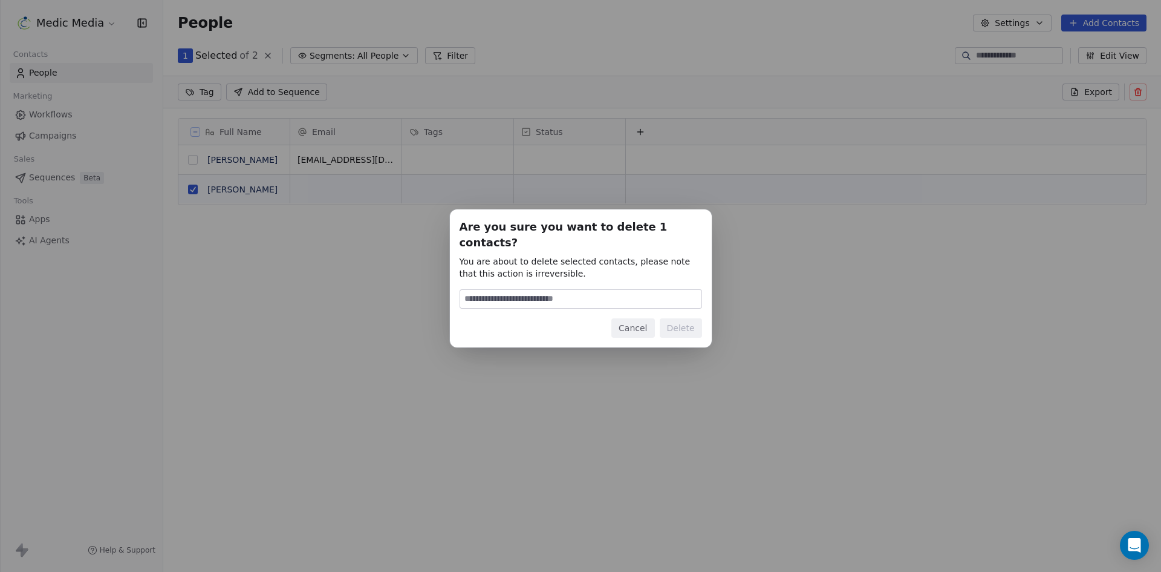
drag, startPoint x: 507, startPoint y: 308, endPoint x: 508, endPoint y: 299, distance: 9.8
click at [507, 308] on div "Are you sure you want to delete 1 contacts? You are about to delete selected co…" at bounding box center [581, 278] width 243 height 119
click at [514, 290] on input at bounding box center [580, 299] width 241 height 18
type input "******"
click at [680, 319] on button "Delete" at bounding box center [681, 327] width 42 height 19
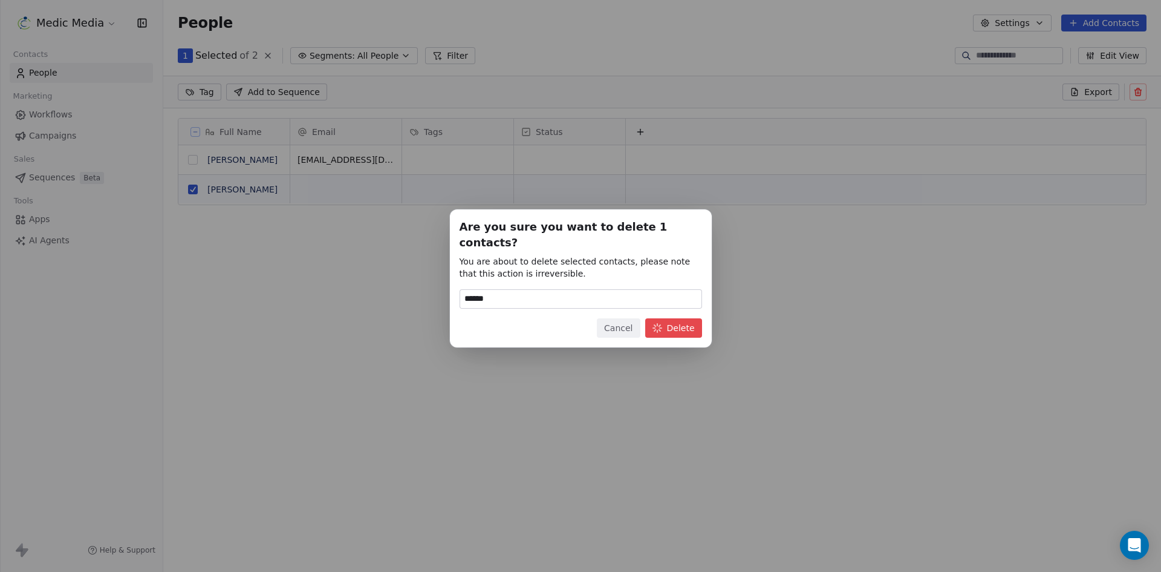
scroll to position [494, 989]
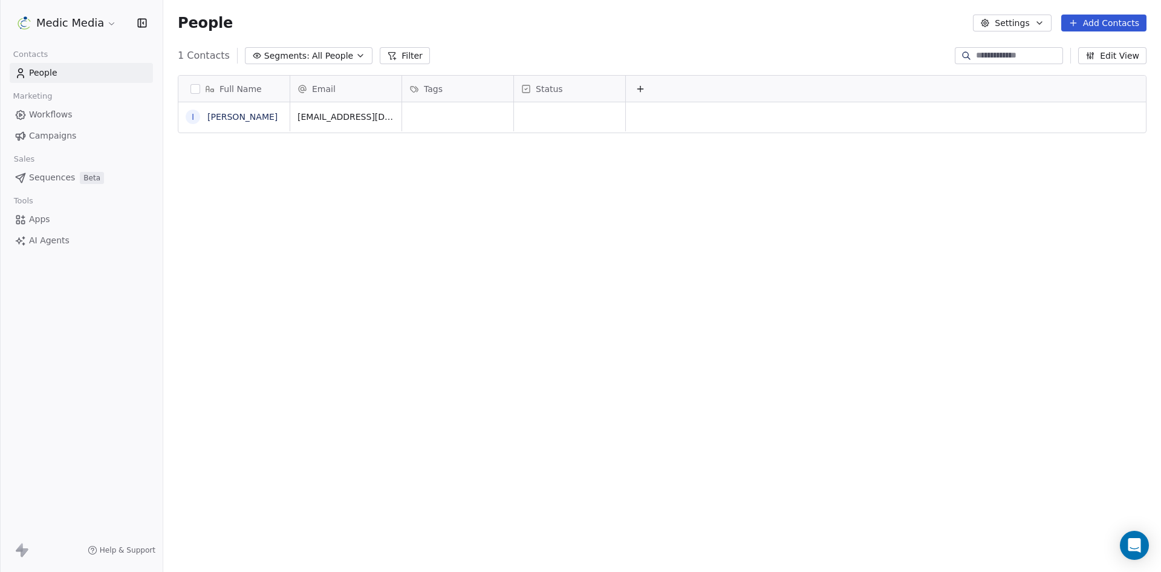
scroll to position [494, 989]
click at [1097, 21] on button "Add Contacts" at bounding box center [1104, 23] width 85 height 17
click at [1080, 48] on span "Create new contact" at bounding box center [1110, 49] width 83 height 13
type textarea "**********"
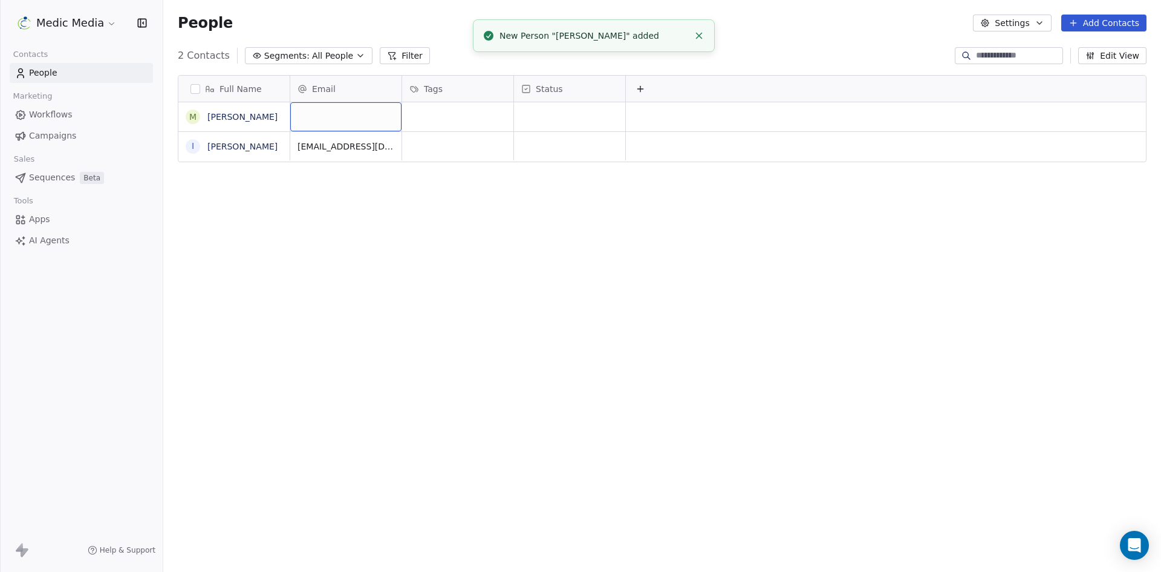
click at [338, 114] on div "grid" at bounding box center [345, 116] width 111 height 29
click at [338, 114] on input "email" at bounding box center [346, 117] width 106 height 24
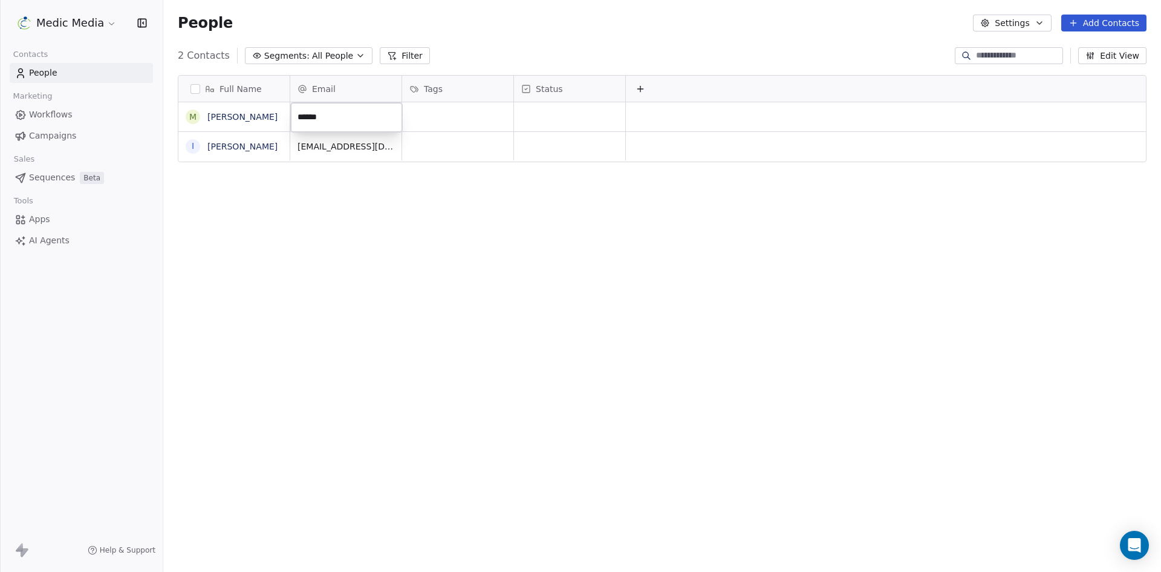
type input "**********"
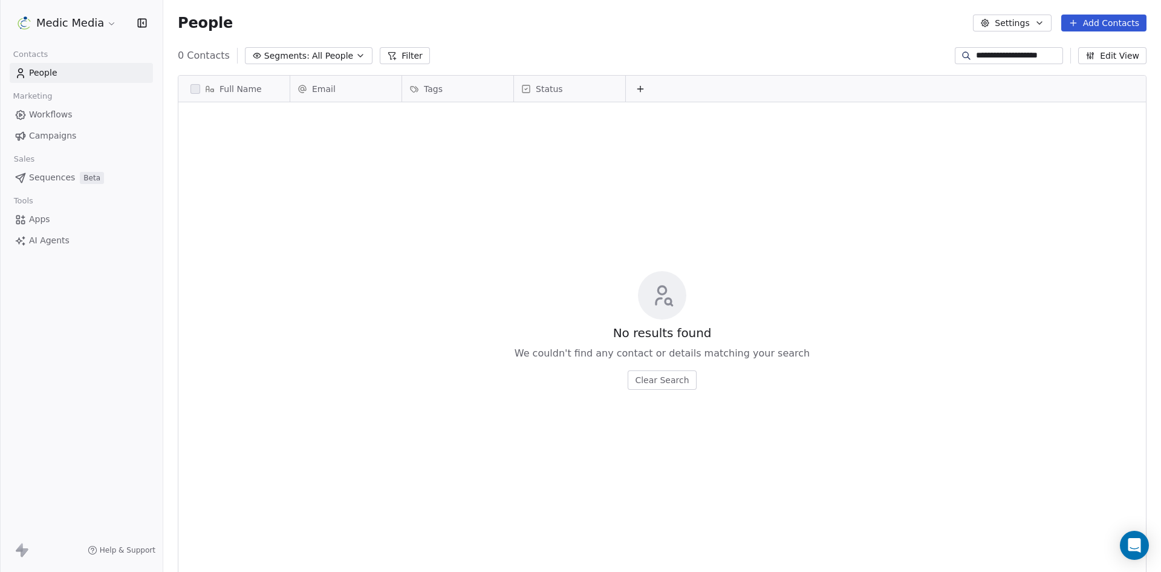
click at [330, 195] on div "No results found We couldn't find any contact or details matching your search C…" at bounding box center [662, 330] width 968 height 451
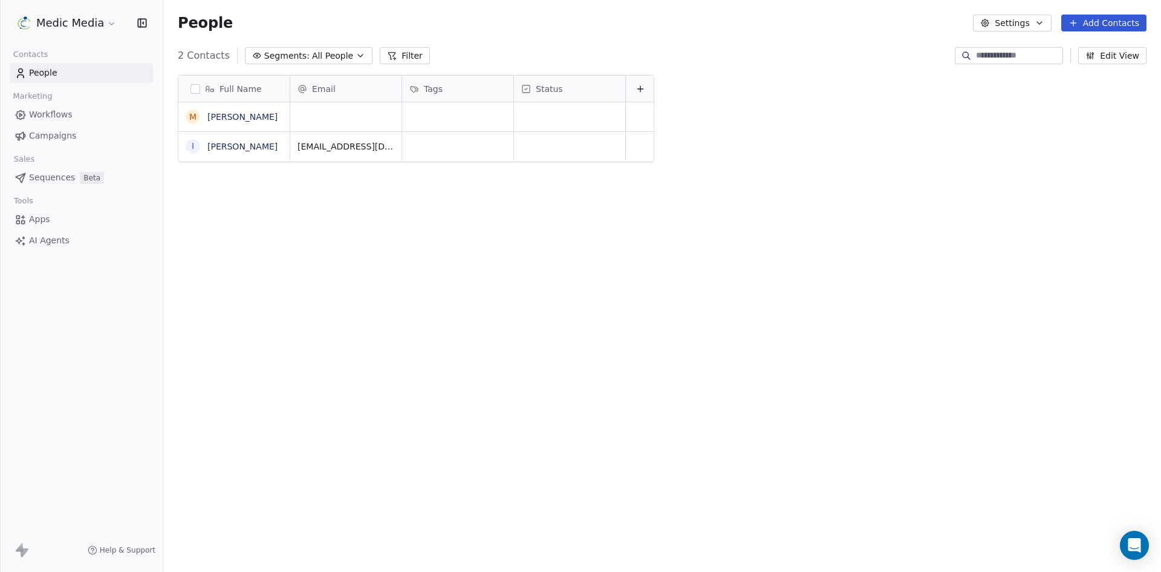
scroll to position [494, 989]
click at [325, 113] on div "grid" at bounding box center [345, 116] width 111 height 29
type input "**********"
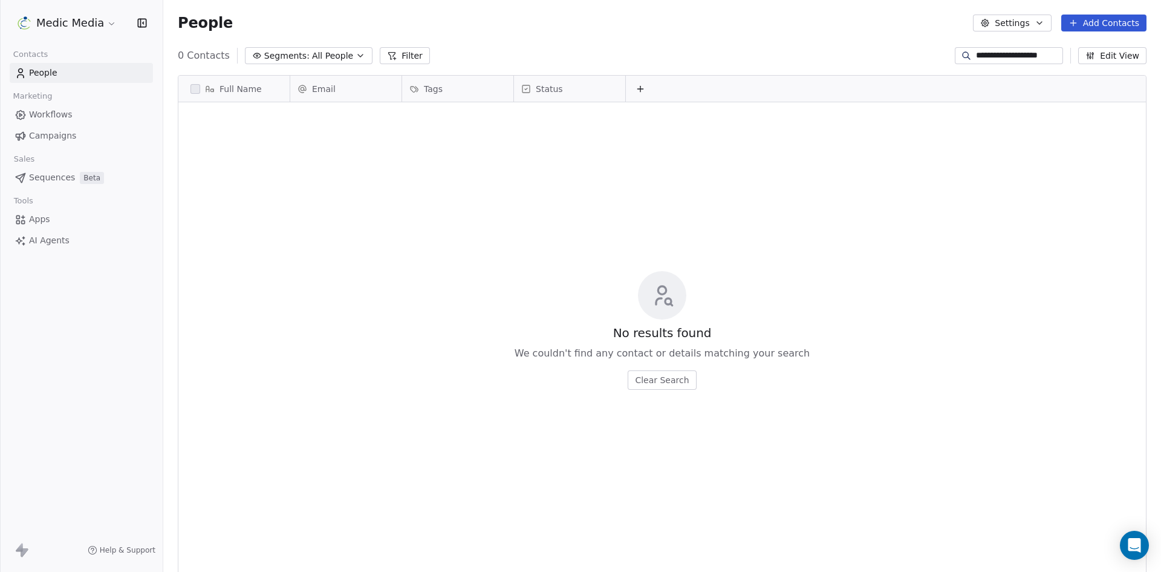
click at [54, 76] on span "People" at bounding box center [43, 73] width 28 height 13
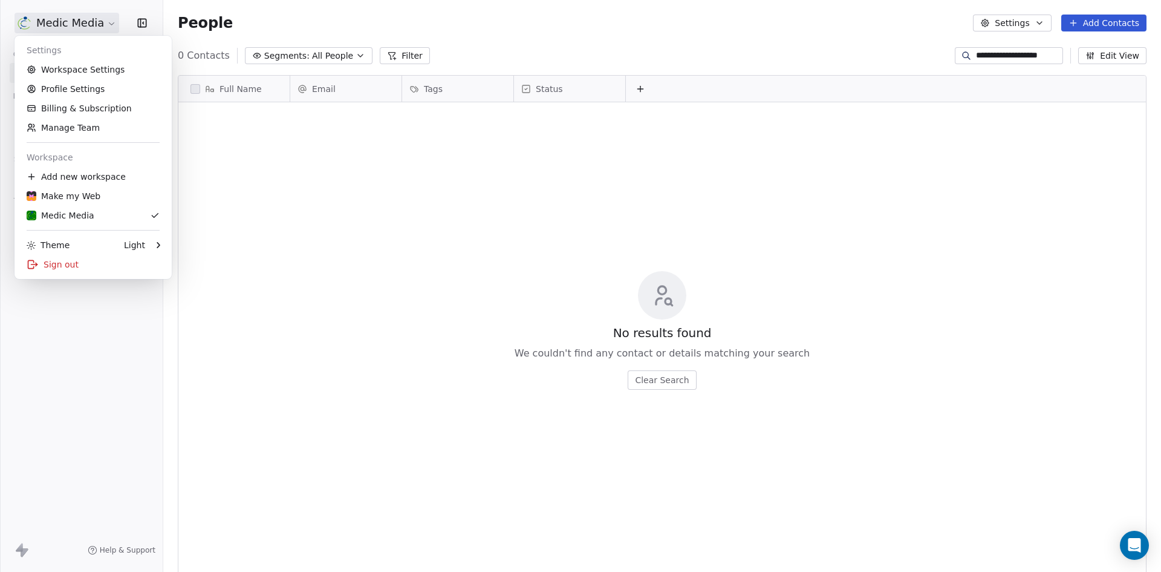
click at [94, 24] on html "**********" at bounding box center [580, 286] width 1161 height 572
click at [276, 183] on html "**********" at bounding box center [580, 286] width 1161 height 572
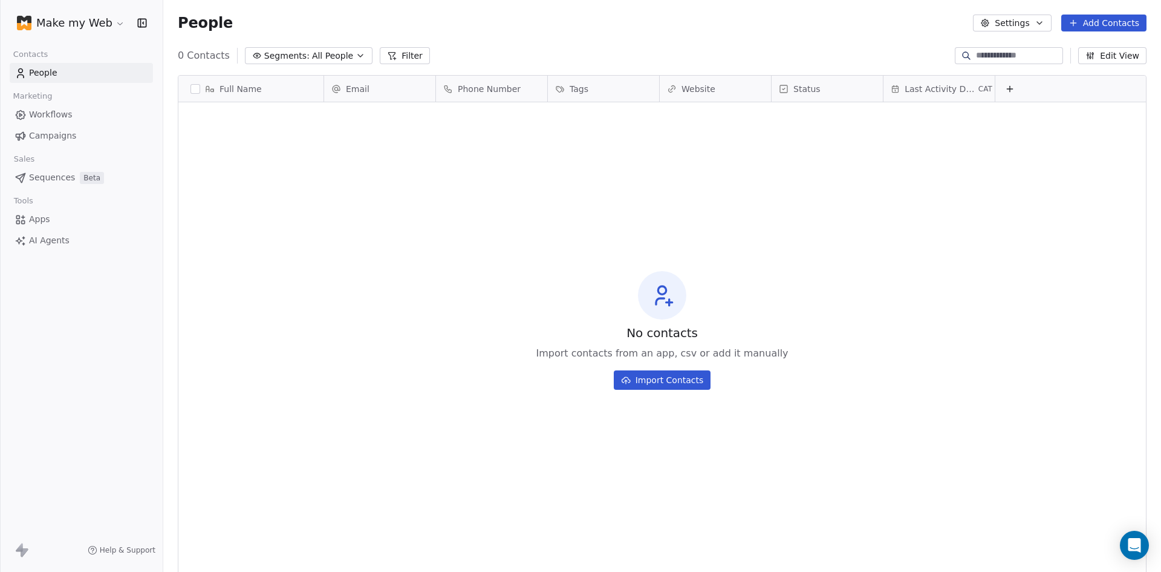
scroll to position [494, 989]
click at [64, 22] on html "Make my Web Contacts People Marketing Workflows Campaigns Sales Sequences Beta …" at bounding box center [580, 286] width 1161 height 572
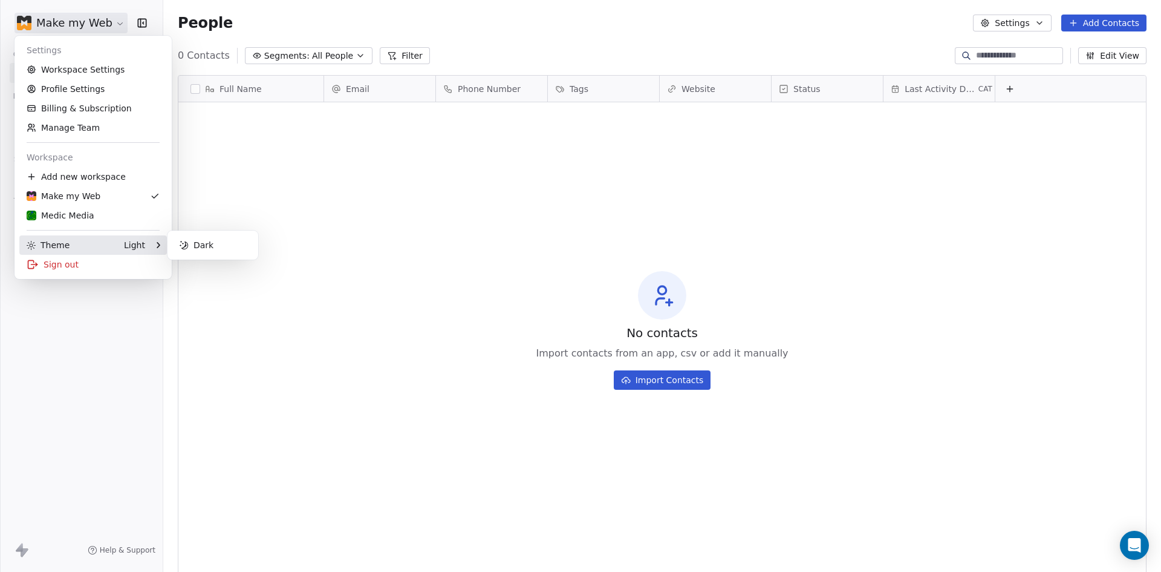
click at [62, 224] on link "Medic Media" at bounding box center [93, 215] width 148 height 19
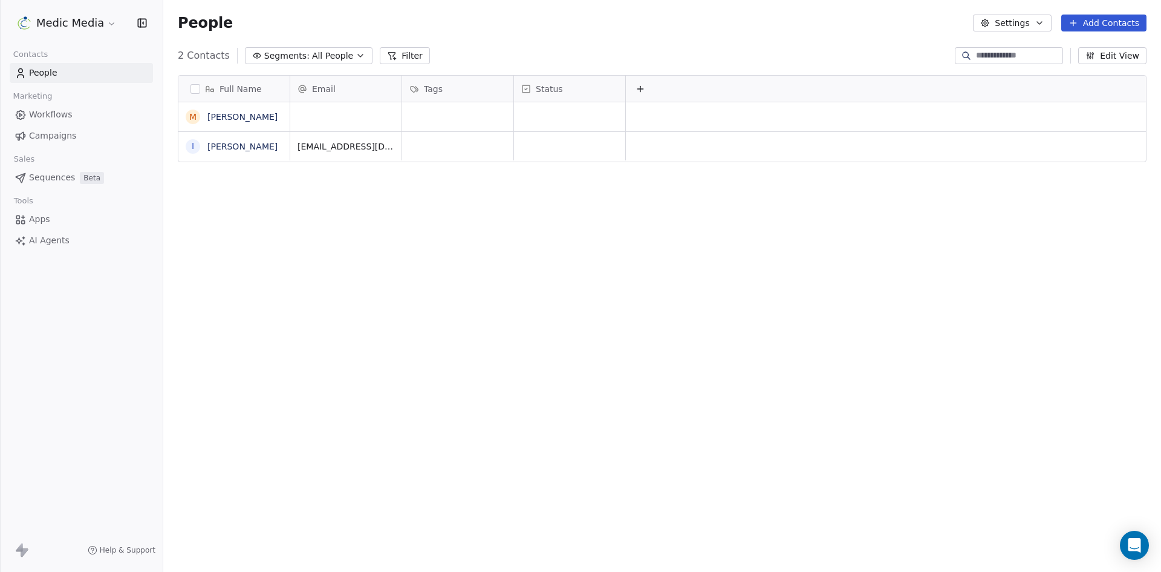
scroll to position [494, 989]
click at [322, 100] on div "Email" at bounding box center [345, 89] width 111 height 26
click at [304, 237] on html "Medic Media Contacts People Marketing Workflows Campaigns Sales Sequences Beta …" at bounding box center [580, 286] width 1161 height 572
click at [323, 113] on div "grid" at bounding box center [345, 116] width 111 height 29
click at [323, 119] on div "grid" at bounding box center [345, 116] width 111 height 29
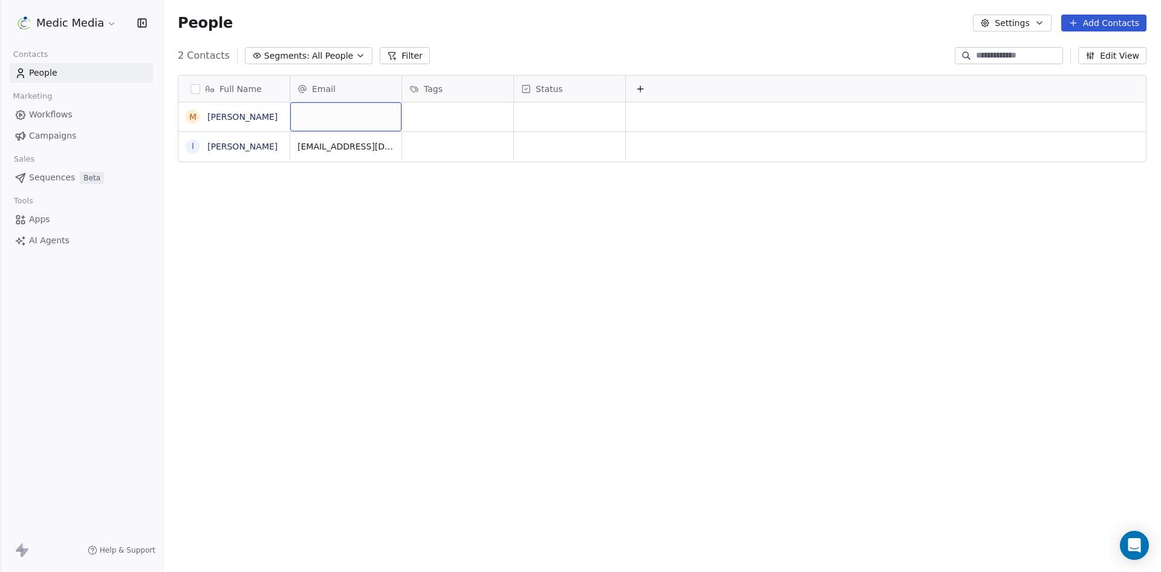
click at [324, 116] on div "grid" at bounding box center [345, 116] width 111 height 29
click at [302, 117] on div "grid" at bounding box center [345, 116] width 111 height 29
type input "**********"
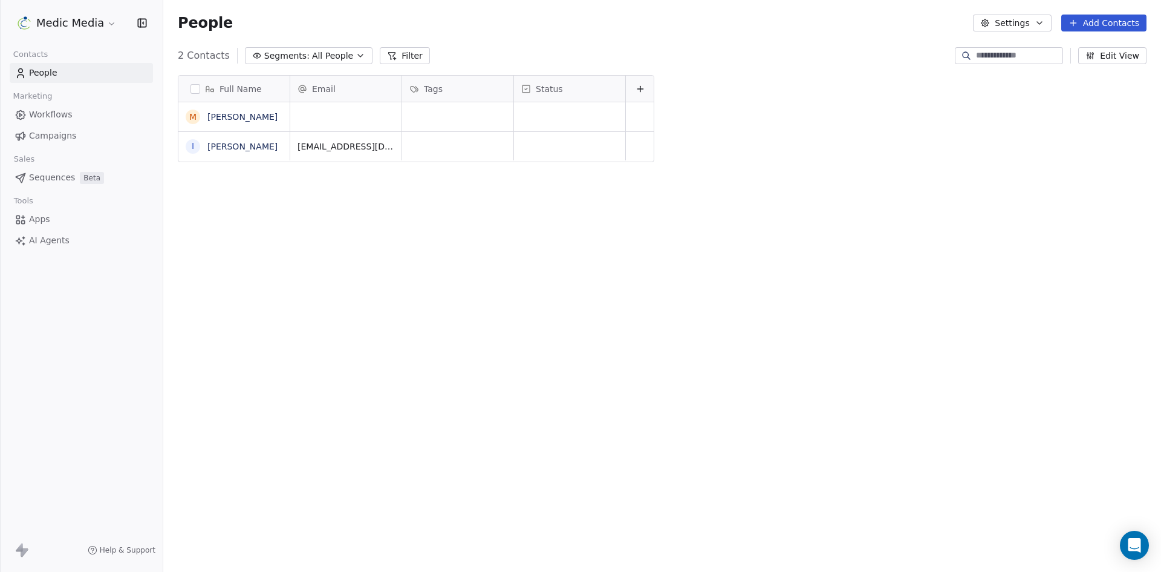
scroll to position [494, 989]
click at [338, 119] on div "grid" at bounding box center [345, 116] width 111 height 29
click at [336, 118] on input "email" at bounding box center [346, 117] width 106 height 24
type input "**********"
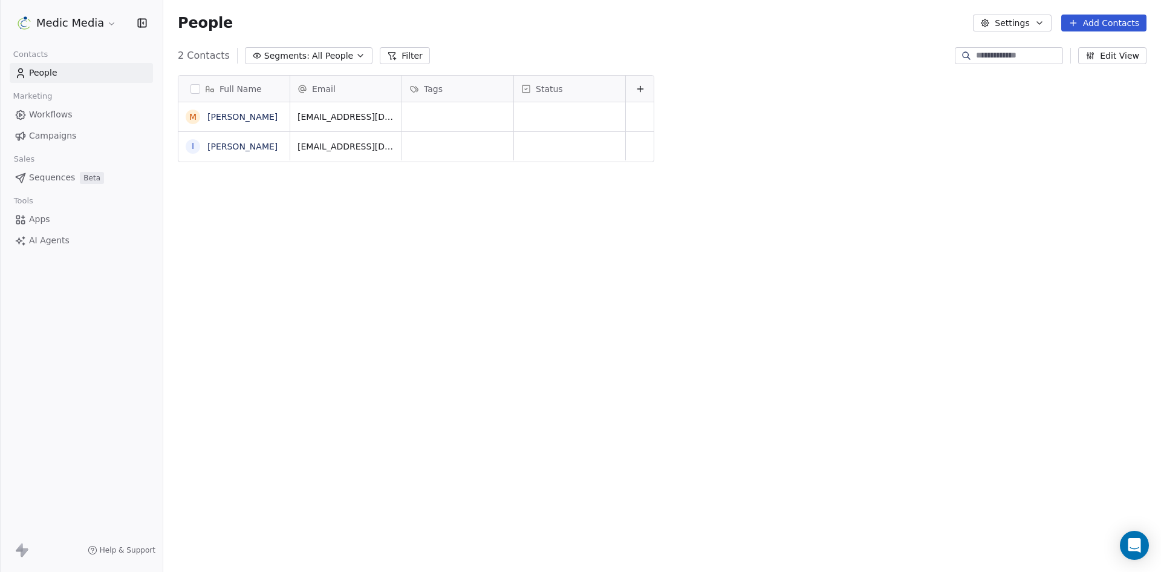
scroll to position [494, 989]
click at [608, 284] on div "Full Name M [PERSON_NAME] I [PERSON_NAME] Email Tags Status [EMAIL_ADDRESS][DOM…" at bounding box center [662, 316] width 998 height 503
click at [1118, 19] on button "Add Contacts" at bounding box center [1104, 23] width 85 height 17
click at [1083, 50] on span "Create new contact" at bounding box center [1110, 49] width 83 height 13
type textarea "**********"
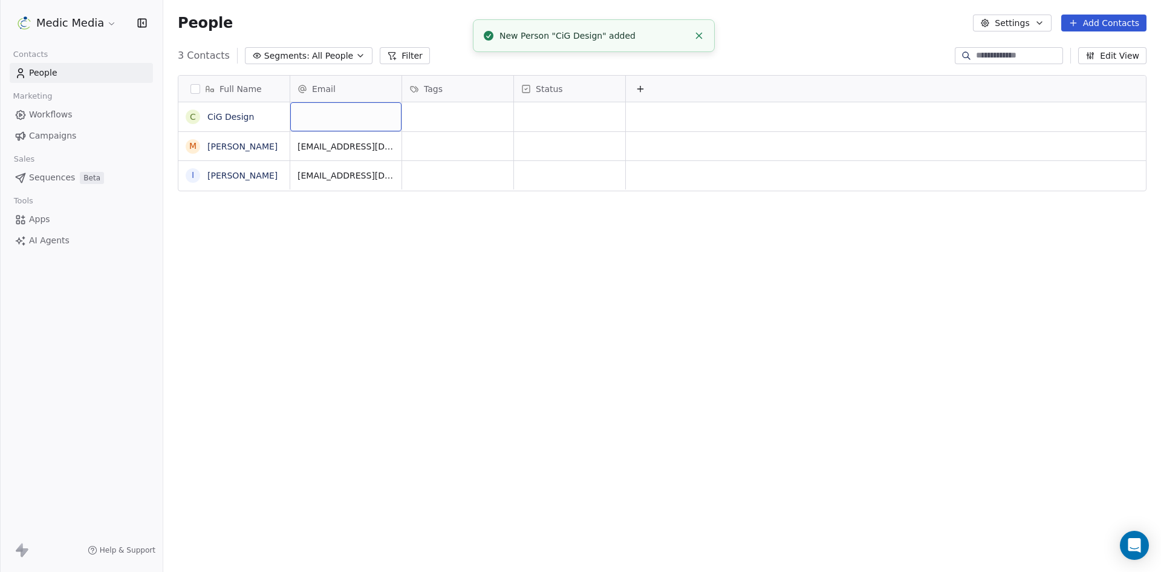
click at [340, 120] on div "grid" at bounding box center [345, 116] width 111 height 29
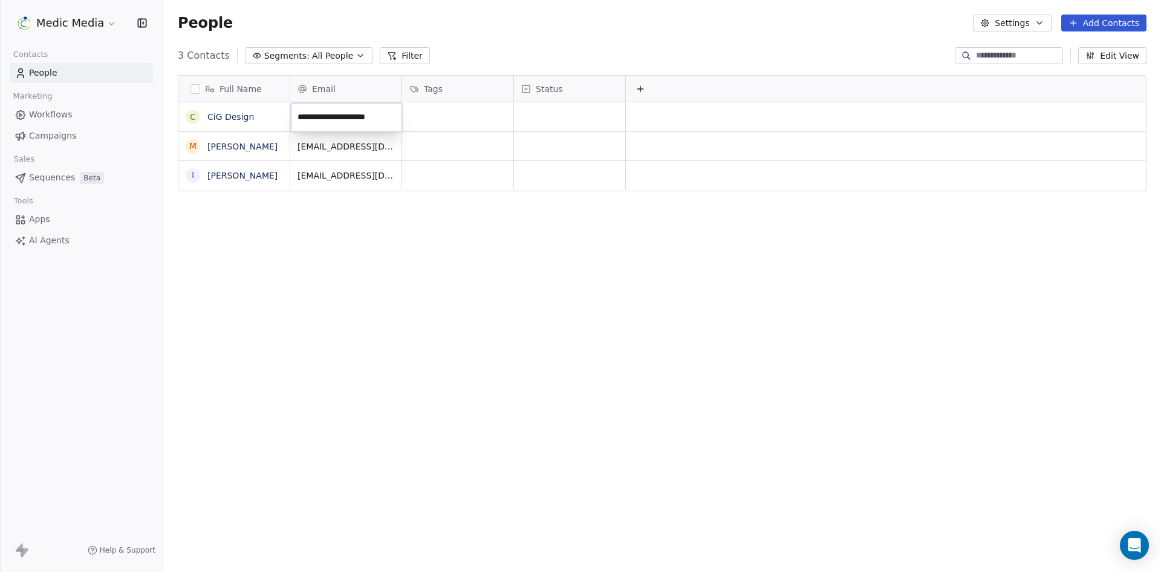
type input "**********"
click at [1097, 17] on button "Add Contacts" at bounding box center [1104, 23] width 85 height 17
click at [1080, 50] on span "Create new contact" at bounding box center [1110, 49] width 83 height 13
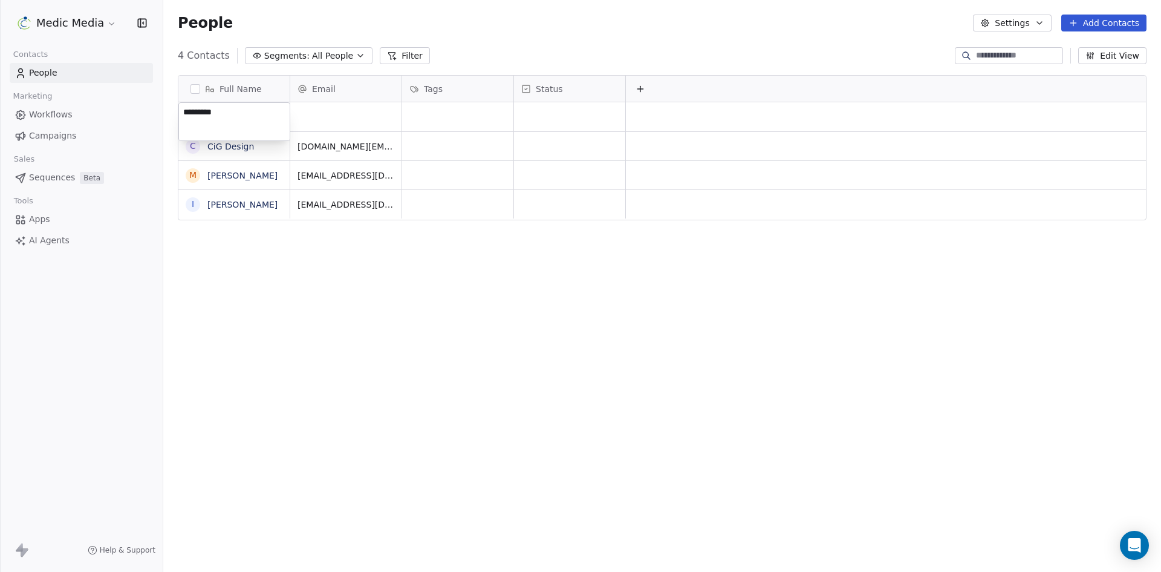
type textarea "**********"
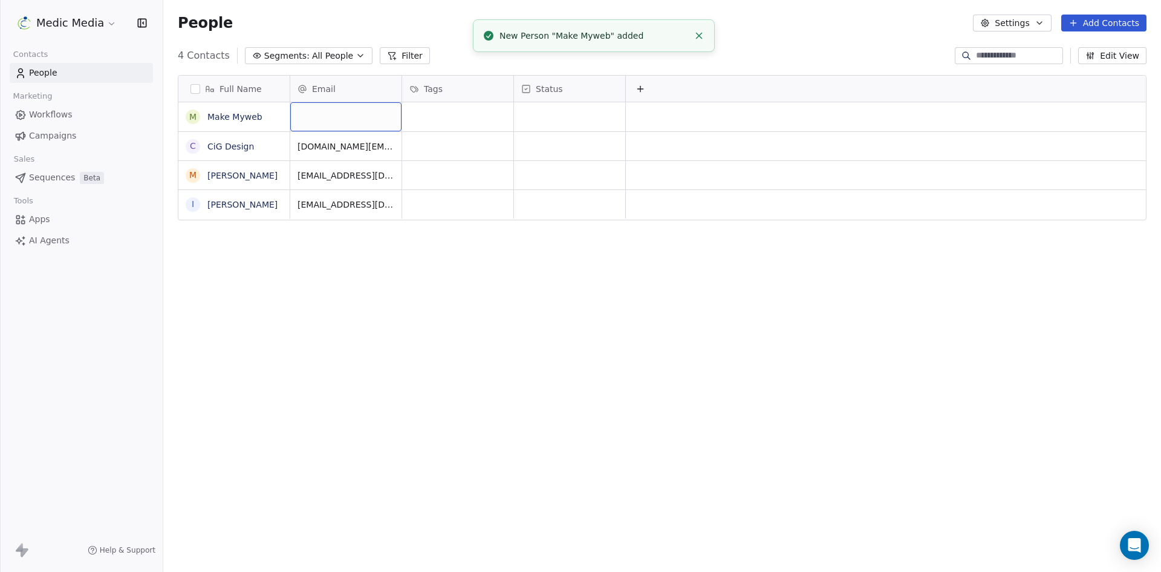
click at [371, 119] on div "grid" at bounding box center [345, 116] width 111 height 29
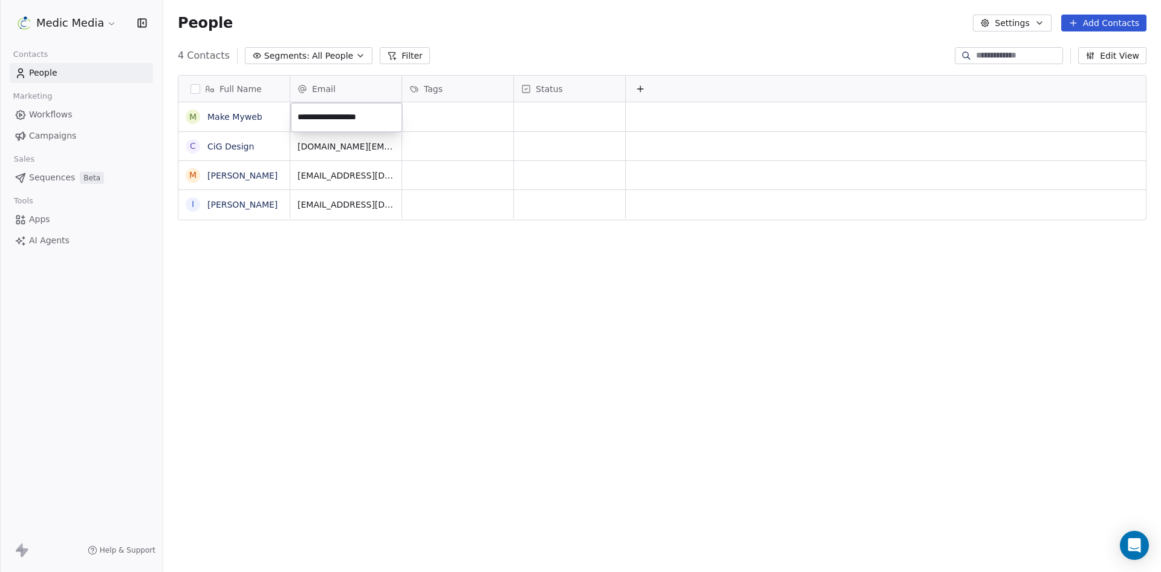
type input "**********"
click at [1105, 22] on button "Add Contacts" at bounding box center [1104, 23] width 85 height 17
click at [1101, 48] on span "Create new contact" at bounding box center [1110, 49] width 83 height 13
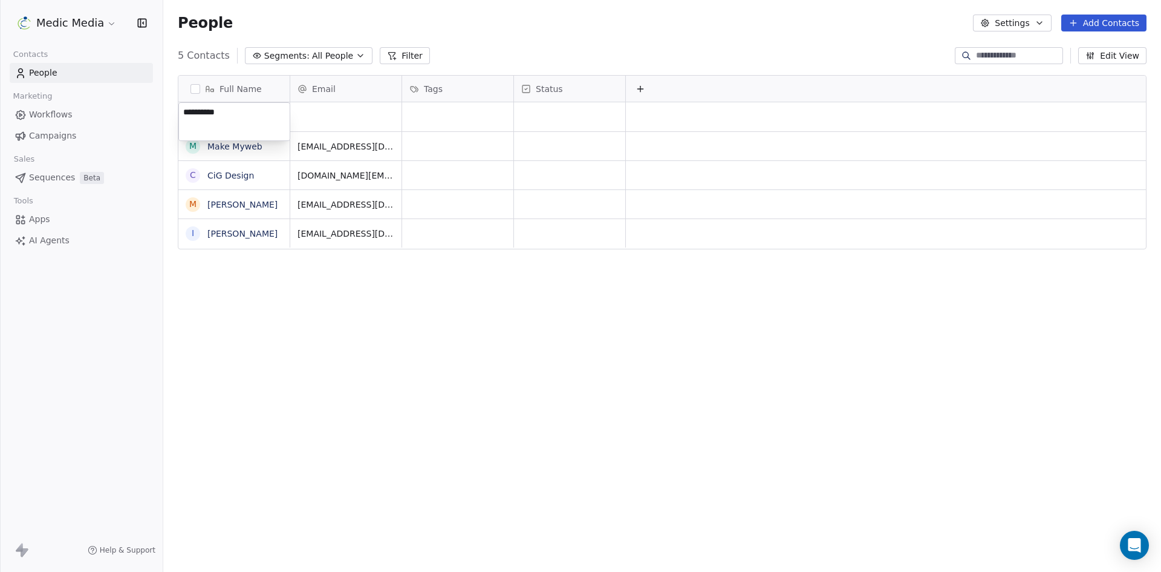
type textarea "**********"
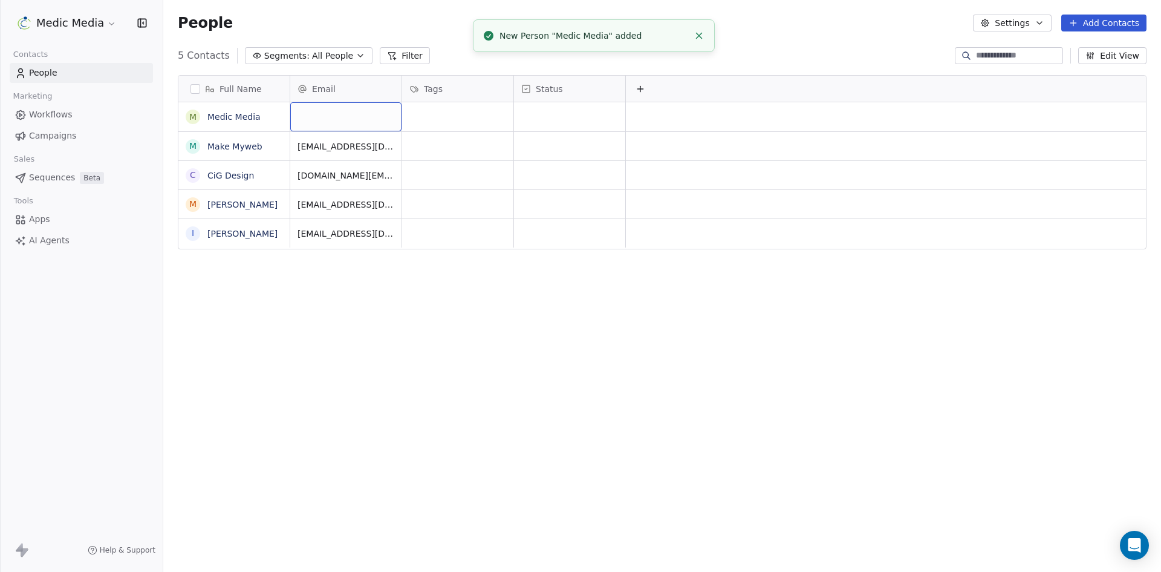
click at [338, 114] on div "grid" at bounding box center [345, 116] width 111 height 29
click at [338, 114] on input "email" at bounding box center [346, 117] width 106 height 24
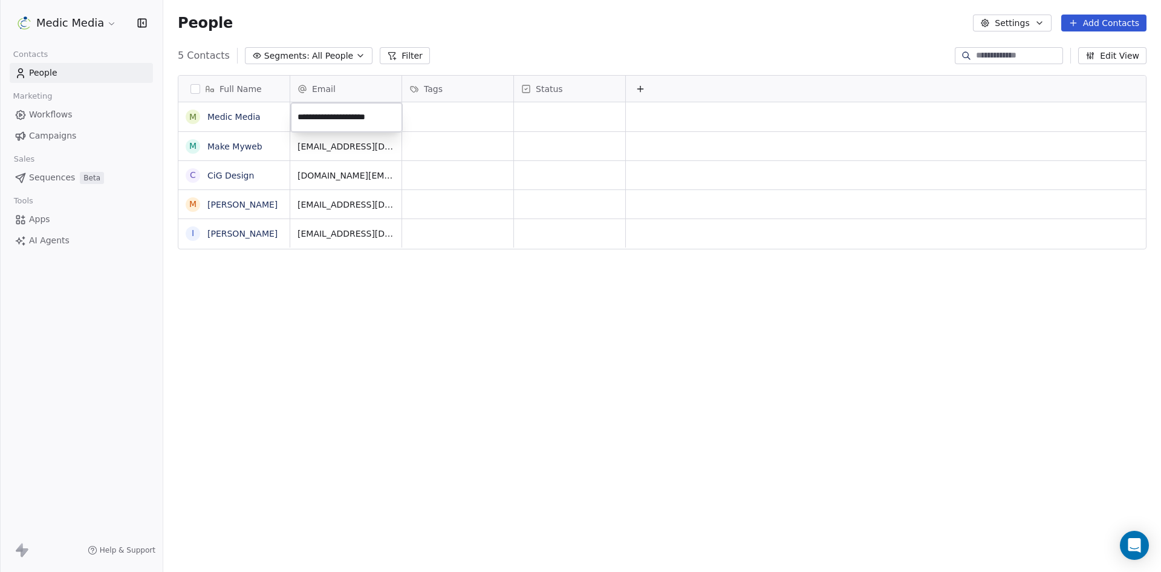
type input "**********"
click at [530, 299] on div "Full Name M Medic Media M Make Myweb C CiG Design M [PERSON_NAME] I [PERSON_NAM…" at bounding box center [662, 316] width 998 height 503
click at [49, 180] on span "Sequences" at bounding box center [52, 177] width 46 height 13
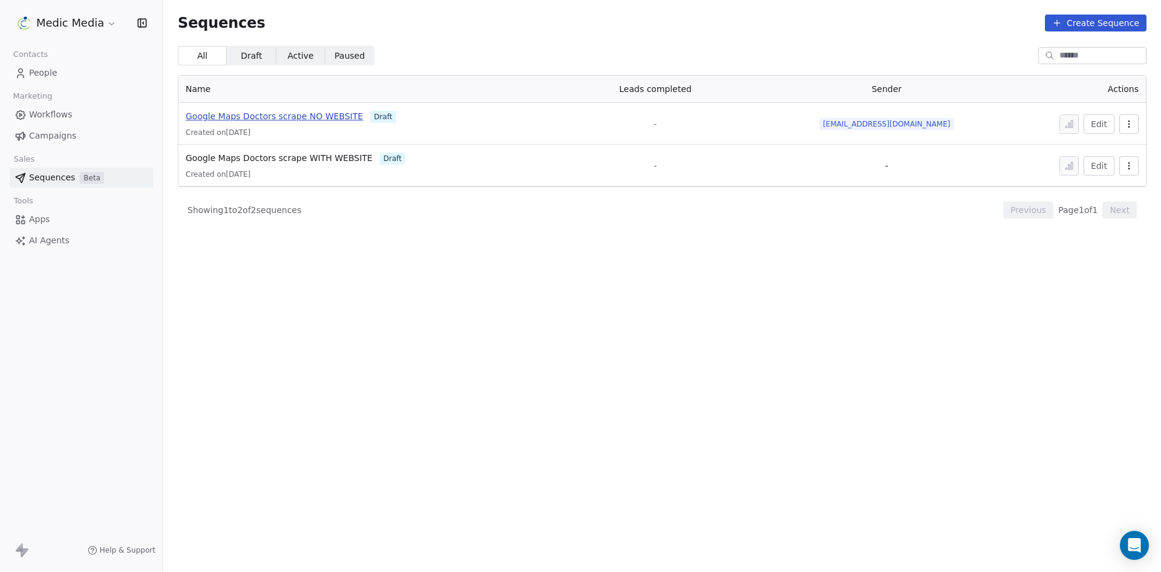
click at [325, 112] on span "Google Maps Doctors scrape NO WEBSITE" at bounding box center [274, 116] width 177 height 10
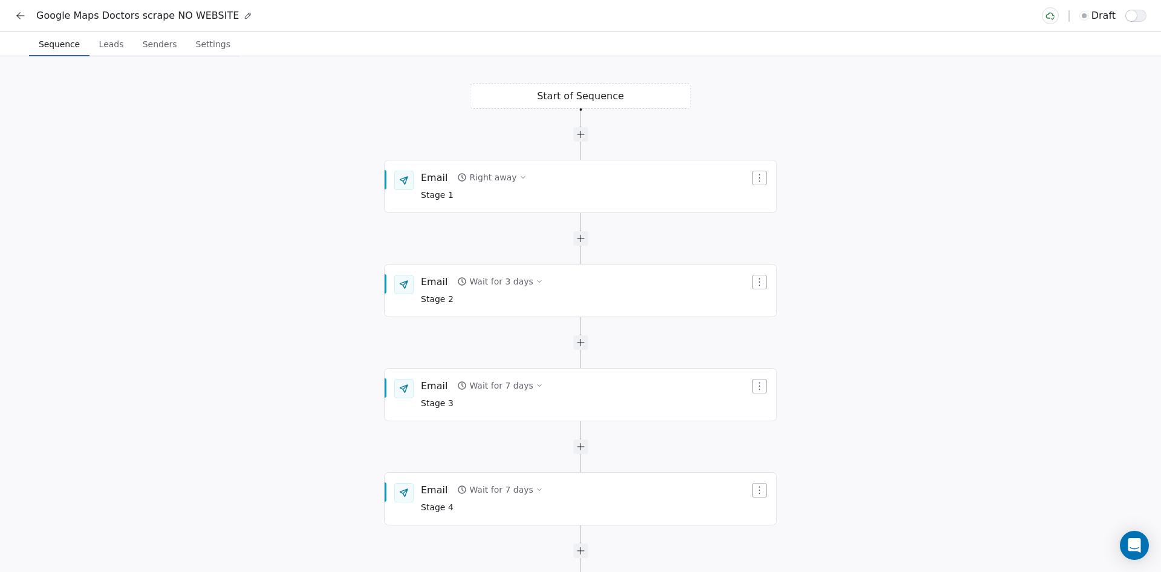
click at [106, 41] on span "Leads" at bounding box center [111, 44] width 34 height 17
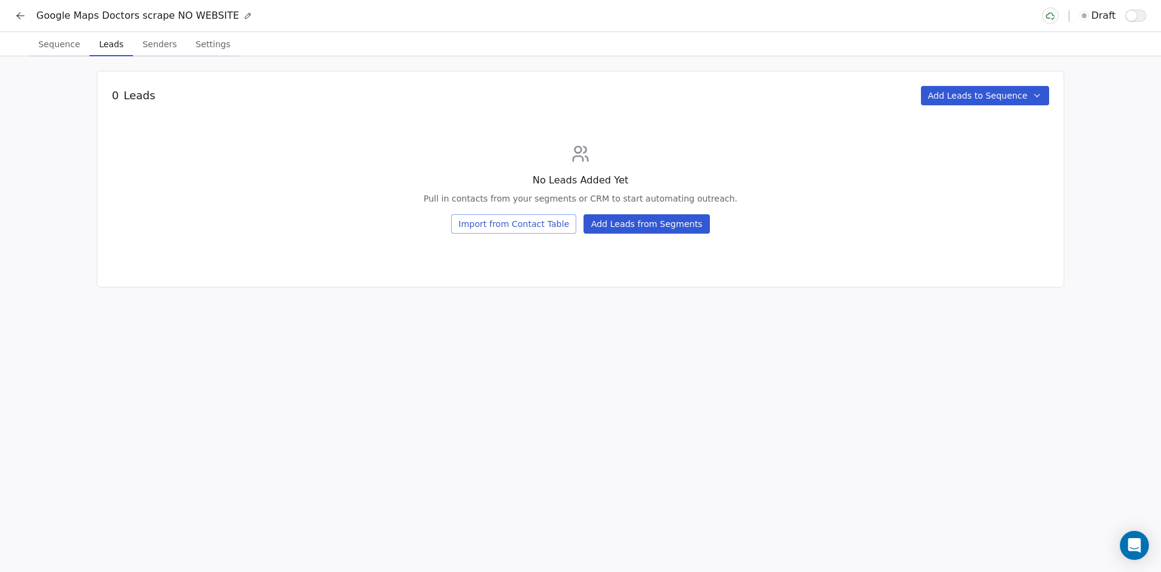
click at [530, 227] on button "Import from Contact Table" at bounding box center [513, 223] width 125 height 19
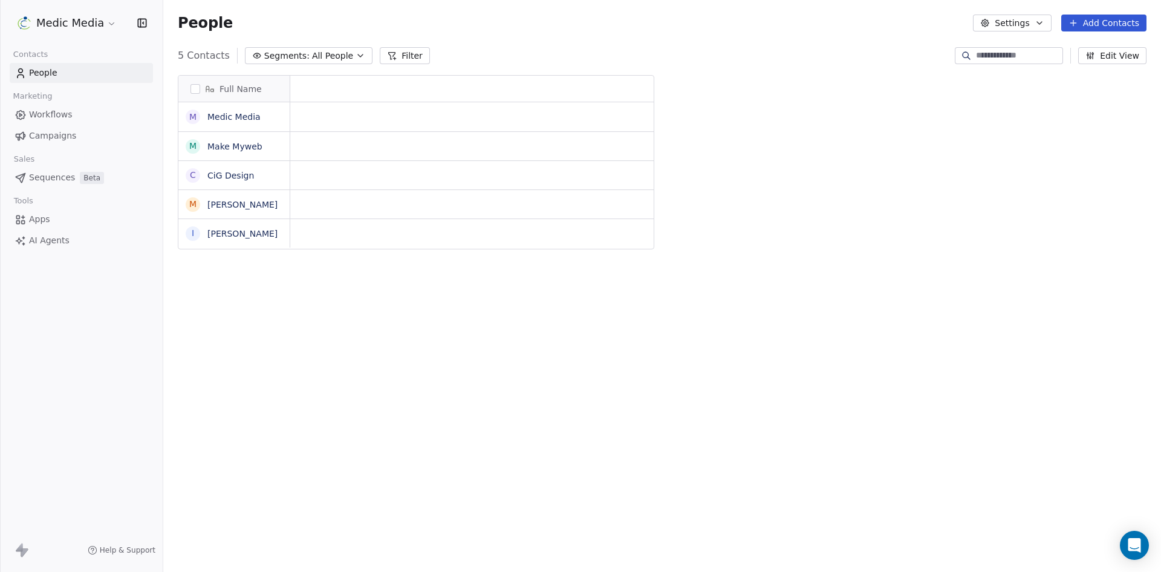
scroll to position [10, 10]
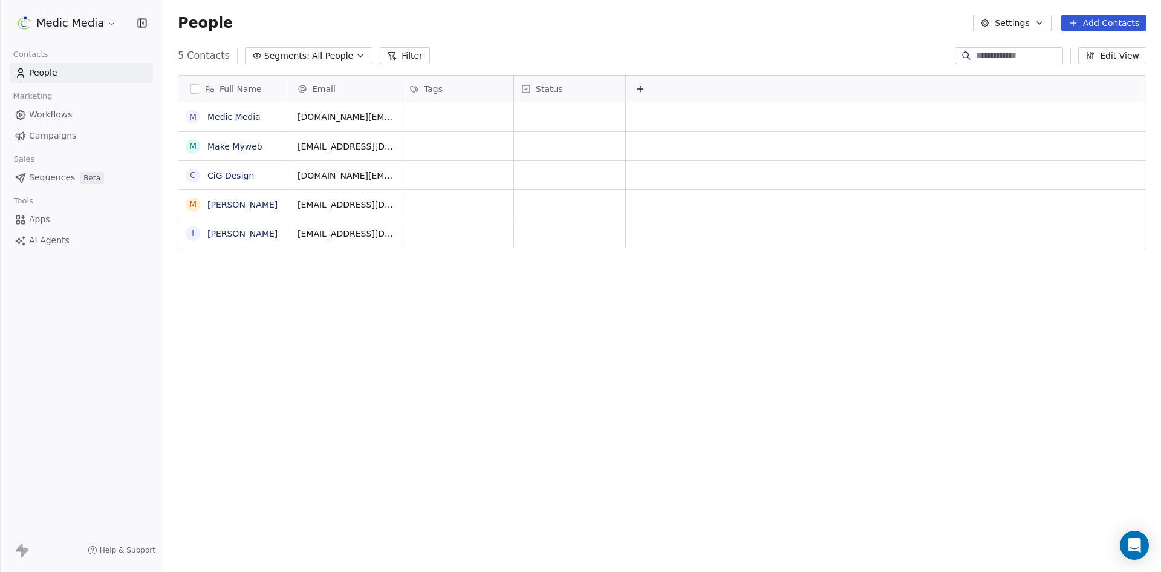
drag, startPoint x: 530, startPoint y: 227, endPoint x: 197, endPoint y: 86, distance: 361.9
click at [197, 86] on button "button" at bounding box center [196, 89] width 10 height 10
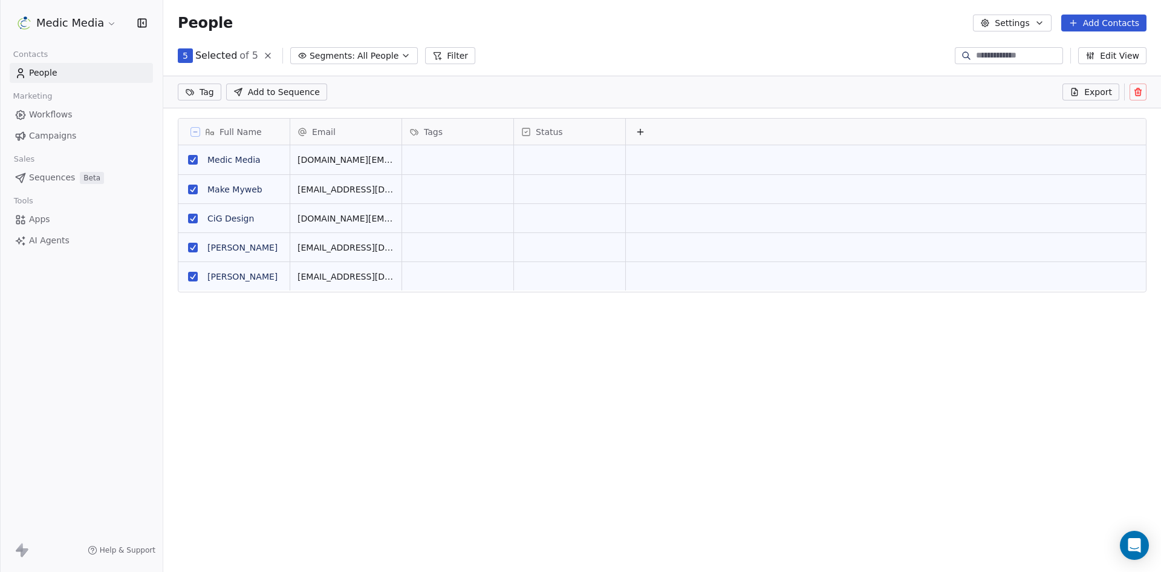
scroll to position [451, 989]
click at [294, 86] on span "Add to Sequence" at bounding box center [284, 92] width 72 height 12
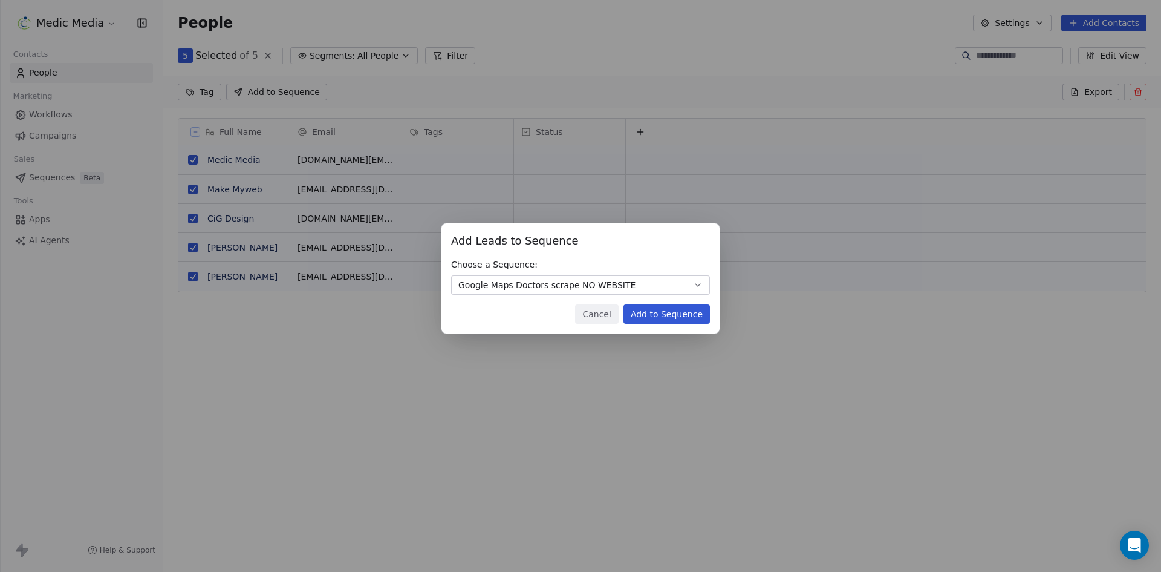
click at [660, 317] on button "Add to Sequence" at bounding box center [667, 313] width 86 height 19
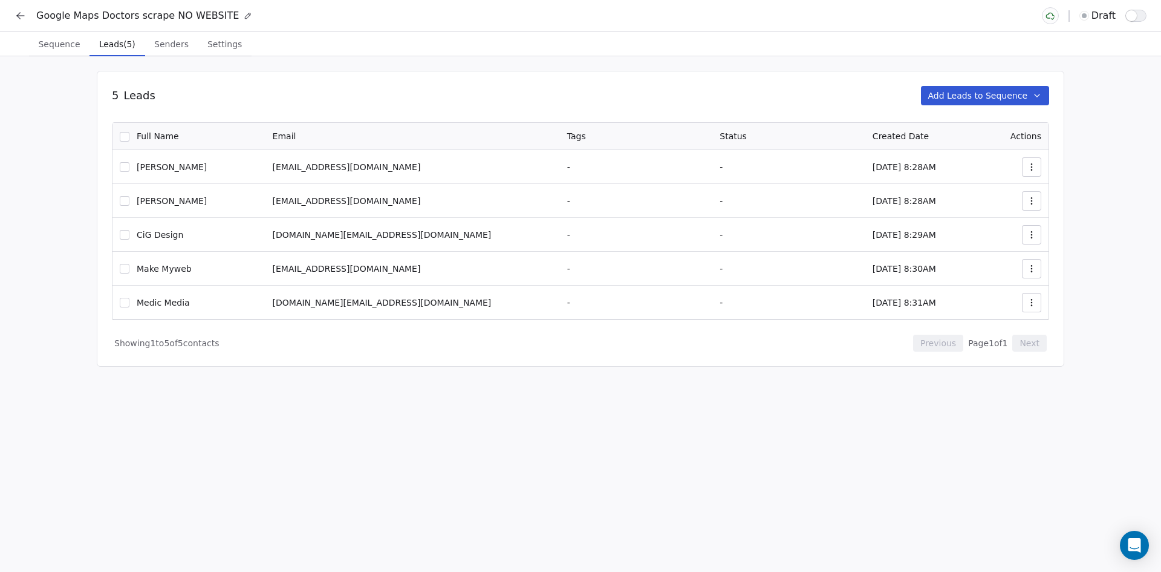
click at [155, 46] on span "Senders" at bounding box center [171, 44] width 44 height 17
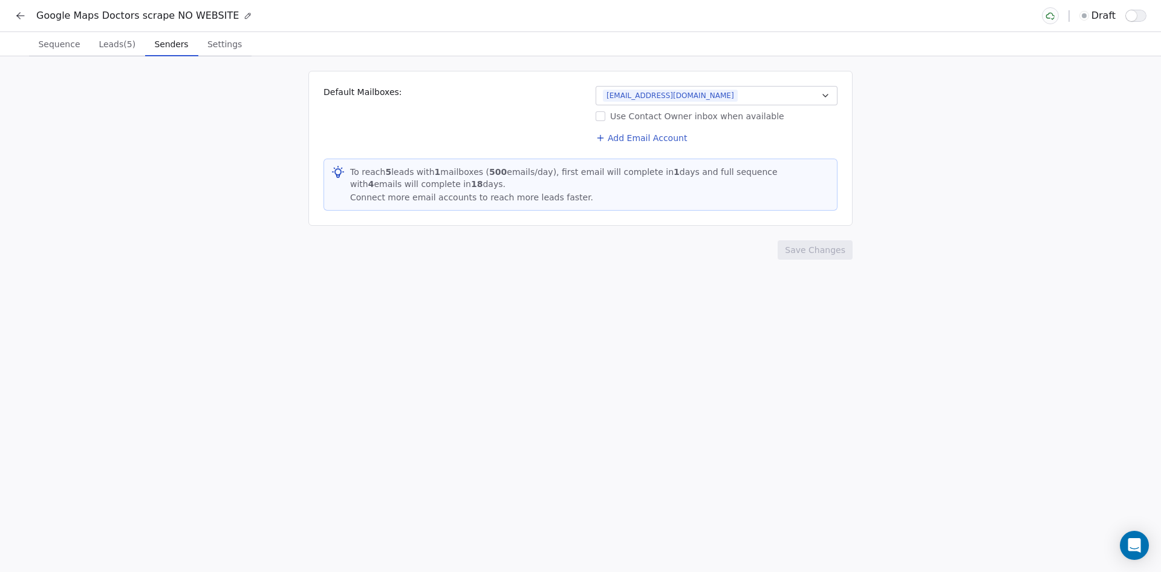
click at [203, 44] on span "Settings" at bounding box center [225, 44] width 44 height 17
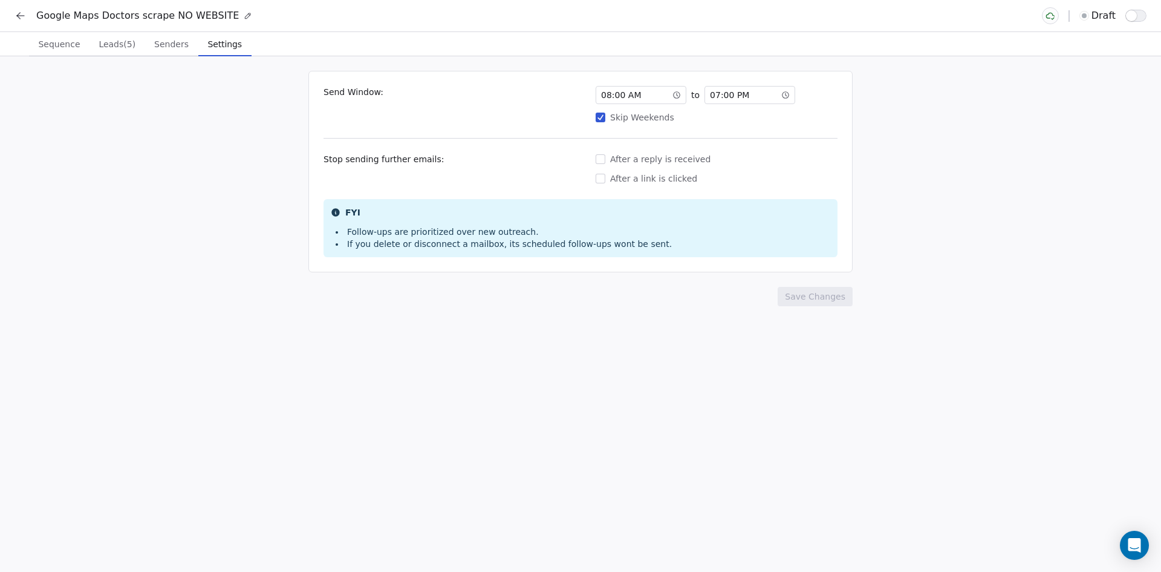
click at [1154, 19] on div "Google Maps Doctors scrape NO WEBSITE draft" at bounding box center [580, 15] width 1161 height 31
click at [1140, 15] on button "button" at bounding box center [1136, 16] width 21 height 12
click at [20, 13] on icon at bounding box center [18, 14] width 3 height 3
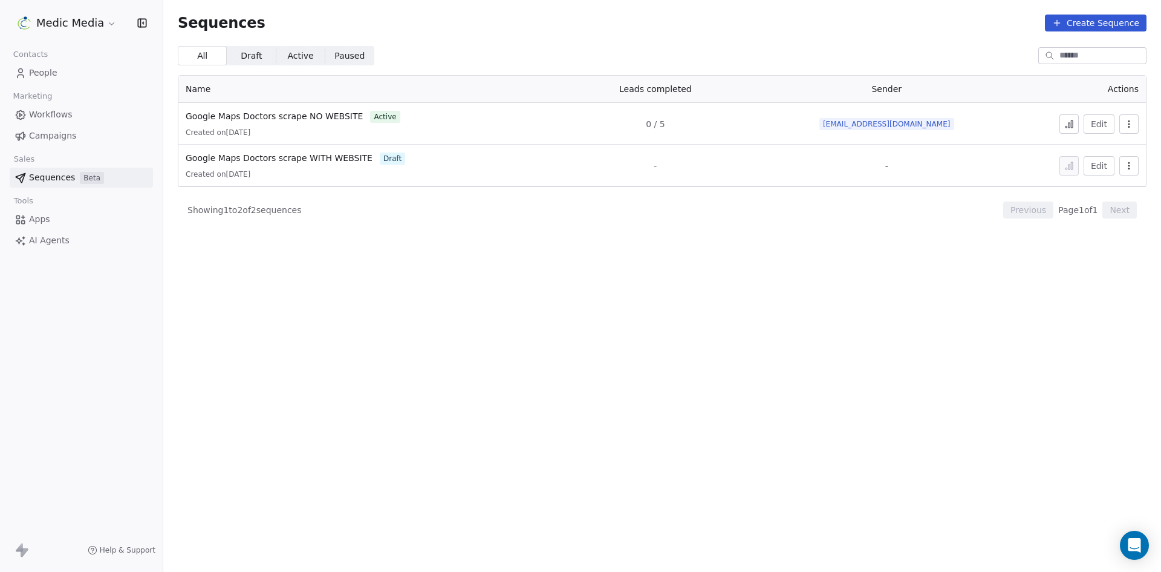
click at [597, 325] on section "Sequences Create Sequence All All Draft Draft Active Active Paused Paused Name …" at bounding box center [662, 286] width 998 height 572
click at [51, 70] on span "People" at bounding box center [43, 73] width 28 height 13
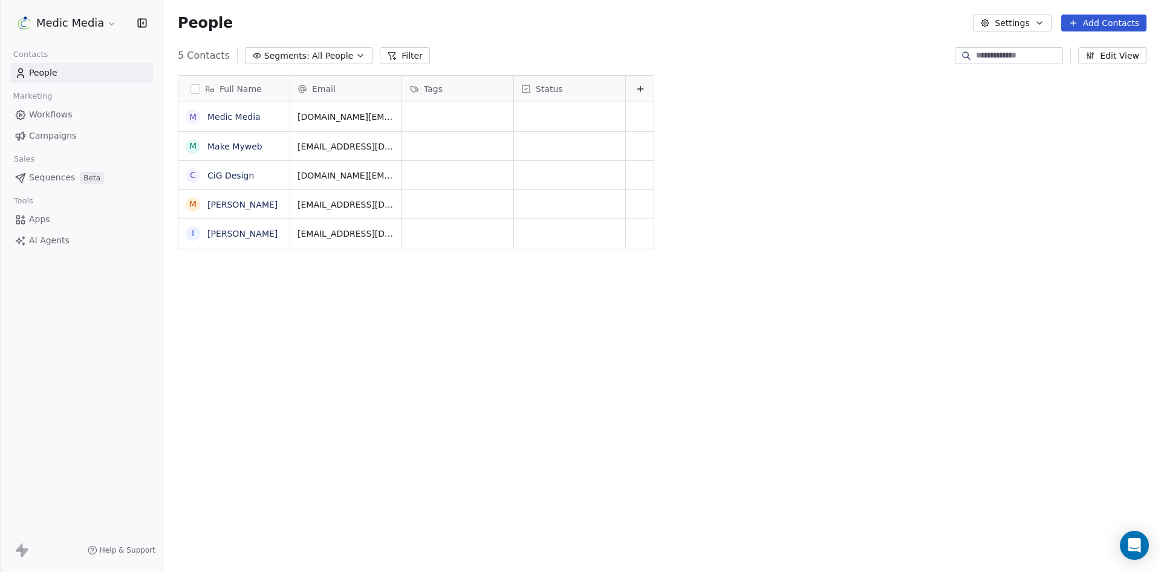
scroll to position [494, 989]
click at [238, 119] on link "Medic Media" at bounding box center [233, 117] width 53 height 10
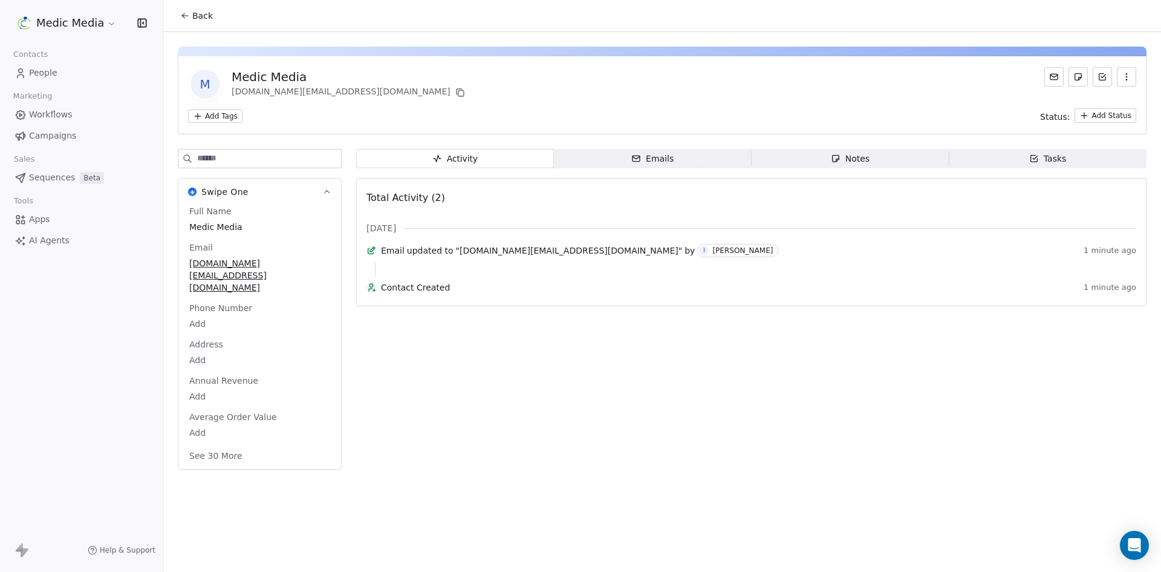
click at [662, 160] on div "Emails" at bounding box center [652, 158] width 42 height 13
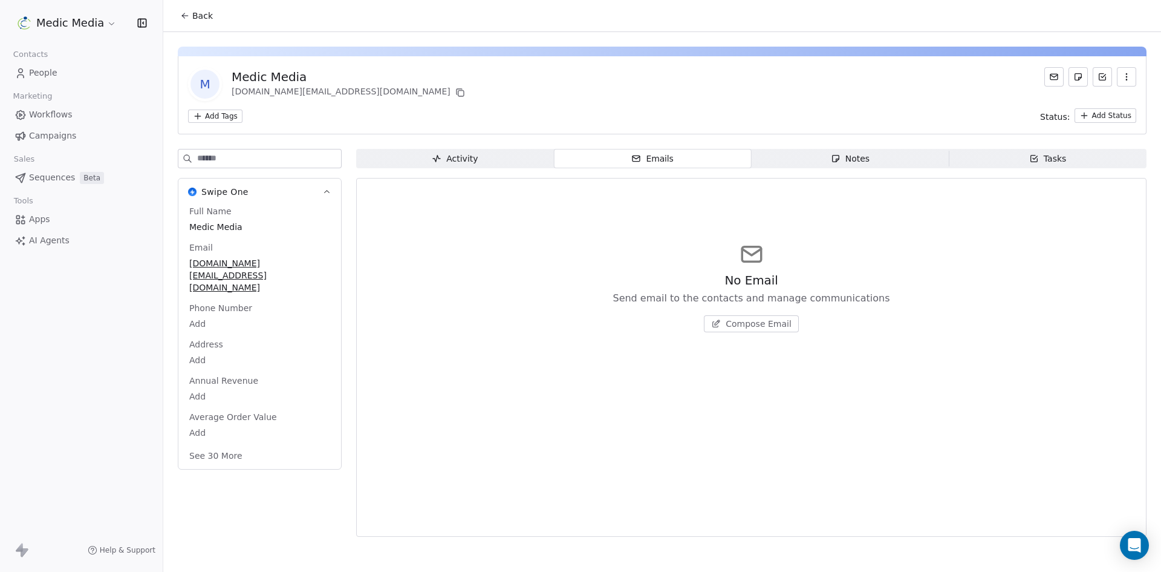
click at [455, 152] on div "Activity" at bounding box center [455, 158] width 46 height 13
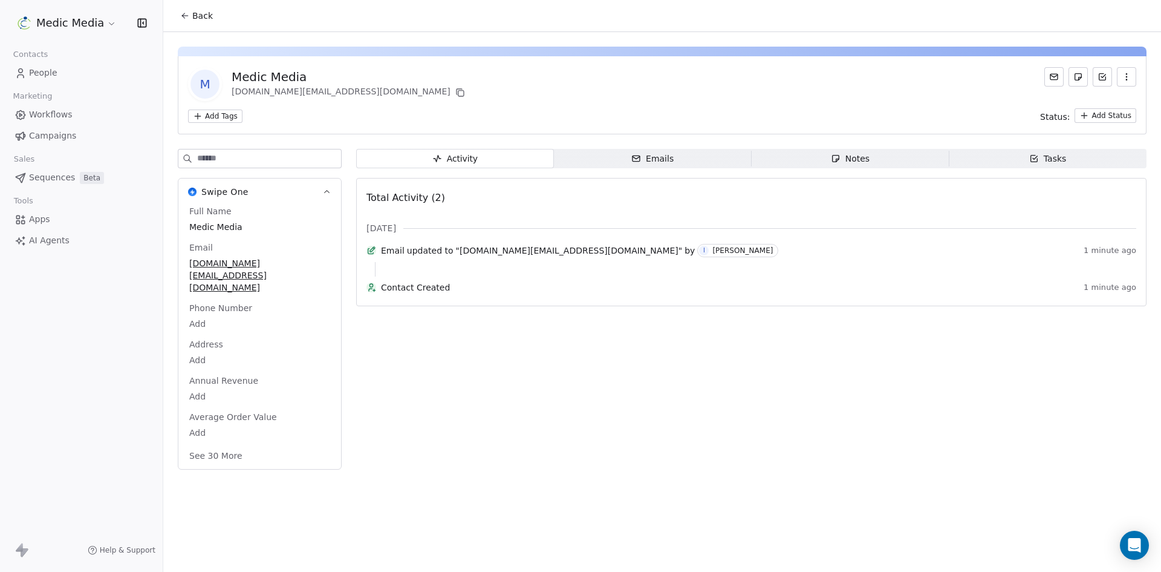
click at [36, 73] on span "People" at bounding box center [43, 73] width 28 height 13
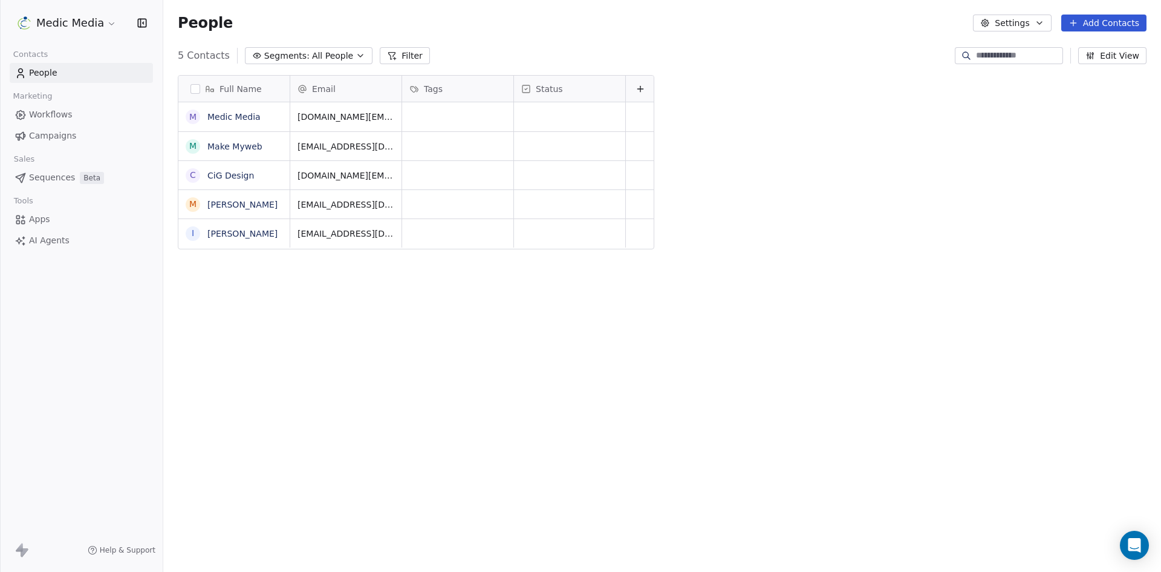
scroll to position [494, 989]
click at [60, 175] on span "Sequences" at bounding box center [52, 177] width 46 height 13
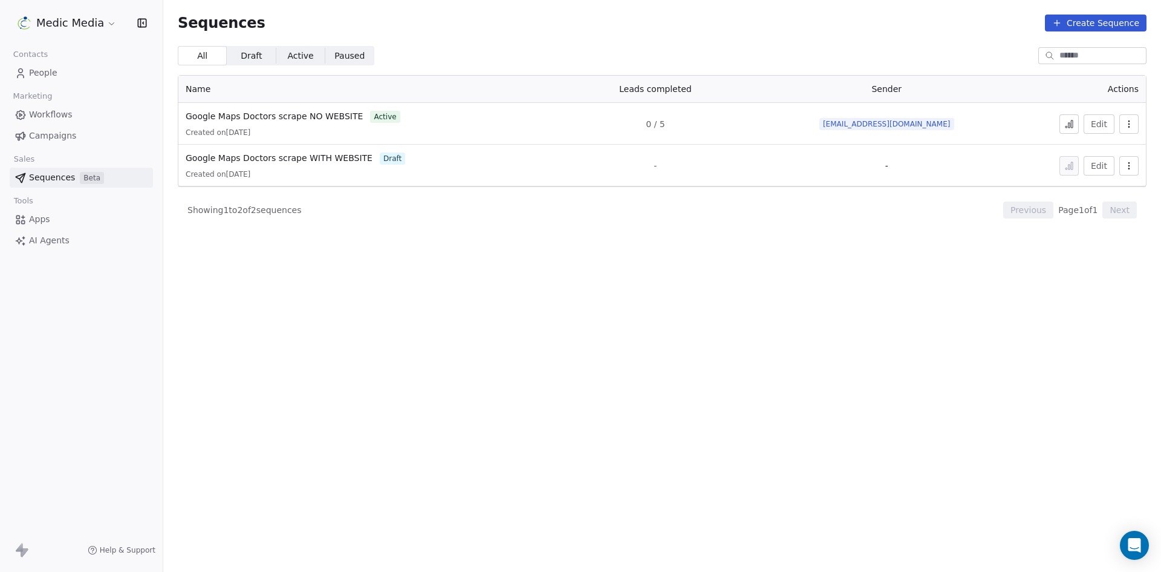
click at [60, 174] on span "Sequences" at bounding box center [52, 177] width 46 height 13
click at [322, 118] on span "Google Maps Doctors scrape NO WEBSITE" at bounding box center [274, 116] width 177 height 10
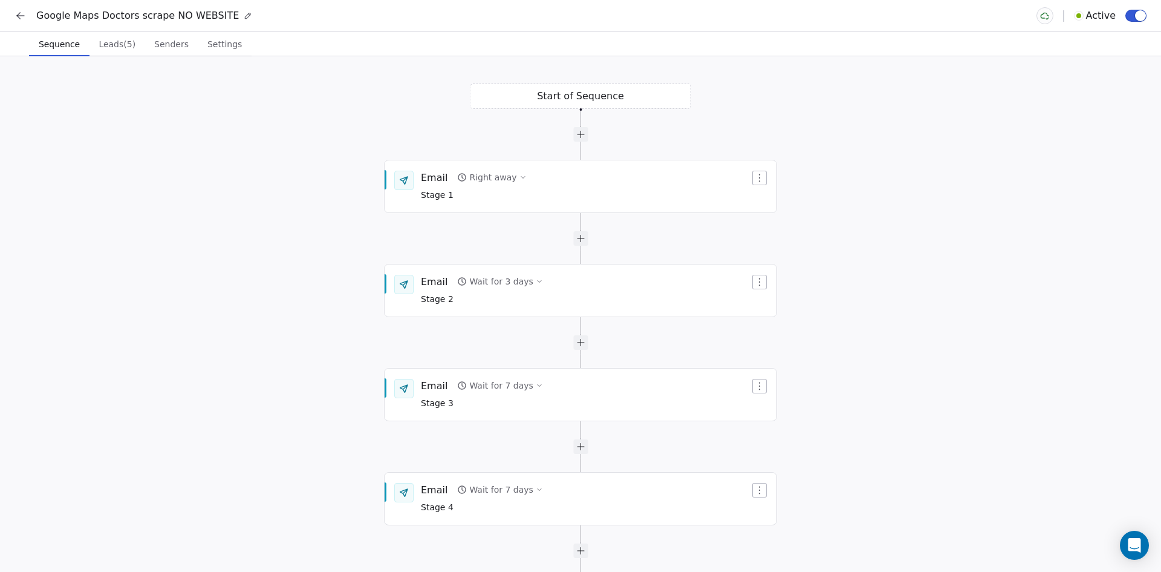
click at [101, 51] on span "Leads (5)" at bounding box center [117, 44] width 47 height 17
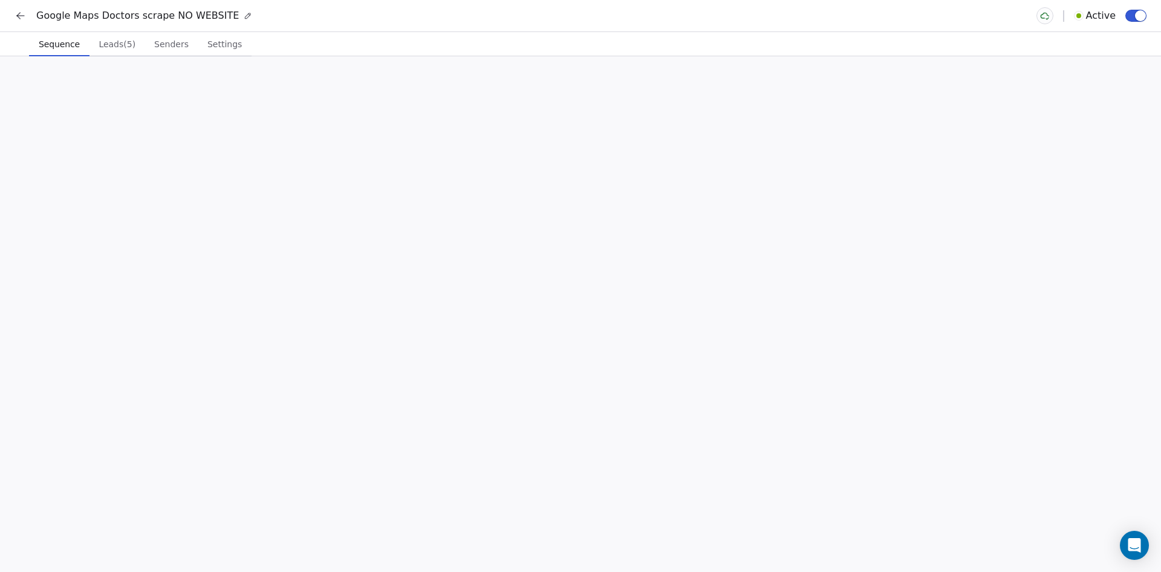
click at [65, 49] on span "Sequence" at bounding box center [59, 44] width 51 height 17
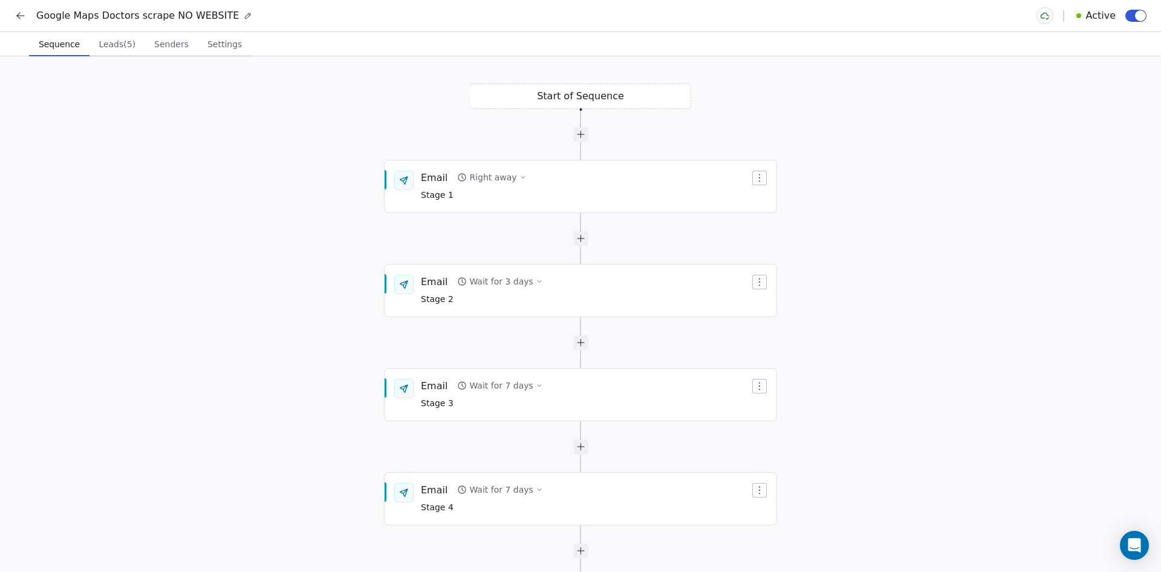
click at [15, 16] on icon at bounding box center [21, 16] width 12 height 12
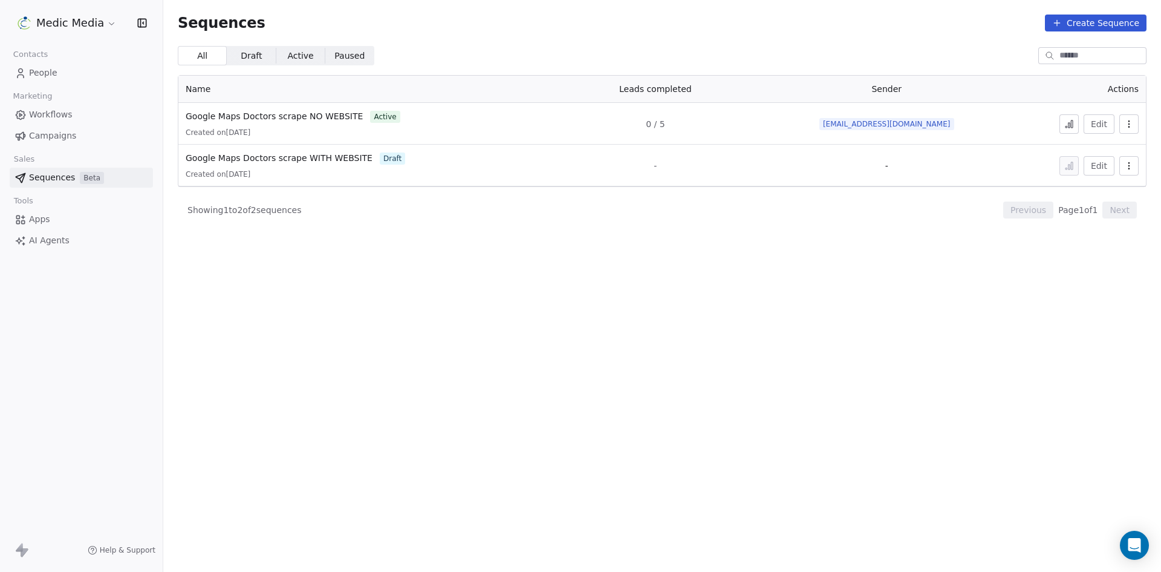
click at [1071, 123] on icon at bounding box center [1070, 124] width 10 height 10
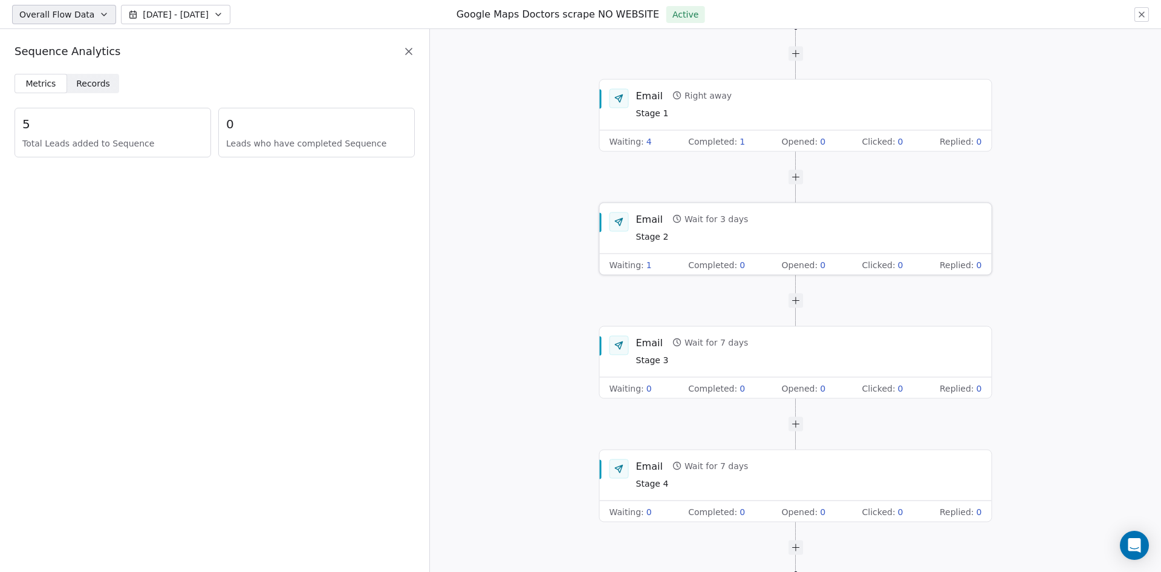
click at [647, 265] on span "1" at bounding box center [649, 264] width 5 height 12
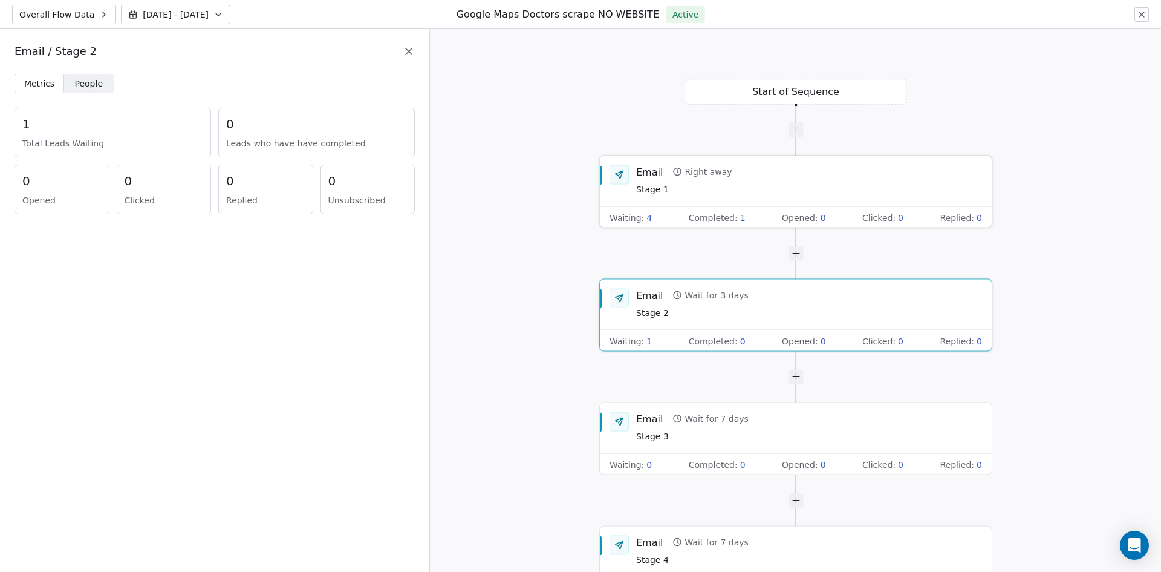
click at [743, 219] on div "Waiting : 4 Completed : 1 Opened : 0 Clicked : 0 Replied : 0" at bounding box center [796, 217] width 392 height 22
click at [688, 220] on div "Waiting : 4 Completed : 1 Opened : 0 Clicked : 0 Replied : 0" at bounding box center [796, 217] width 392 height 22
click at [1138, 16] on icon at bounding box center [1142, 15] width 10 height 10
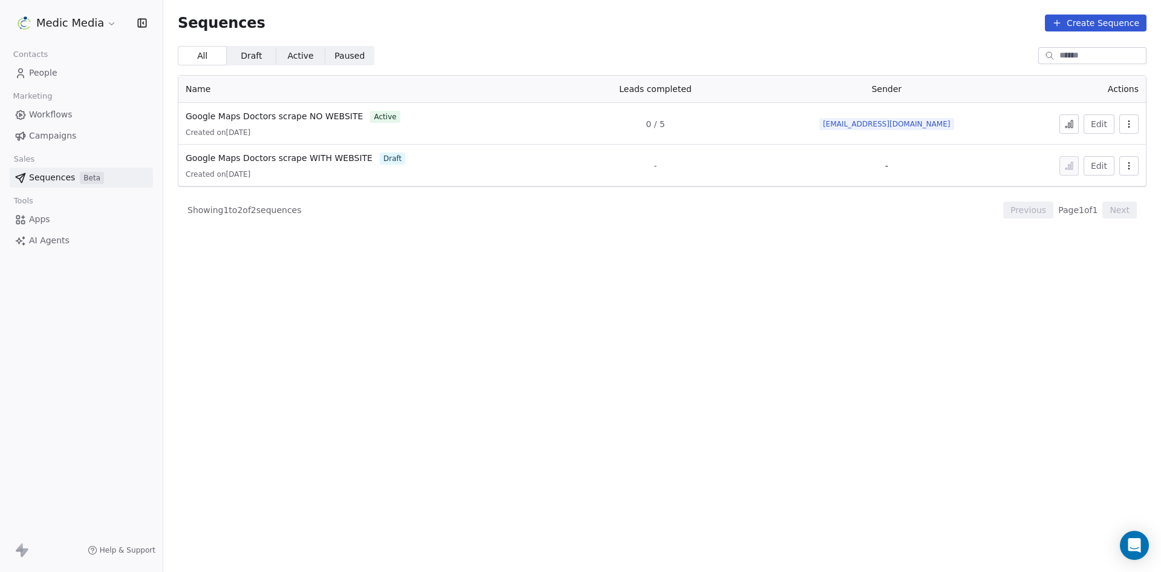
click at [287, 109] on td "Google Maps Doctors scrape NO WEBSITE active Created on [DATE]" at bounding box center [358, 124] width 361 height 42
click at [48, 79] on span "People" at bounding box center [43, 73] width 28 height 13
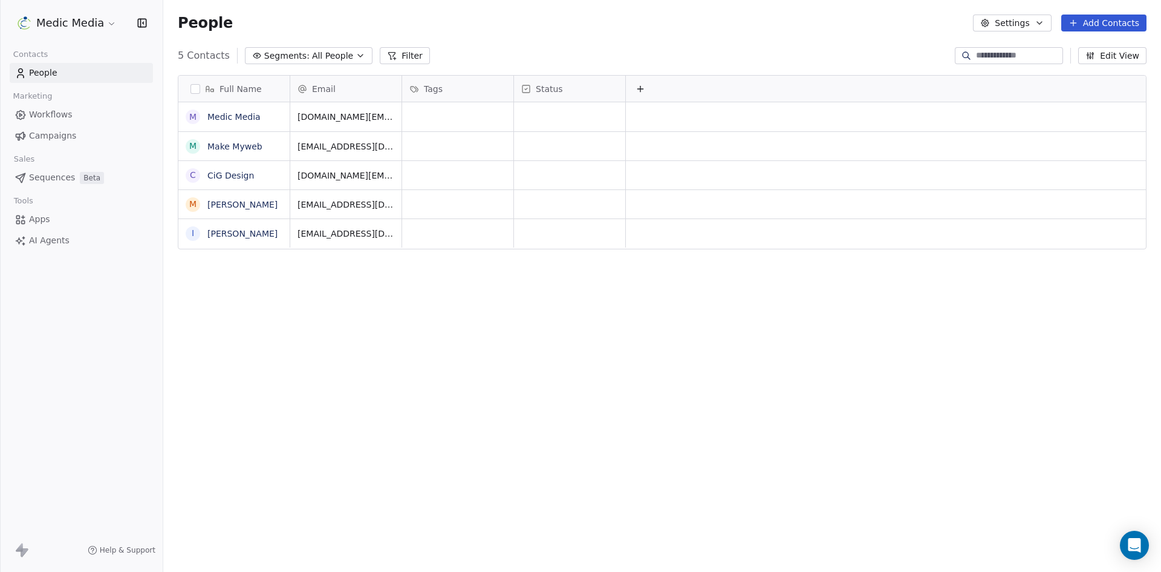
scroll to position [494, 989]
click at [225, 118] on link "Medic Media" at bounding box center [233, 117] width 53 height 10
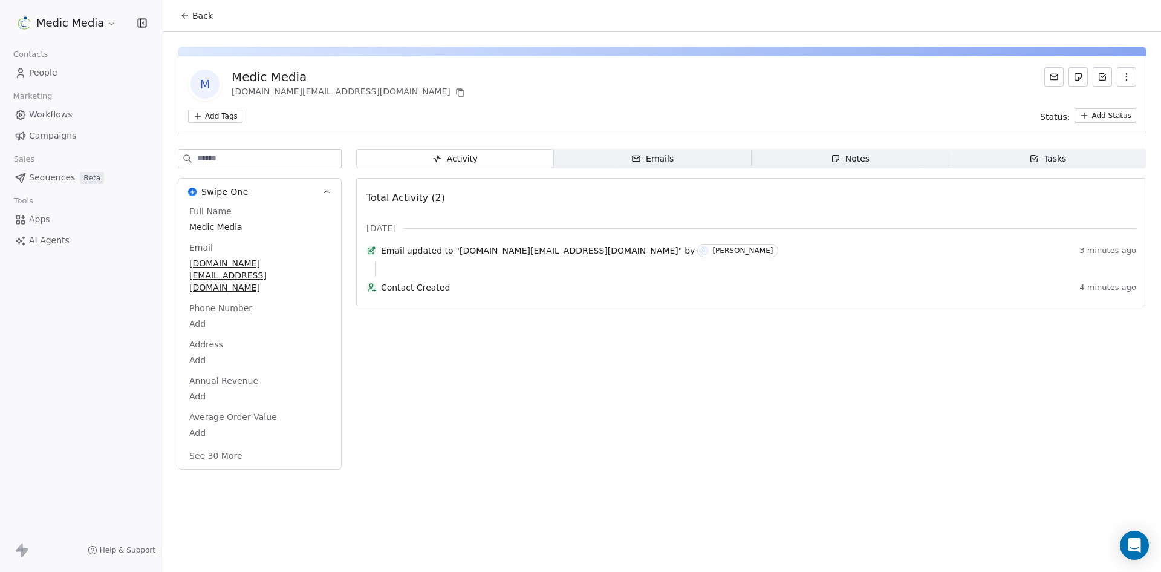
click at [670, 160] on div "Emails" at bounding box center [652, 158] width 42 height 13
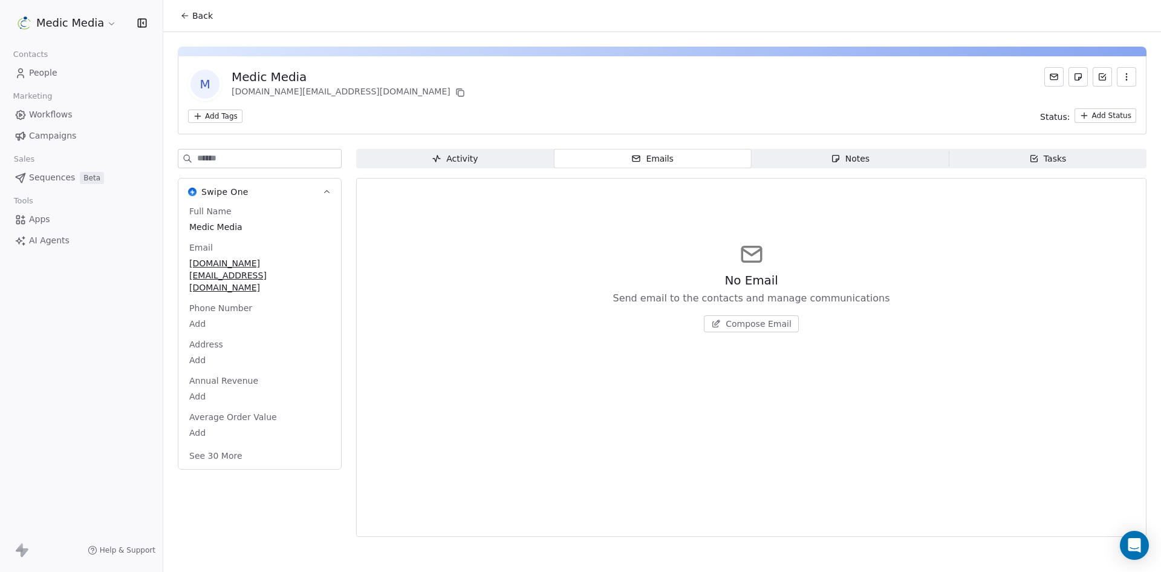
click at [36, 74] on span "People" at bounding box center [43, 73] width 28 height 13
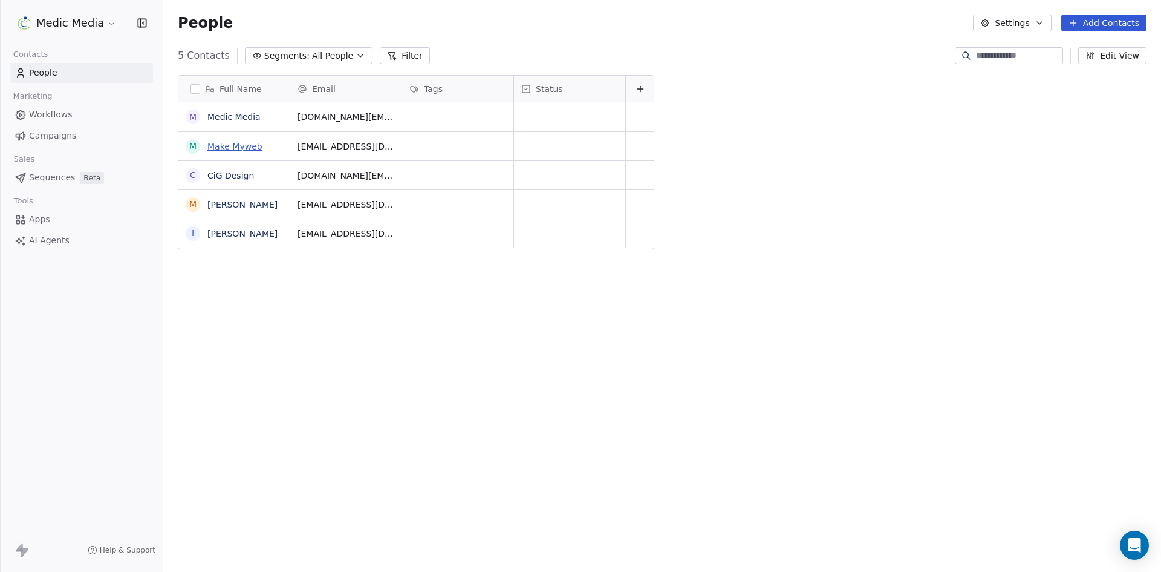
scroll to position [494, 989]
click at [232, 146] on link "Make Myweb" at bounding box center [234, 147] width 55 height 10
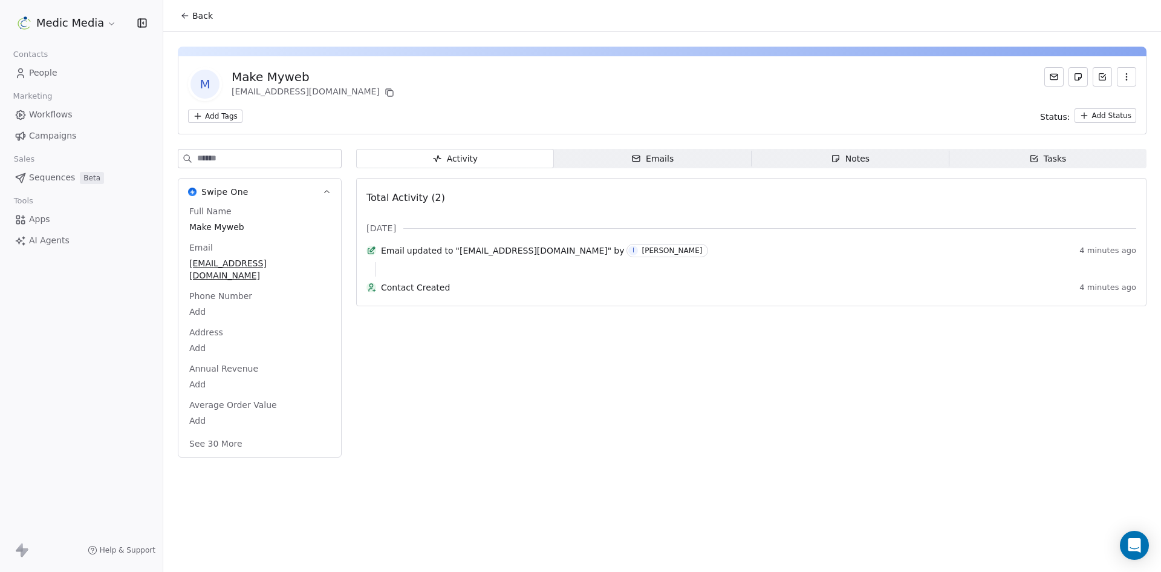
drag, startPoint x: 653, startPoint y: 162, endPoint x: 658, endPoint y: 155, distance: 7.9
click at [655, 163] on div "Emails" at bounding box center [652, 158] width 42 height 13
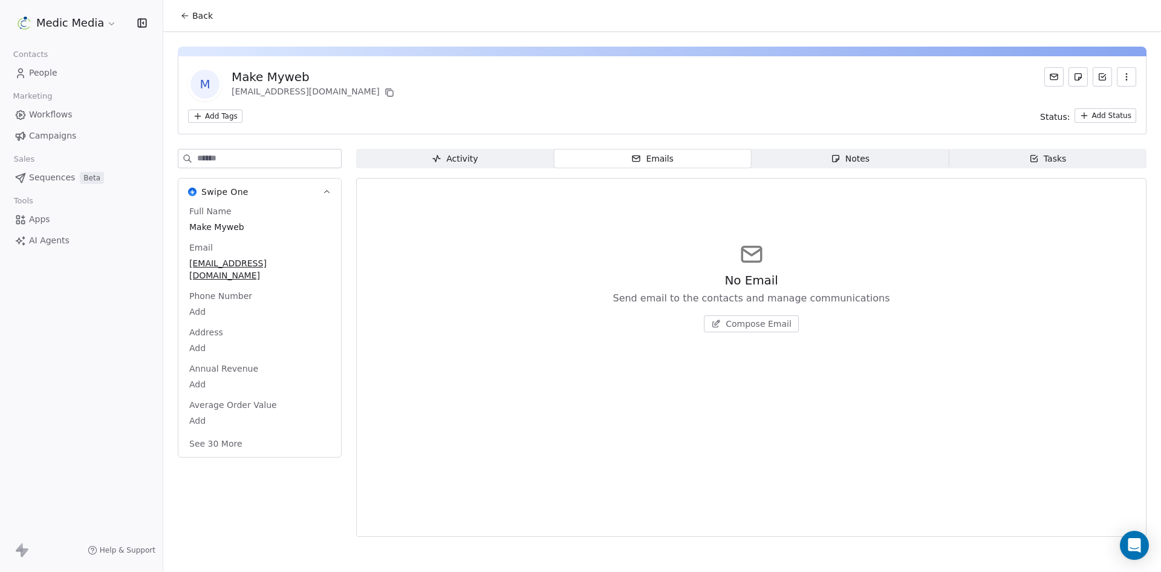
click at [45, 73] on span "People" at bounding box center [43, 73] width 28 height 13
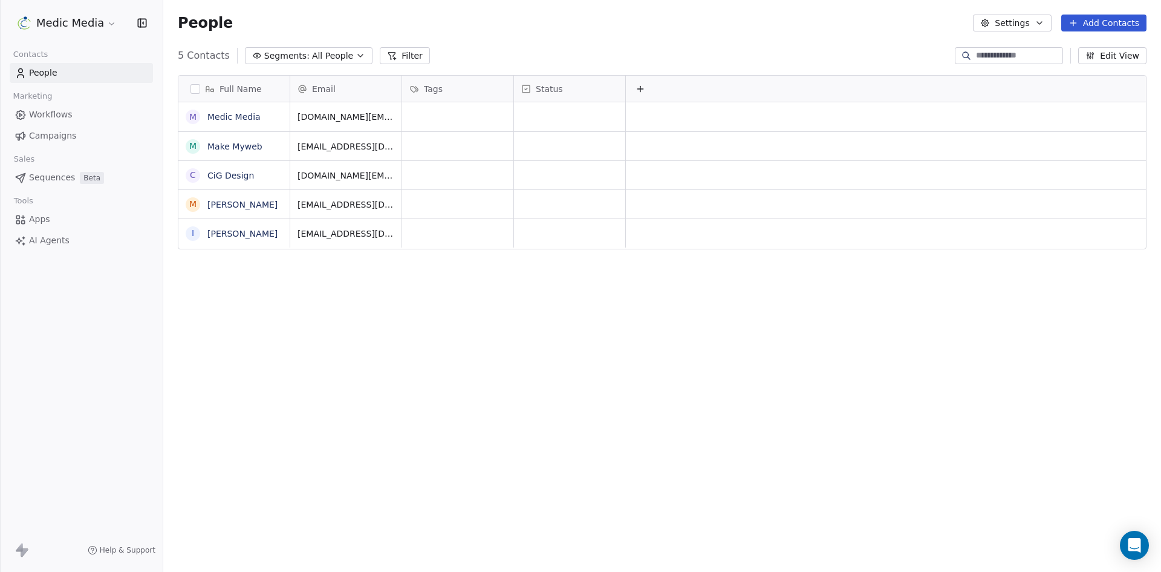
scroll to position [494, 989]
click at [218, 174] on link "CiG Design" at bounding box center [230, 176] width 47 height 10
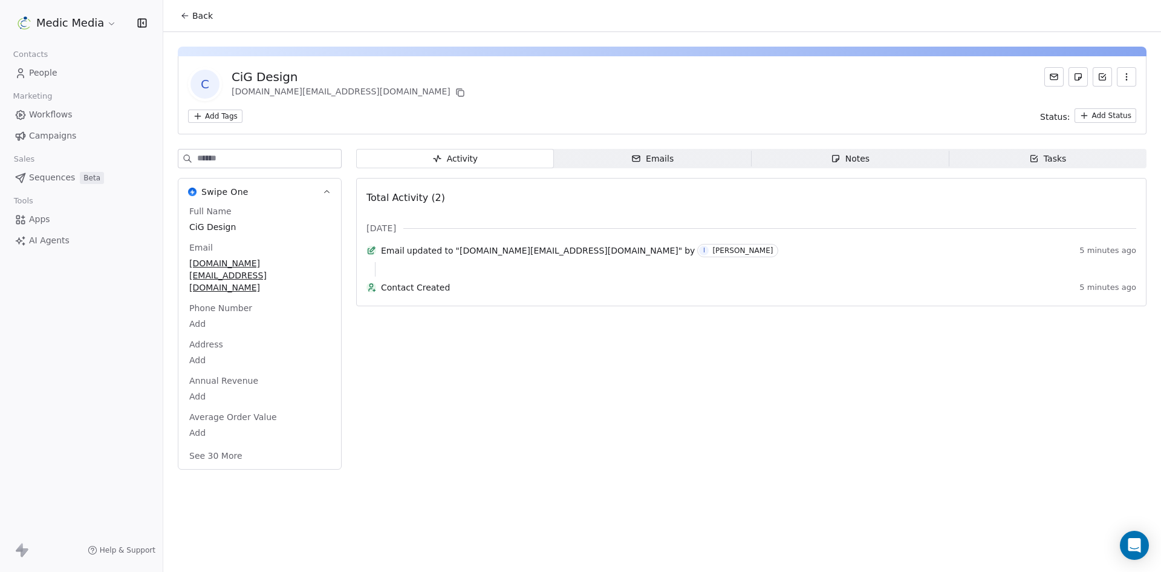
click at [670, 143] on div "C CiG Design [DOMAIN_NAME][EMAIL_ADDRESS][DOMAIN_NAME] Add Tags Status: Add Sta…" at bounding box center [662, 254] width 998 height 445
click at [664, 158] on div "Emails" at bounding box center [652, 158] width 42 height 13
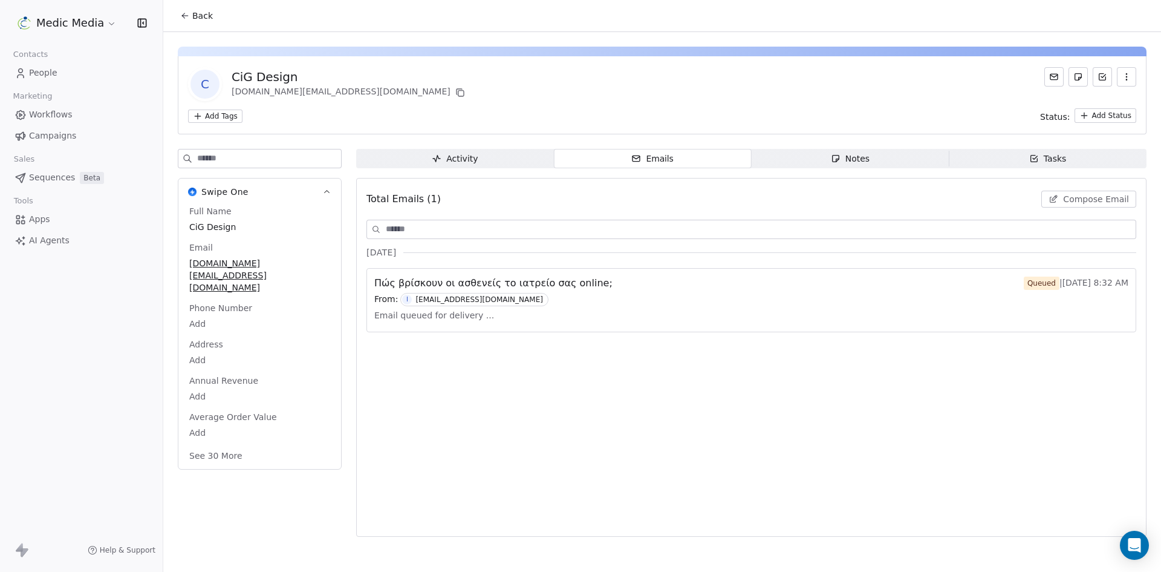
click at [31, 75] on span "People" at bounding box center [43, 73] width 28 height 13
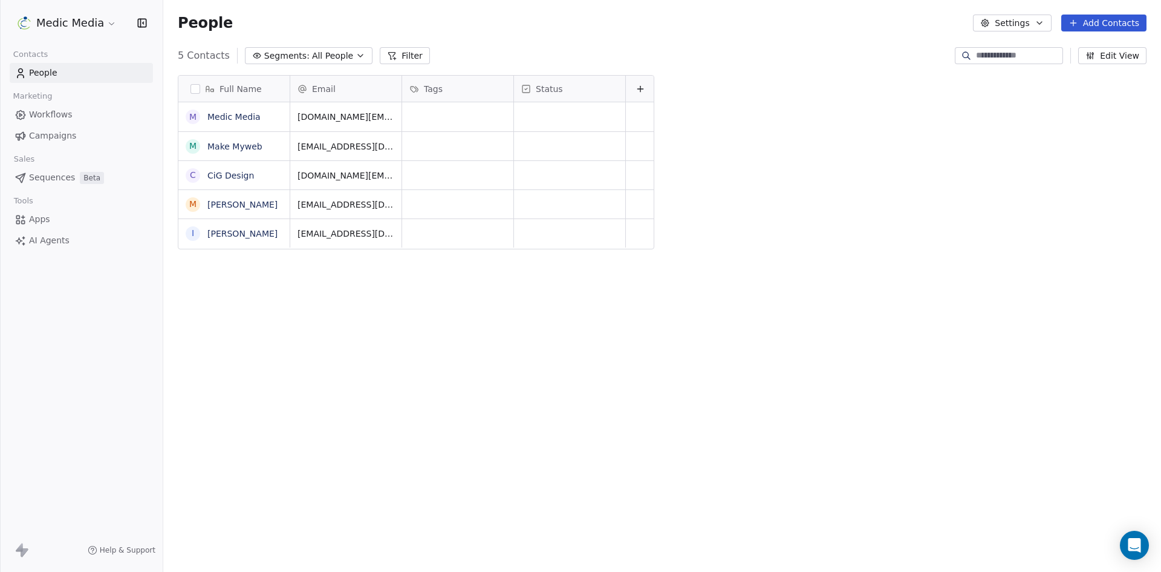
scroll to position [494, 989]
click at [235, 205] on link "[PERSON_NAME]" at bounding box center [242, 205] width 70 height 10
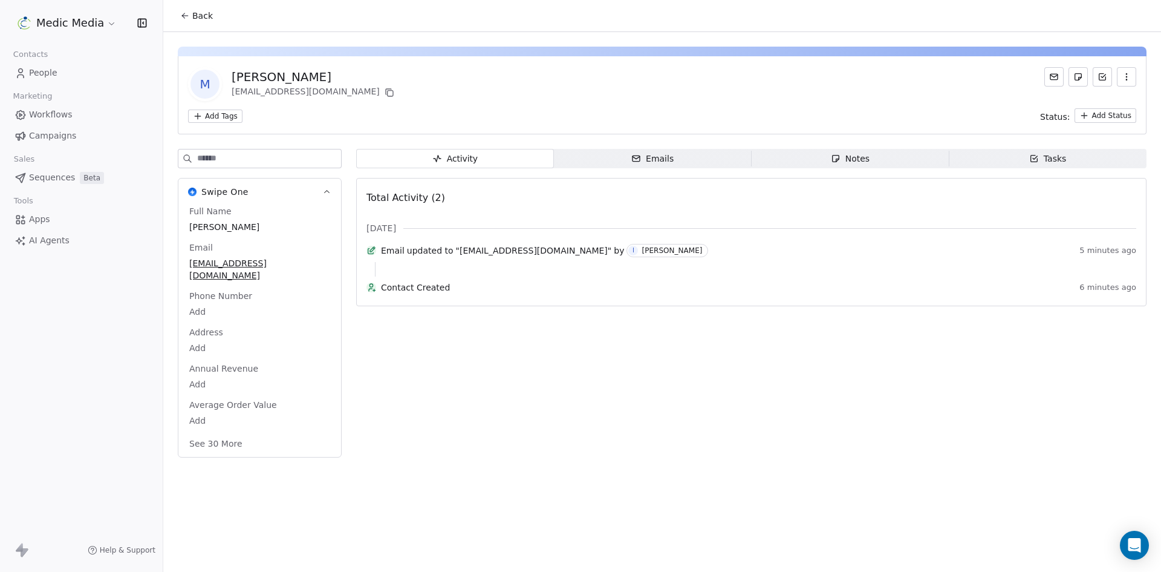
click at [648, 158] on div "Emails" at bounding box center [652, 158] width 42 height 13
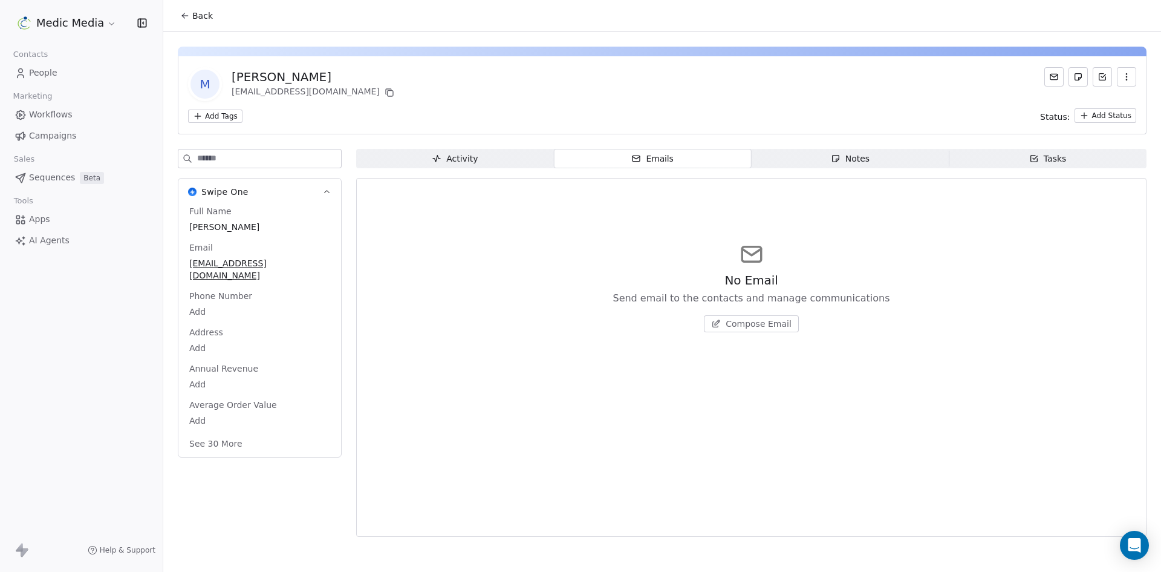
click at [48, 113] on span "Workflows" at bounding box center [51, 114] width 44 height 13
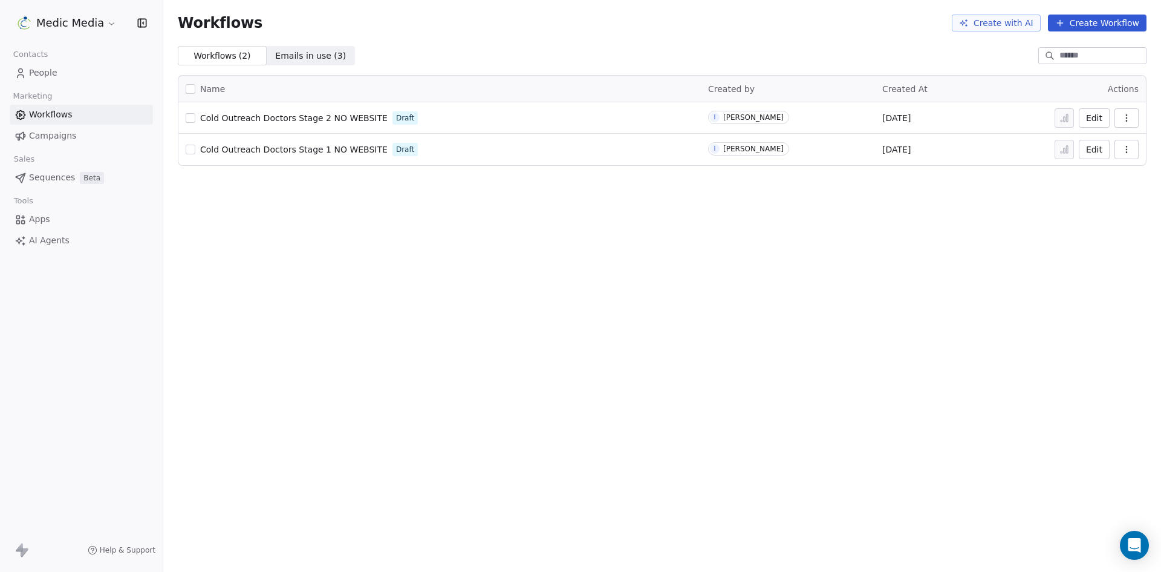
click at [33, 70] on span "People" at bounding box center [43, 73] width 28 height 13
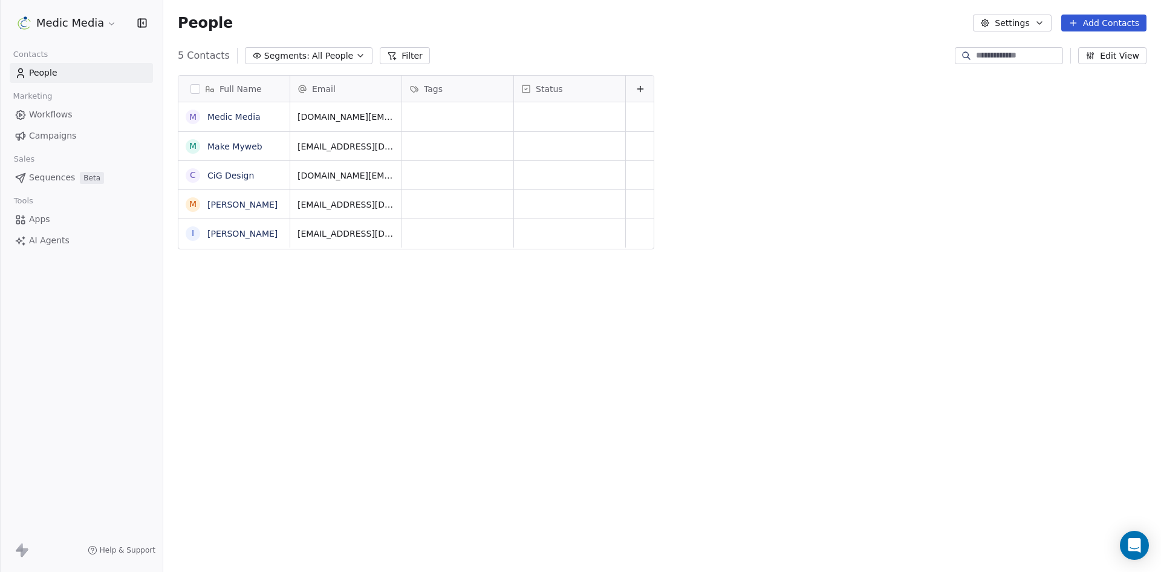
scroll to position [494, 989]
click at [218, 177] on link "CiG Design" at bounding box center [230, 176] width 47 height 10
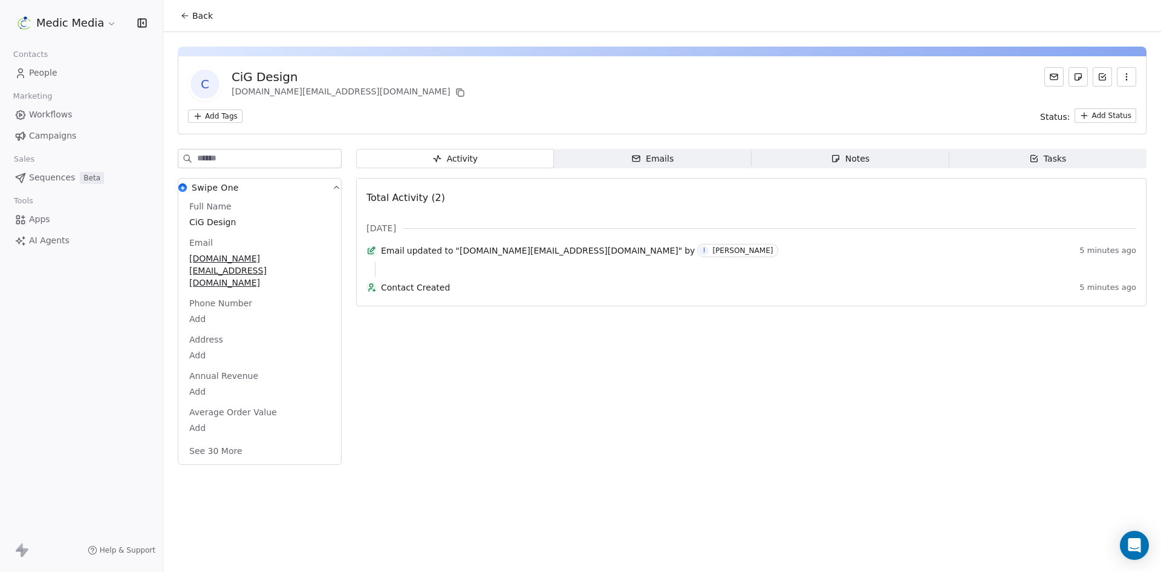
click at [653, 162] on div "Emails" at bounding box center [652, 158] width 42 height 13
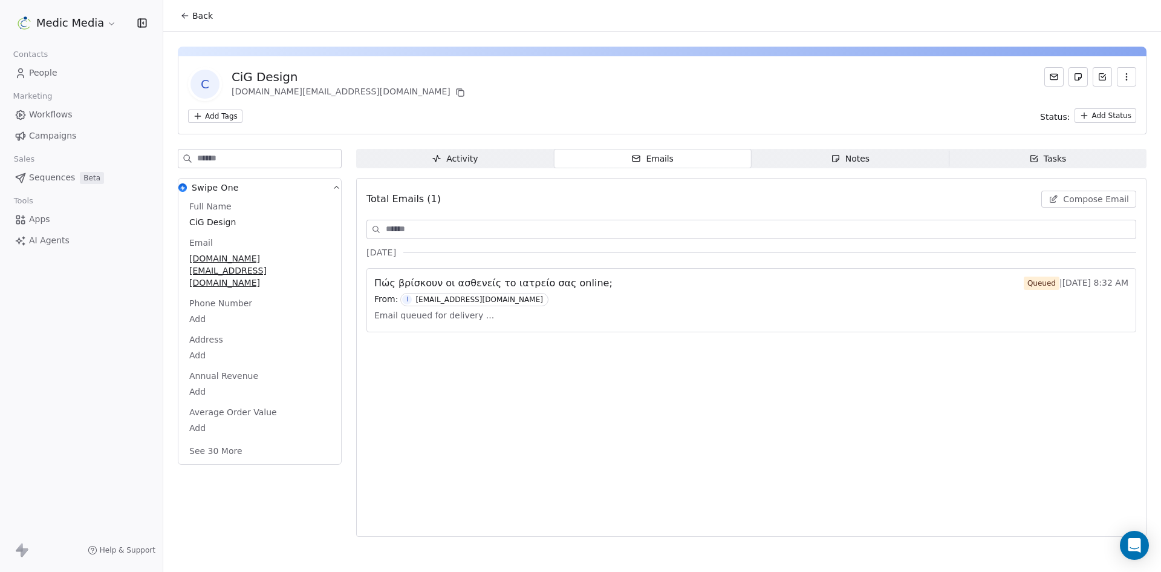
click at [43, 67] on span "People" at bounding box center [43, 73] width 28 height 13
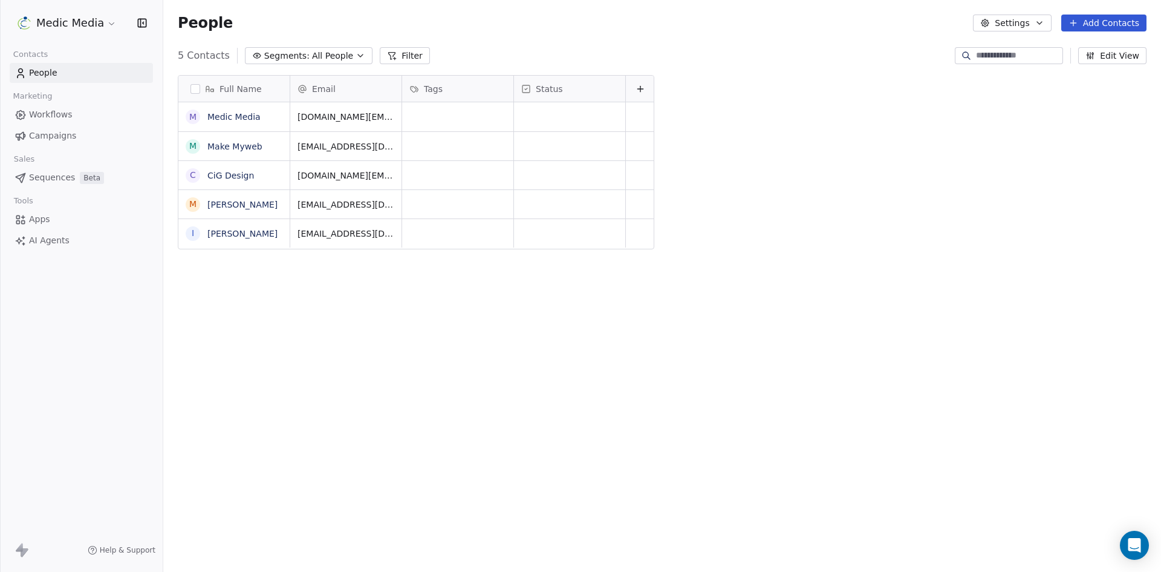
scroll to position [494, 989]
click at [43, 67] on span "People" at bounding box center [43, 73] width 28 height 13
